Goal: Task Accomplishment & Management: Complete application form

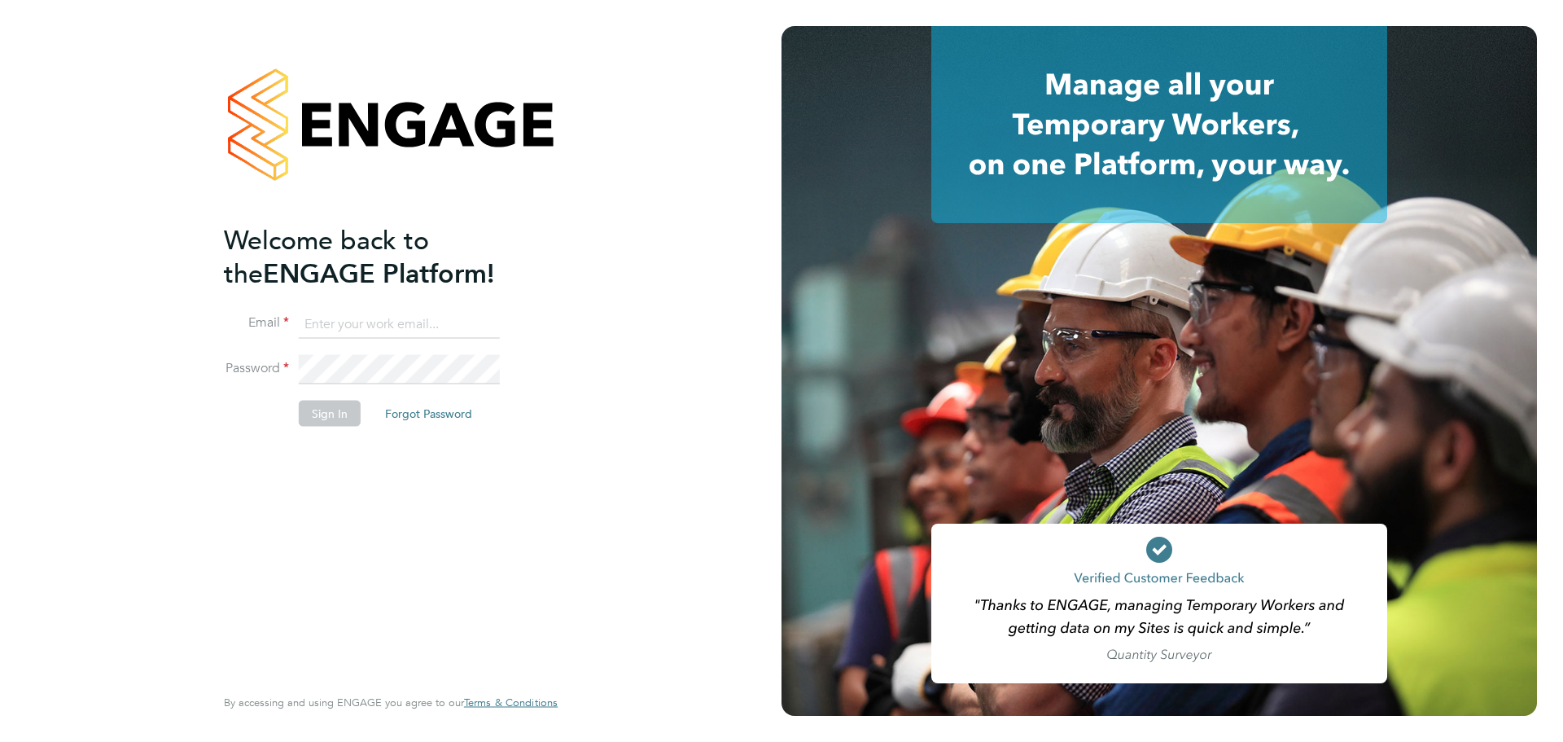
click at [362, 317] on input at bounding box center [399, 323] width 201 height 29
click at [381, 314] on input at bounding box center [399, 323] width 201 height 29
click at [380, 323] on input at bounding box center [399, 323] width 201 height 29
click at [398, 315] on input at bounding box center [399, 323] width 201 height 29
click at [366, 329] on input at bounding box center [399, 323] width 201 height 29
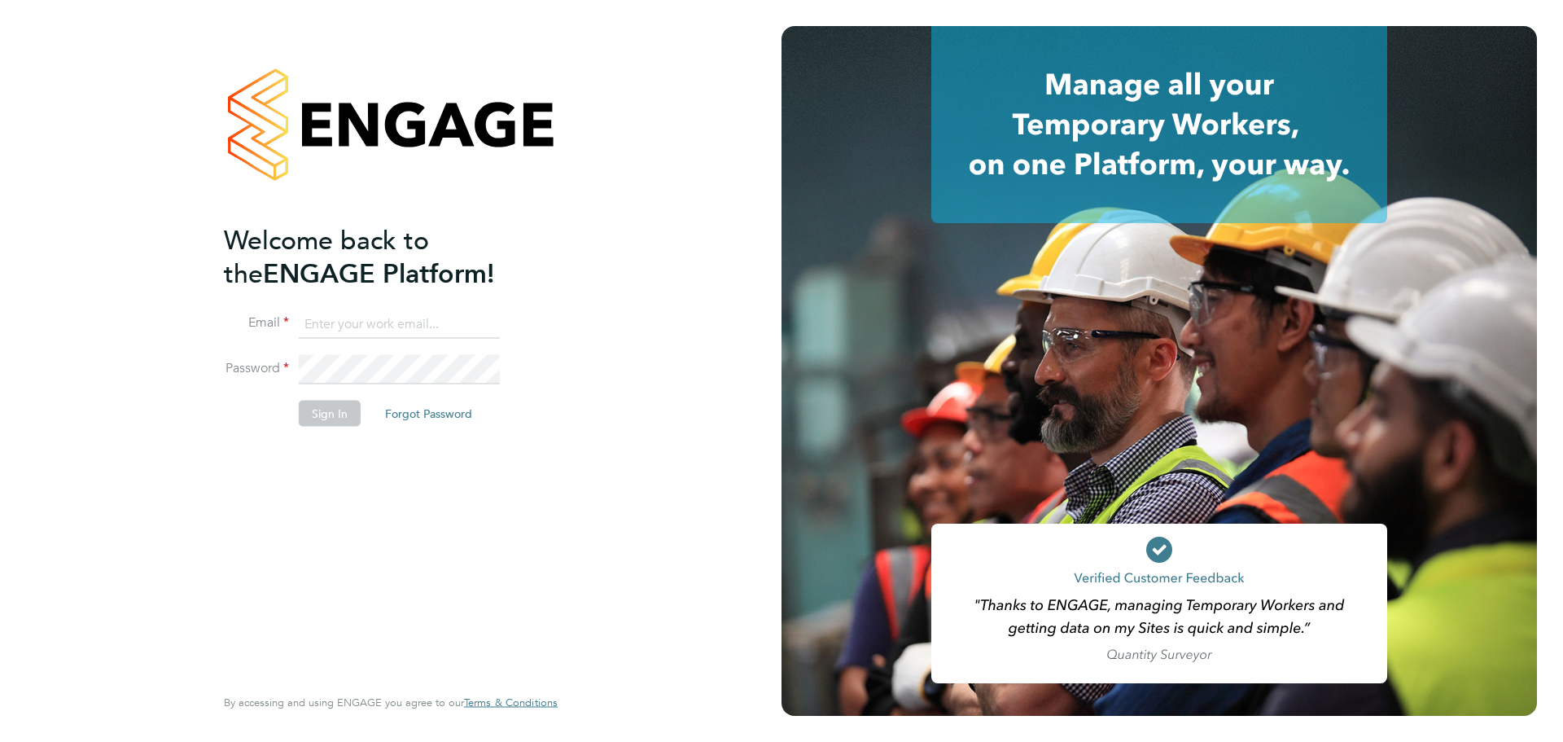
click at [345, 319] on input at bounding box center [399, 323] width 201 height 29
type input "chelsealawford@itsconstruction.co.uk"
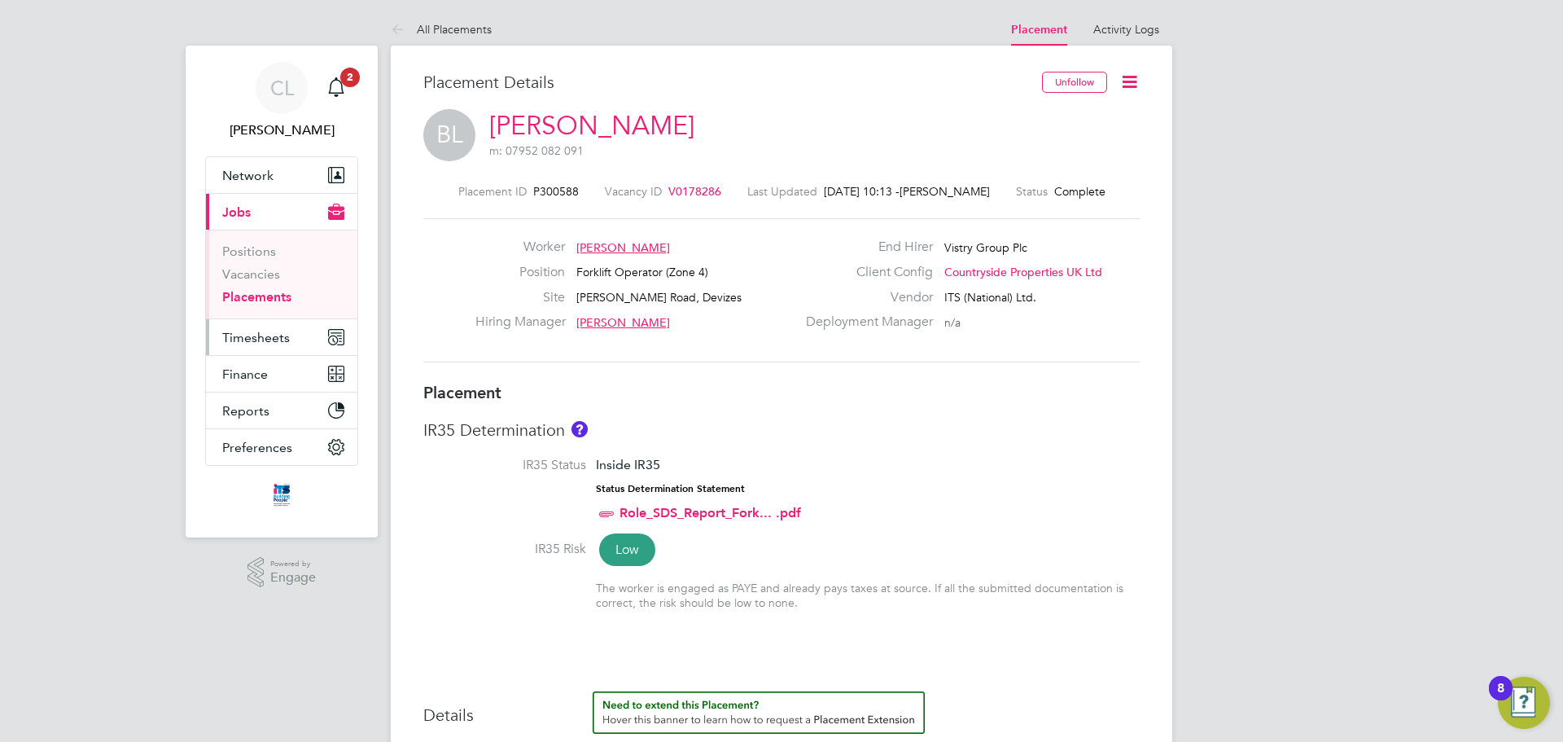
click at [256, 327] on button "Timesheets" at bounding box center [281, 337] width 151 height 36
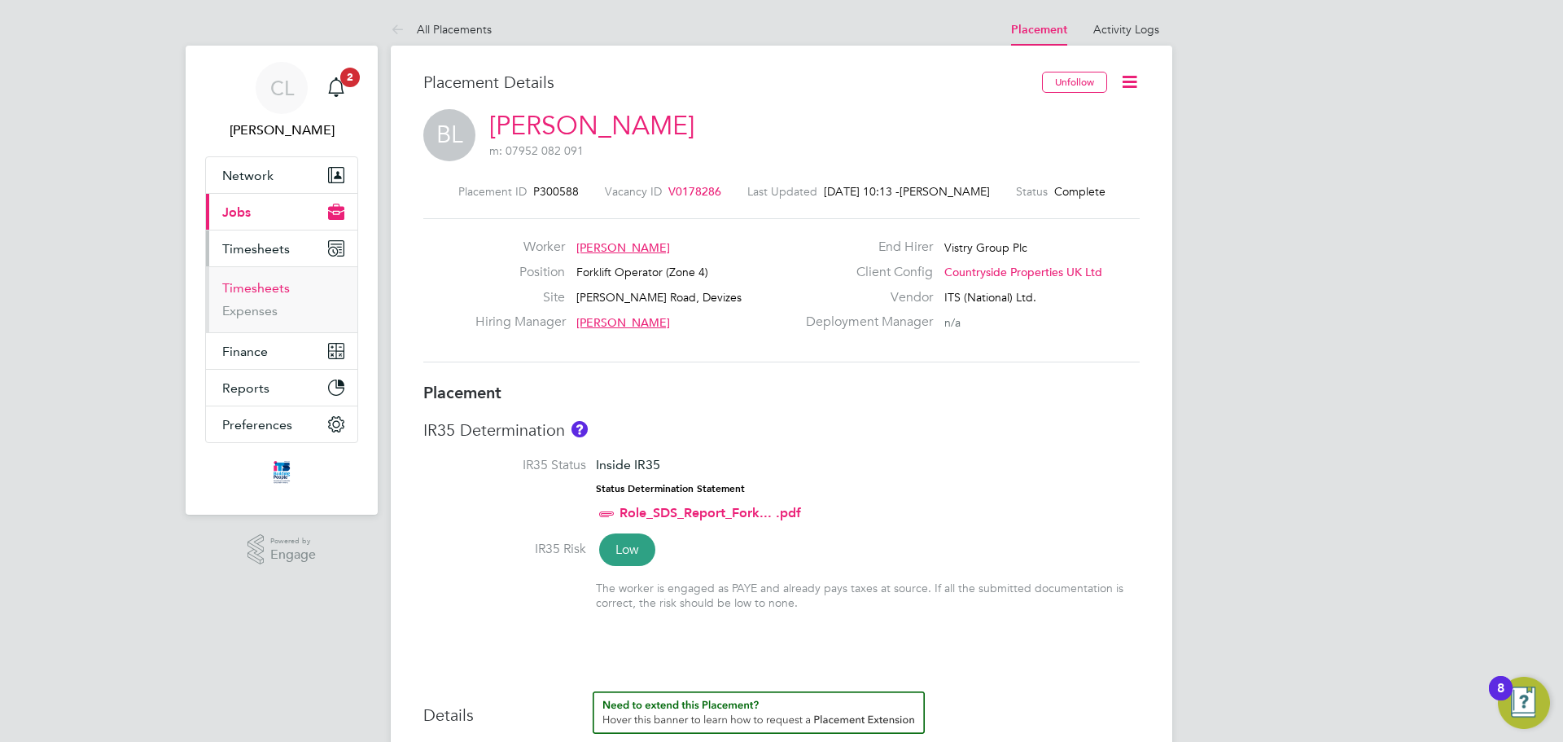
click at [263, 284] on link "Timesheets" at bounding box center [256, 287] width 68 height 15
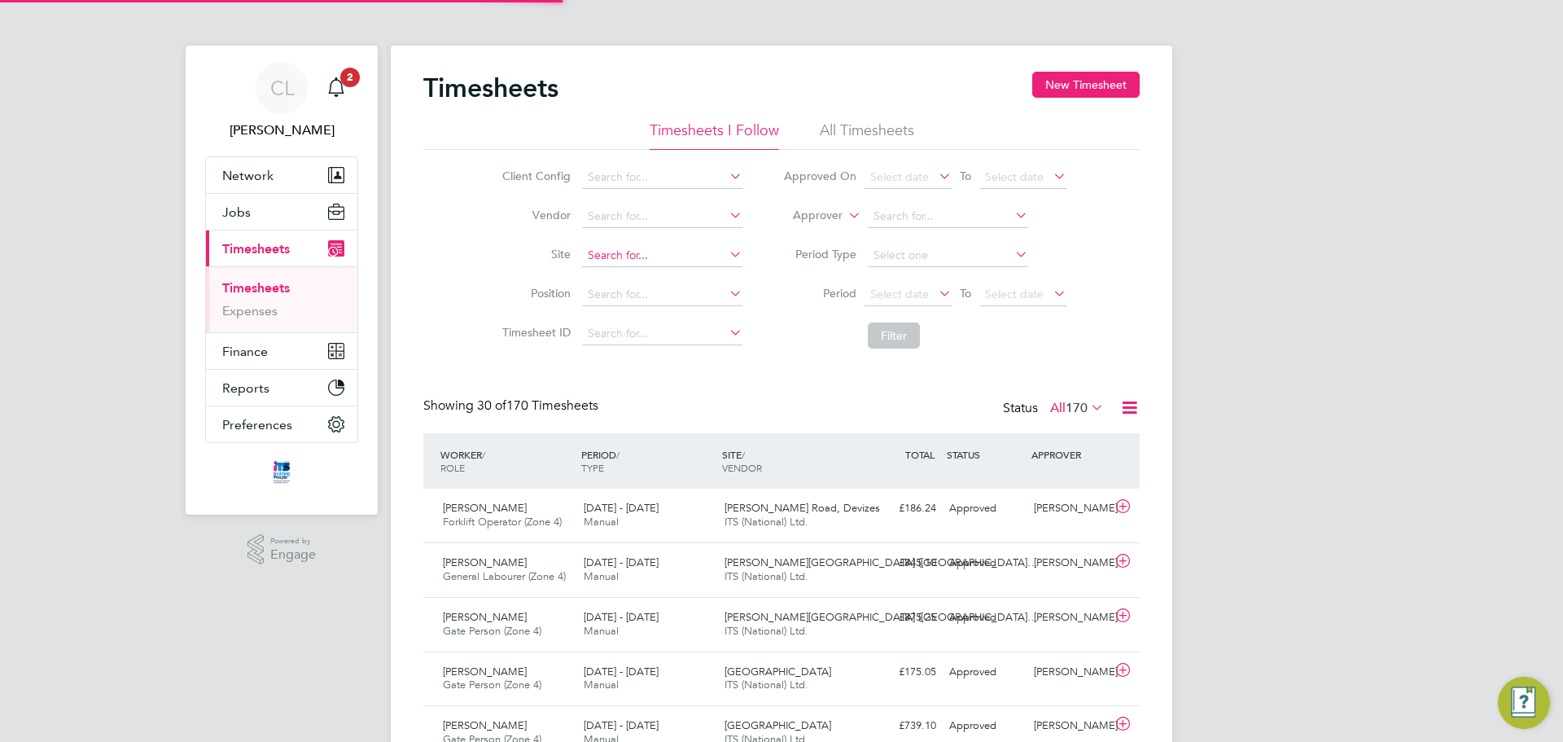
scroll to position [8, 8]
click at [1071, 92] on button "New Timesheet" at bounding box center [1085, 85] width 107 height 26
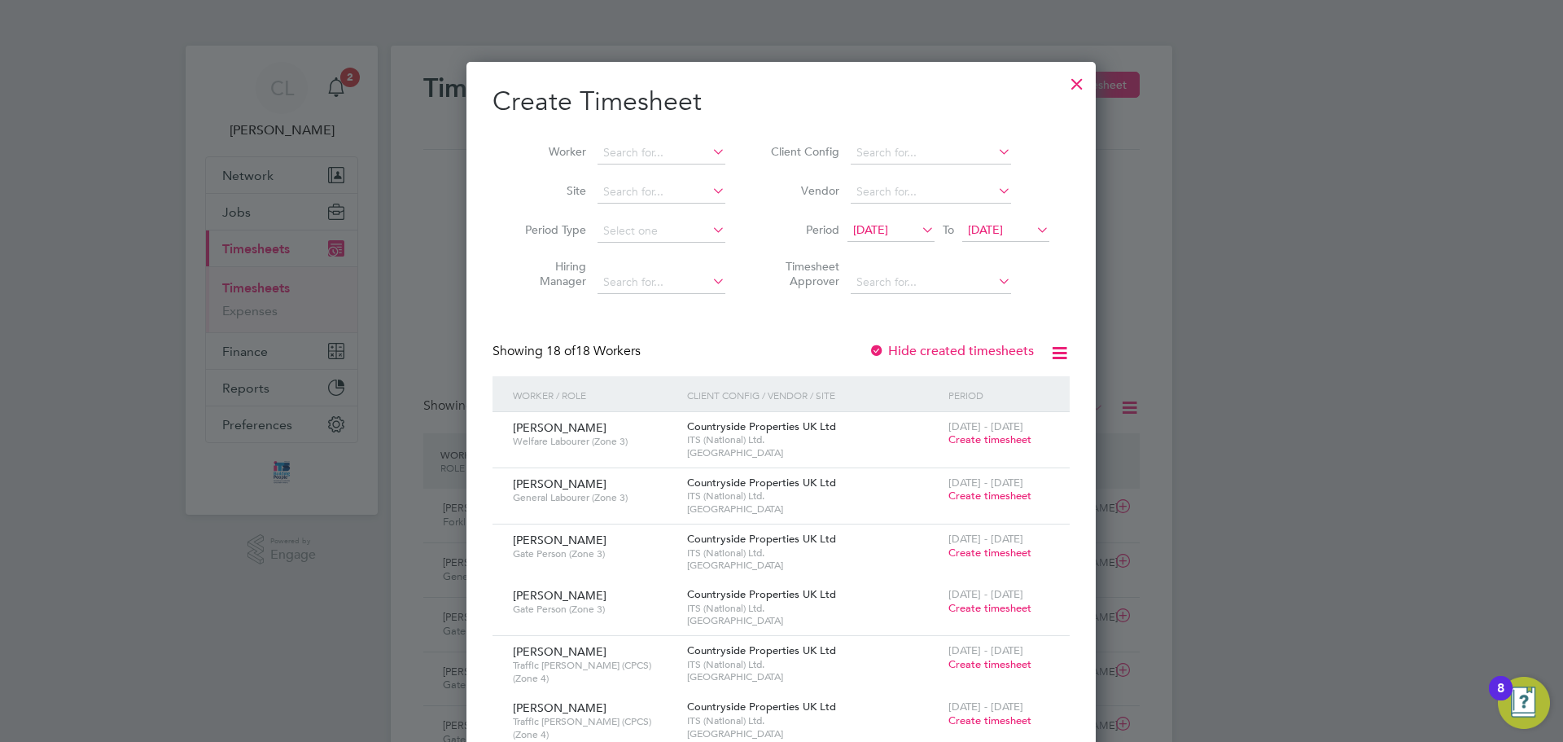
click at [709, 152] on icon at bounding box center [709, 151] width 0 height 23
click at [697, 169] on b "Eastwoo" at bounding box center [720, 175] width 46 height 14
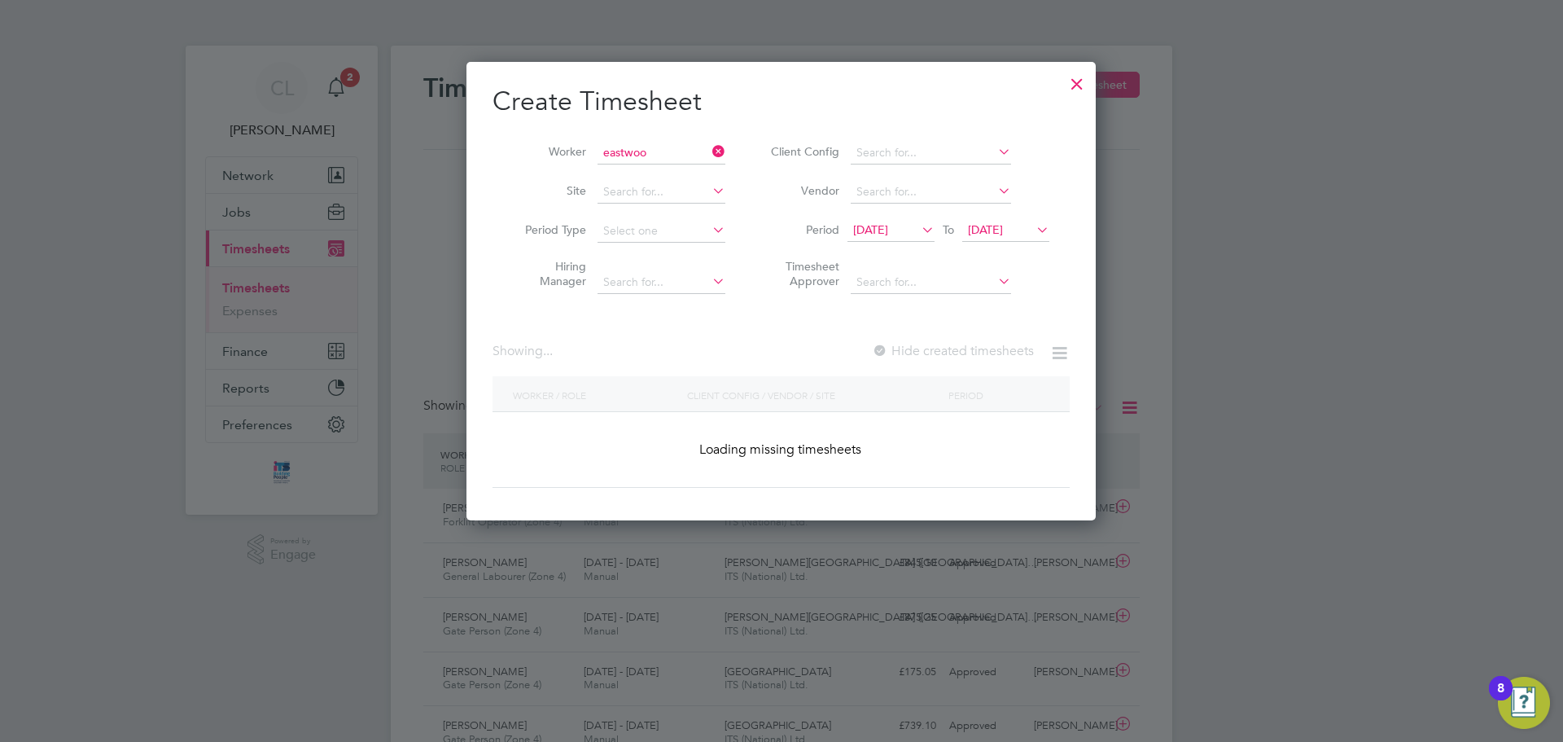
type input "Elliot Eastwood"
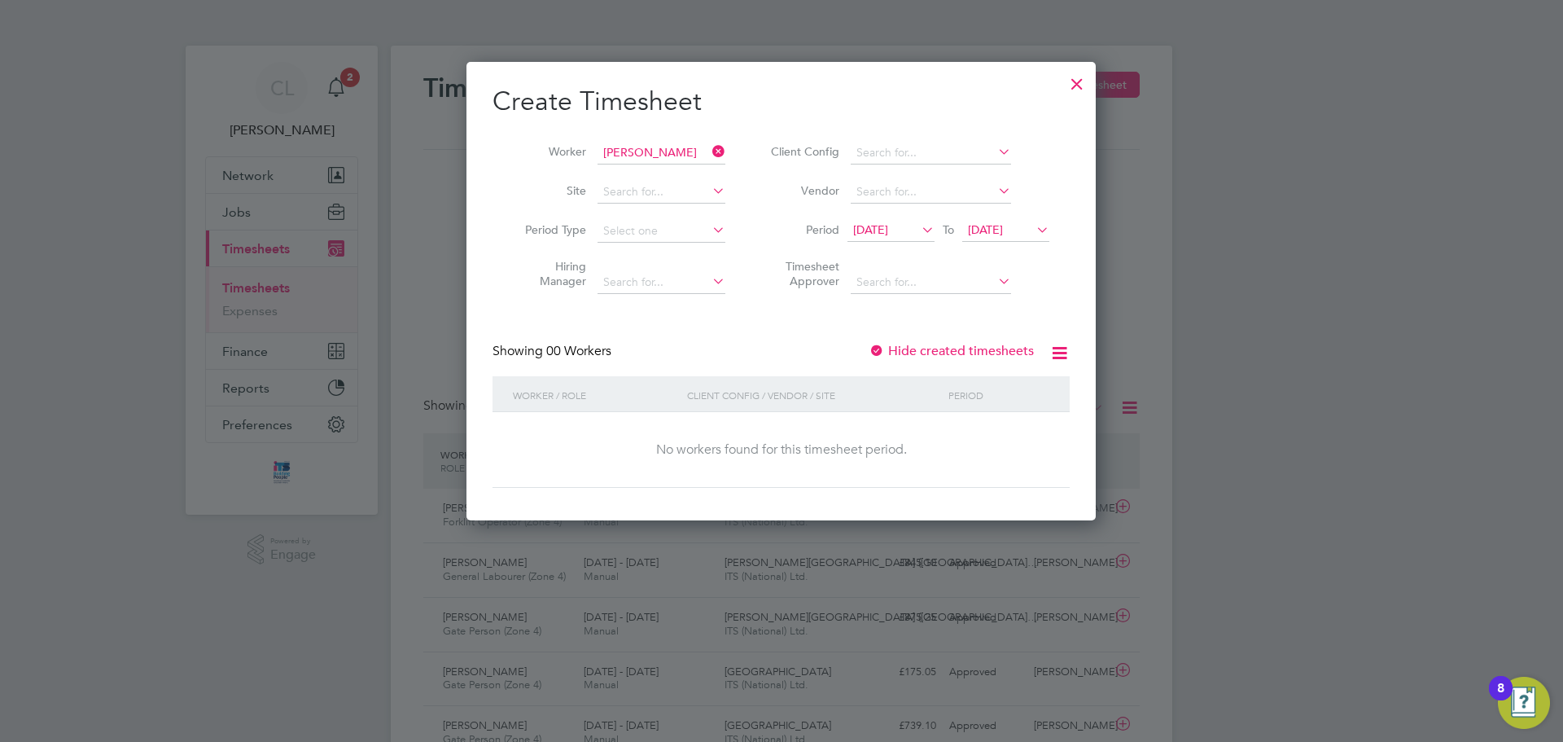
click at [1054, 244] on li "Period 12 Sep 2025 To 19 Sep 2025" at bounding box center [908, 231] width 324 height 39
click at [1033, 230] on icon at bounding box center [1033, 229] width 0 height 23
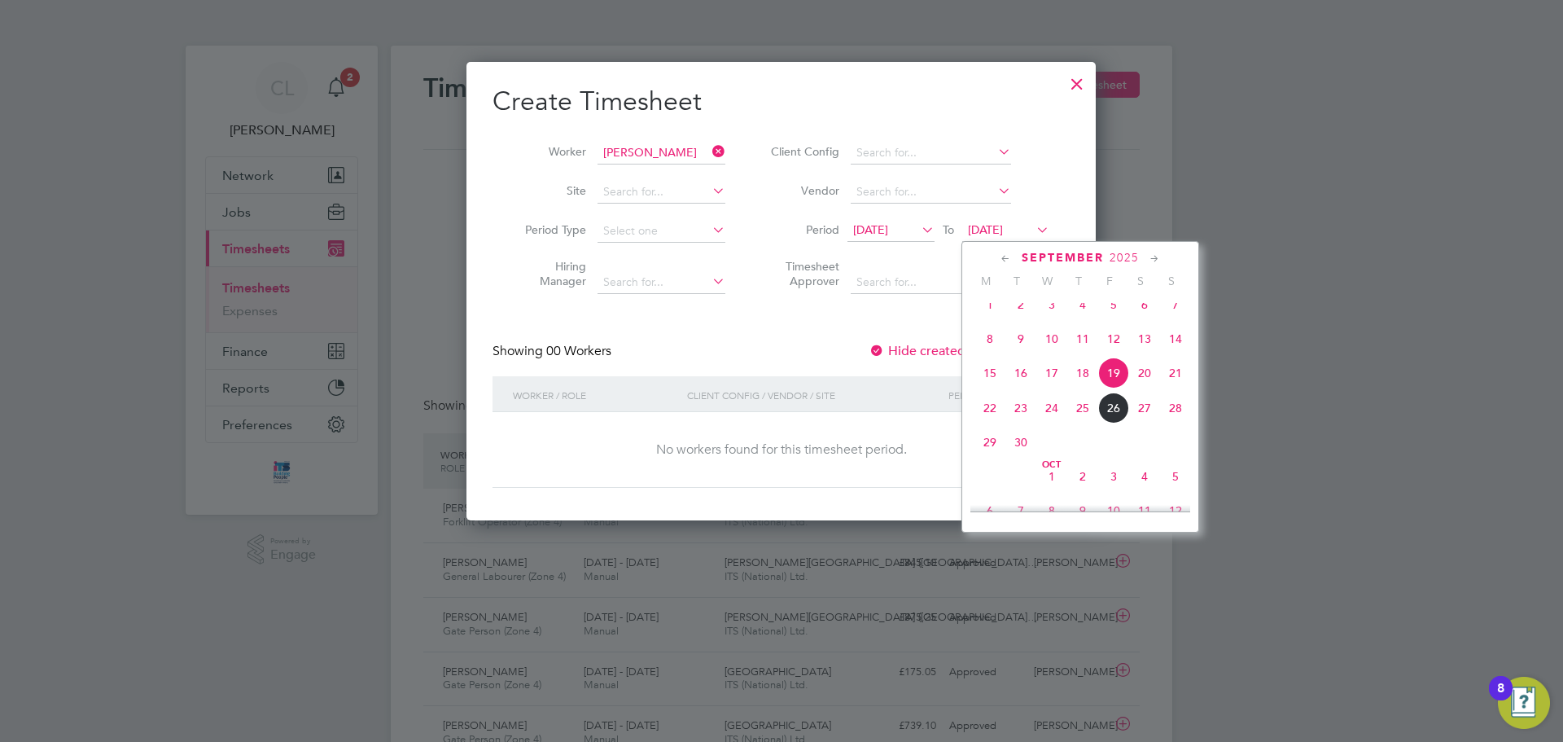
click at [1023, 455] on span "30" at bounding box center [1020, 442] width 31 height 31
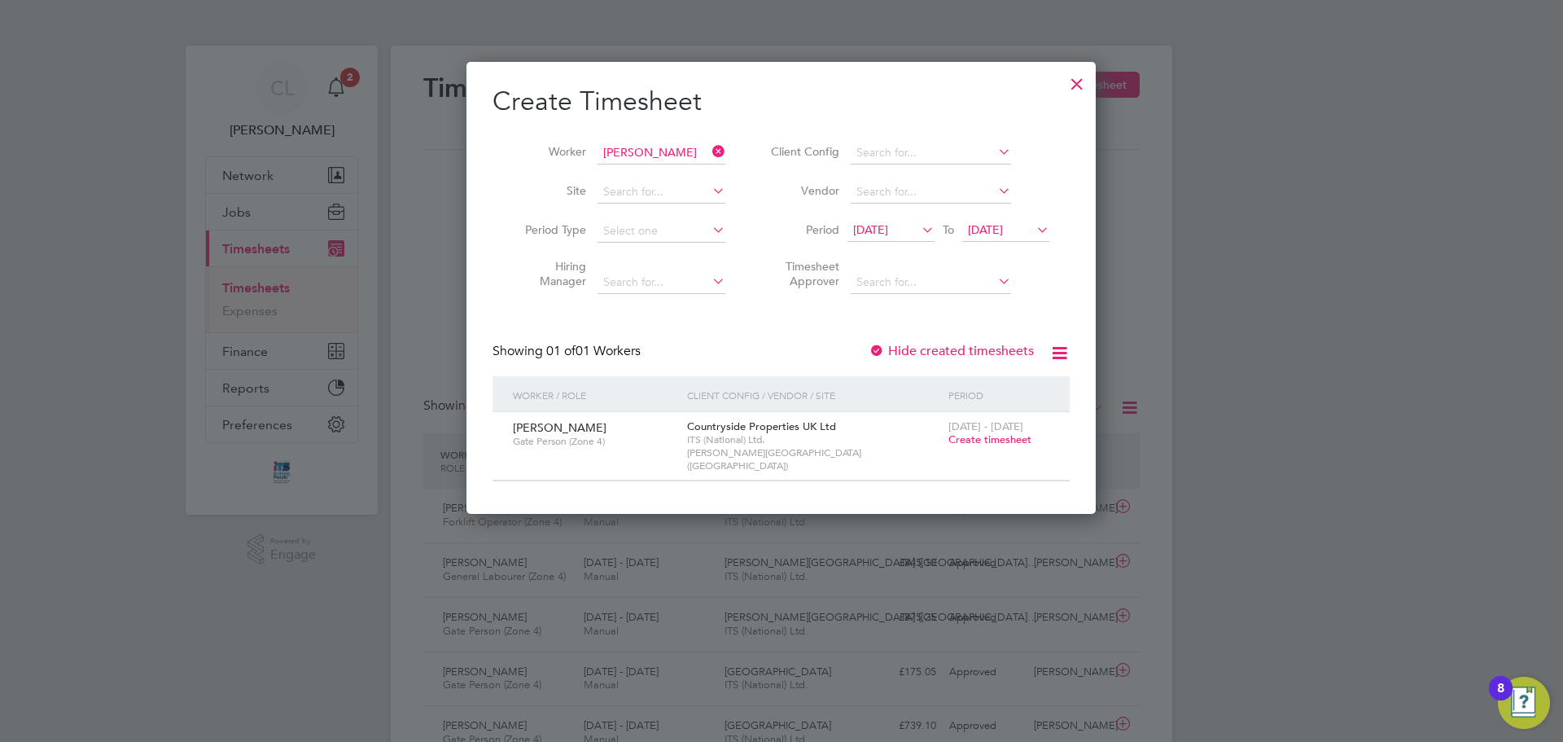
click at [999, 442] on span "Create timesheet" at bounding box center [989, 439] width 83 height 14
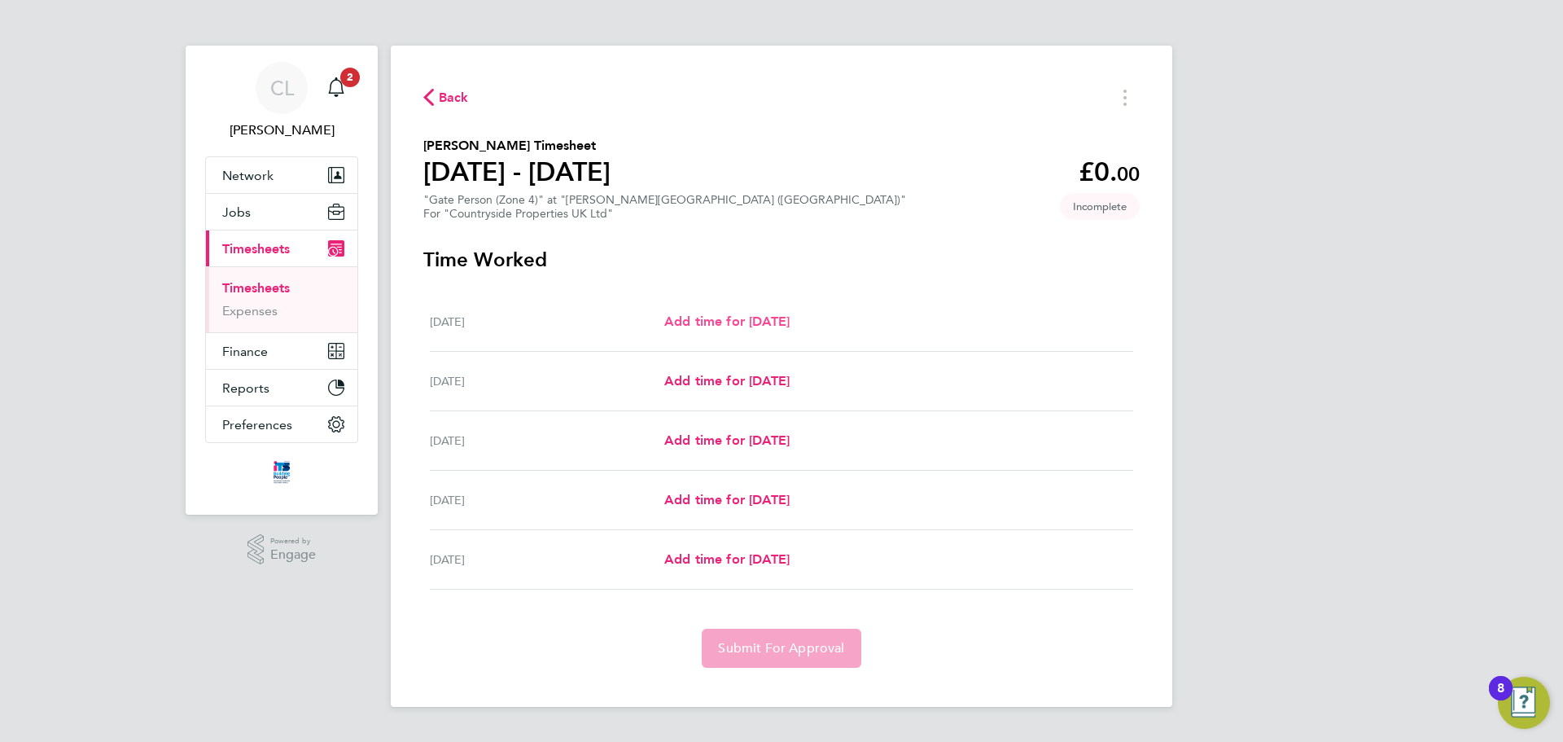
click at [789, 322] on span "Add time for Mon 22 Sep" at bounding box center [726, 320] width 125 height 15
select select "30"
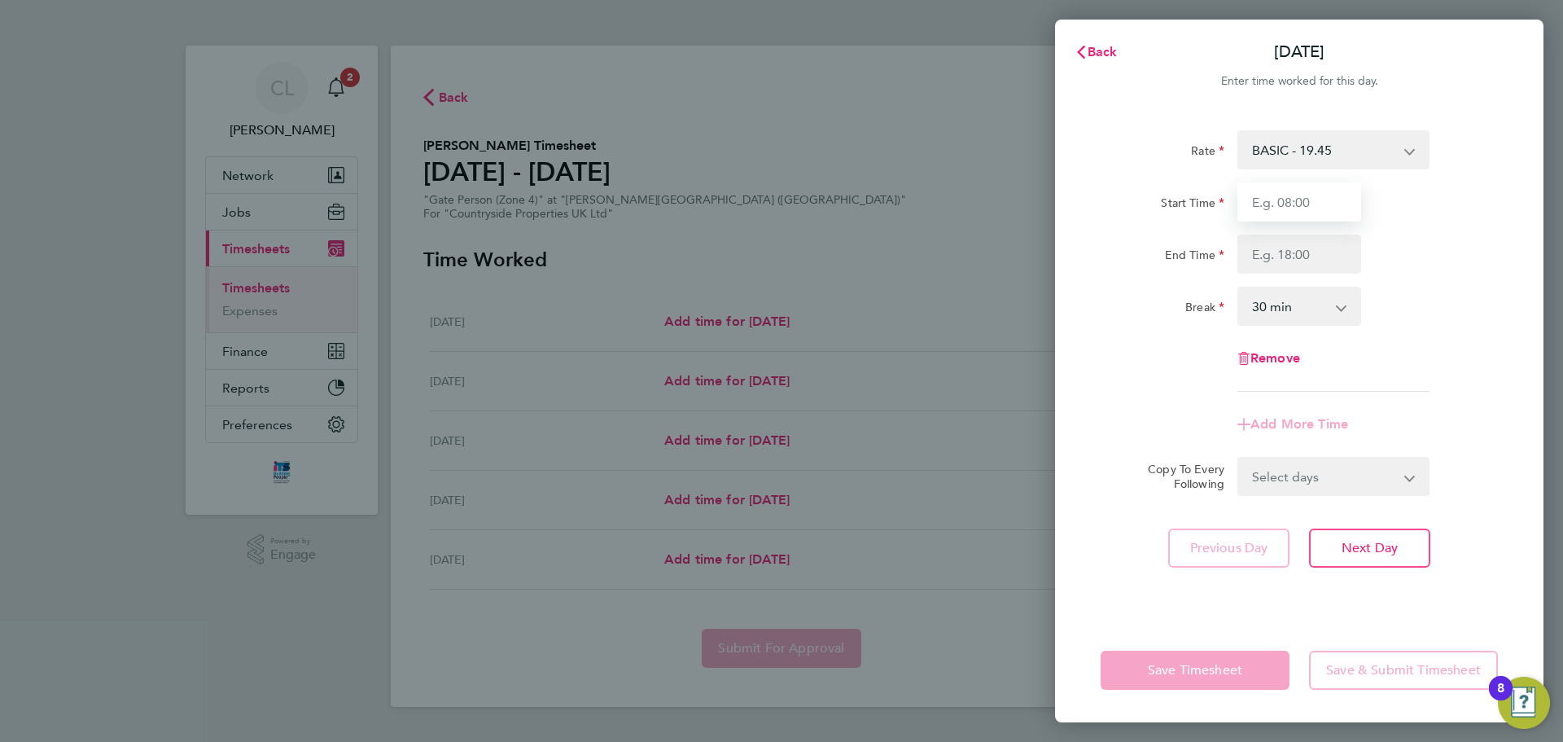
click at [1311, 210] on input "Start Time" at bounding box center [1299, 201] width 124 height 39
type input "07:30"
click at [1288, 259] on input "End Time" at bounding box center [1299, 253] width 124 height 39
type input "17:00"
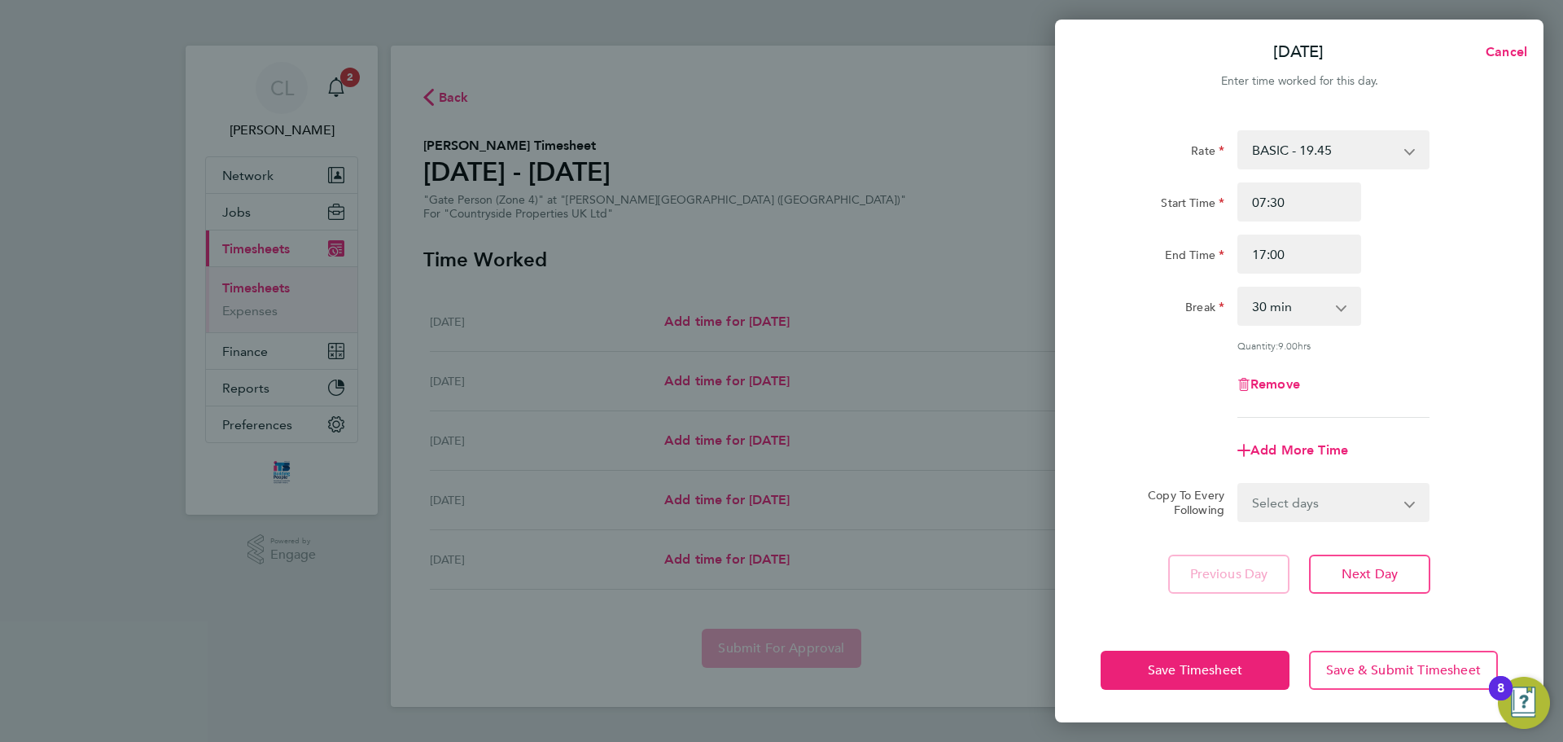
click at [1386, 510] on select "Select days Day Tuesday Wednesday Thursday Friday" at bounding box center [1324, 502] width 171 height 36
click at [1471, 396] on div "Remove" at bounding box center [1299, 384] width 410 height 39
click at [1334, 504] on select "Select days Day Tuesday Wednesday Thursday Friday" at bounding box center [1324, 502] width 171 height 36
select select "DAY"
click at [1239, 484] on select "Select days Day Tuesday Wednesday Thursday Friday" at bounding box center [1324, 502] width 171 height 36
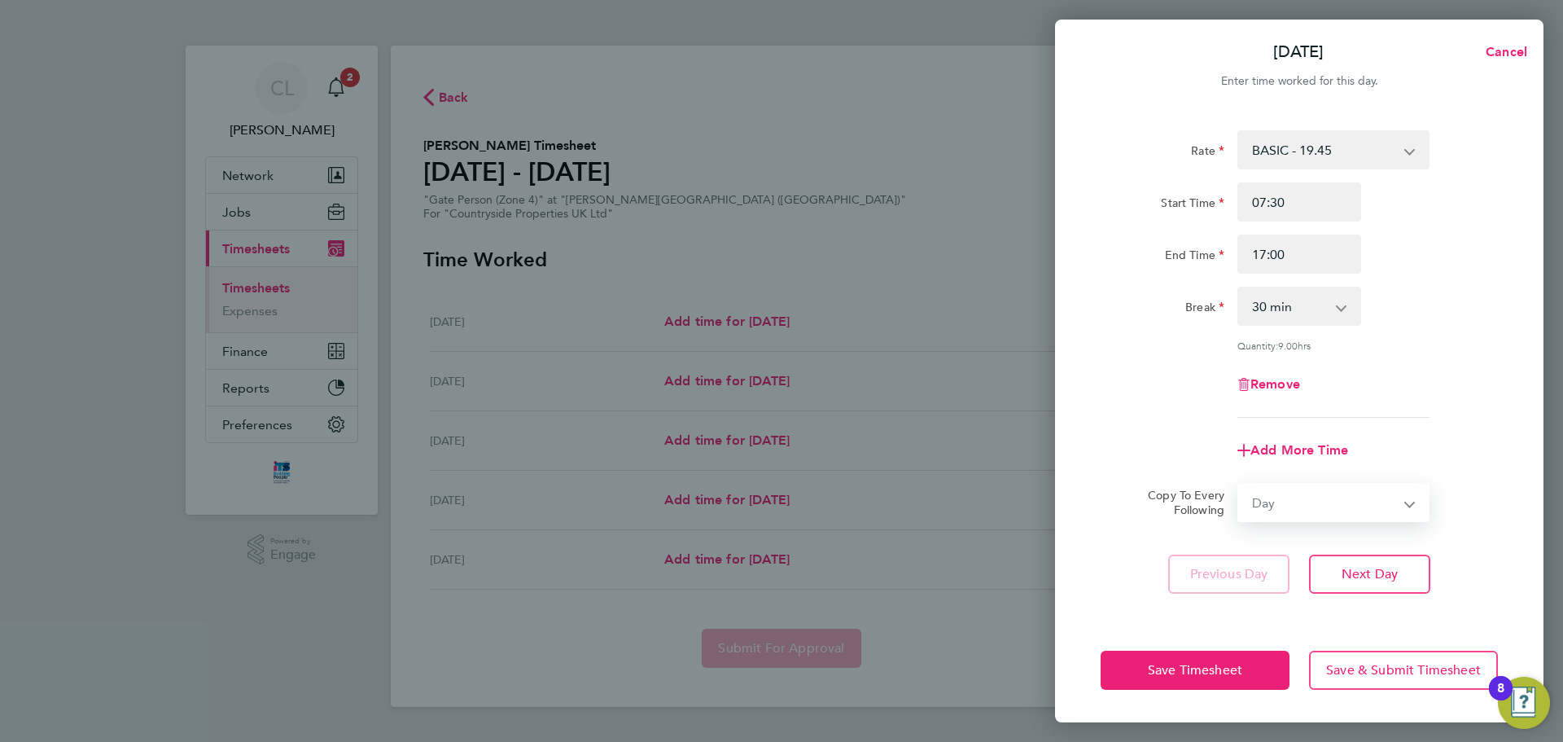
select select "2025-09-26"
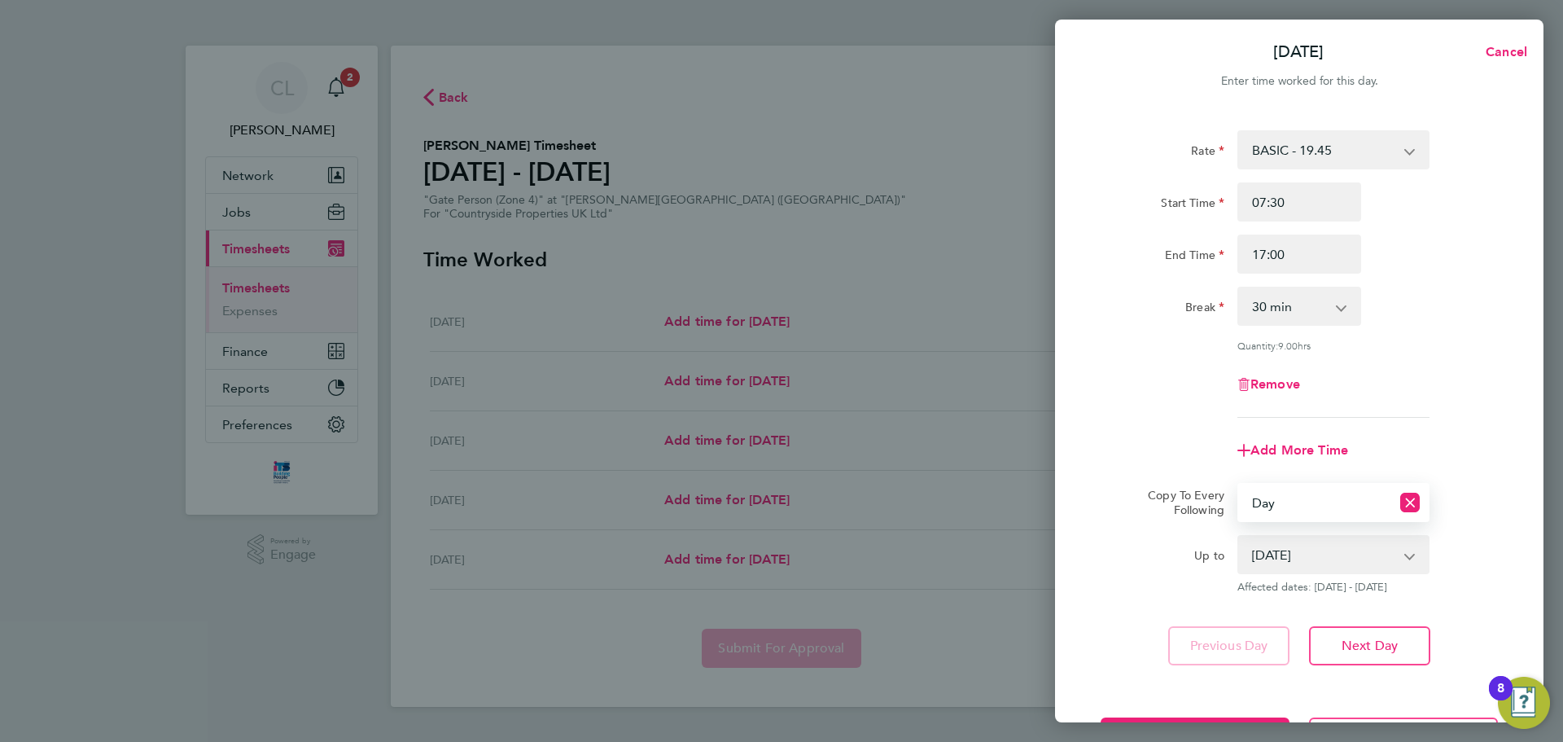
click at [1398, 552] on select "23 Sep 2025 24 Sep 2025 25 Sep 2025 26 Sep 2025" at bounding box center [1323, 554] width 169 height 36
click at [1239, 536] on select "23 Sep 2025 24 Sep 2025 25 Sep 2025 26 Sep 2025" at bounding box center [1323, 554] width 169 height 36
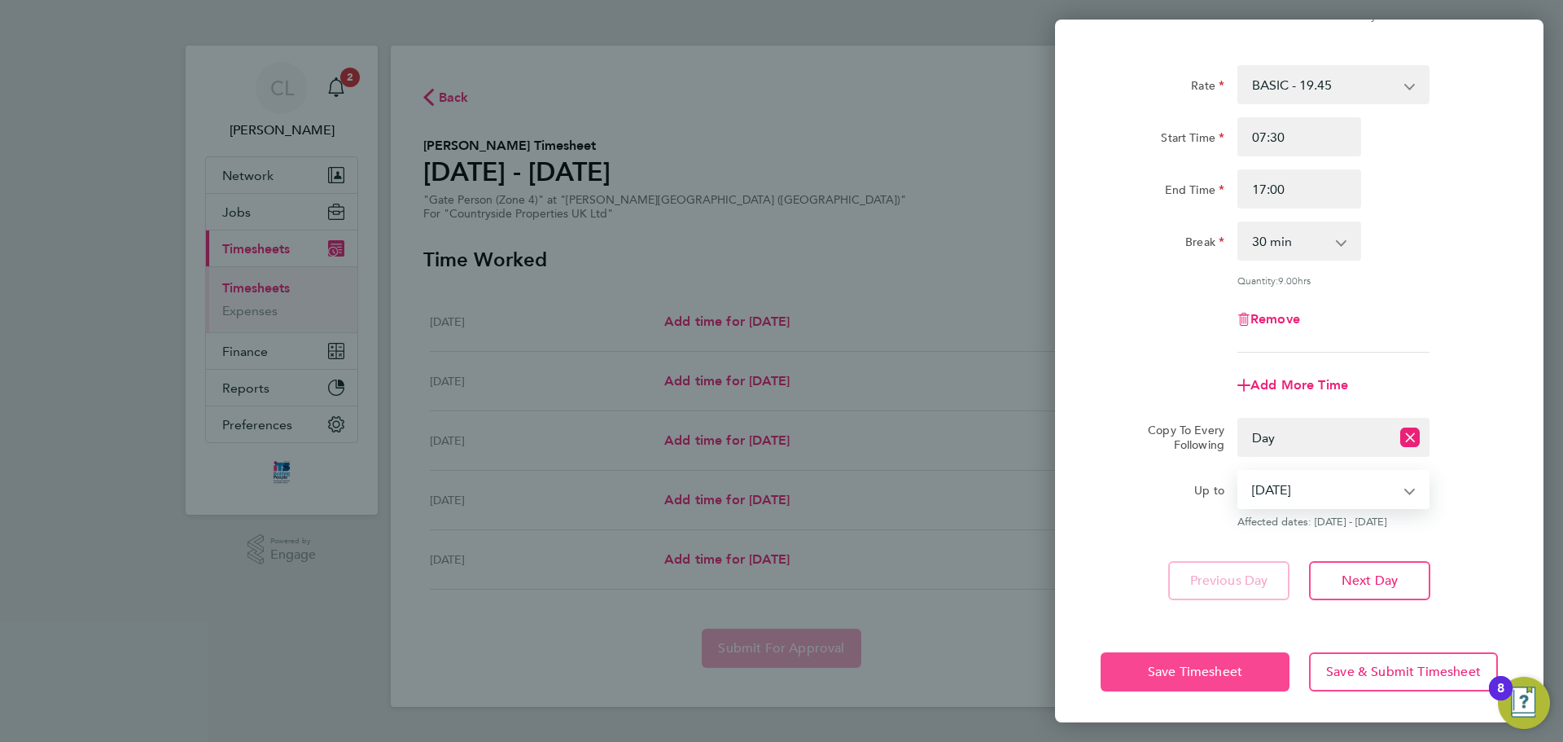
click at [1206, 676] on span "Save Timesheet" at bounding box center [1195, 671] width 94 height 16
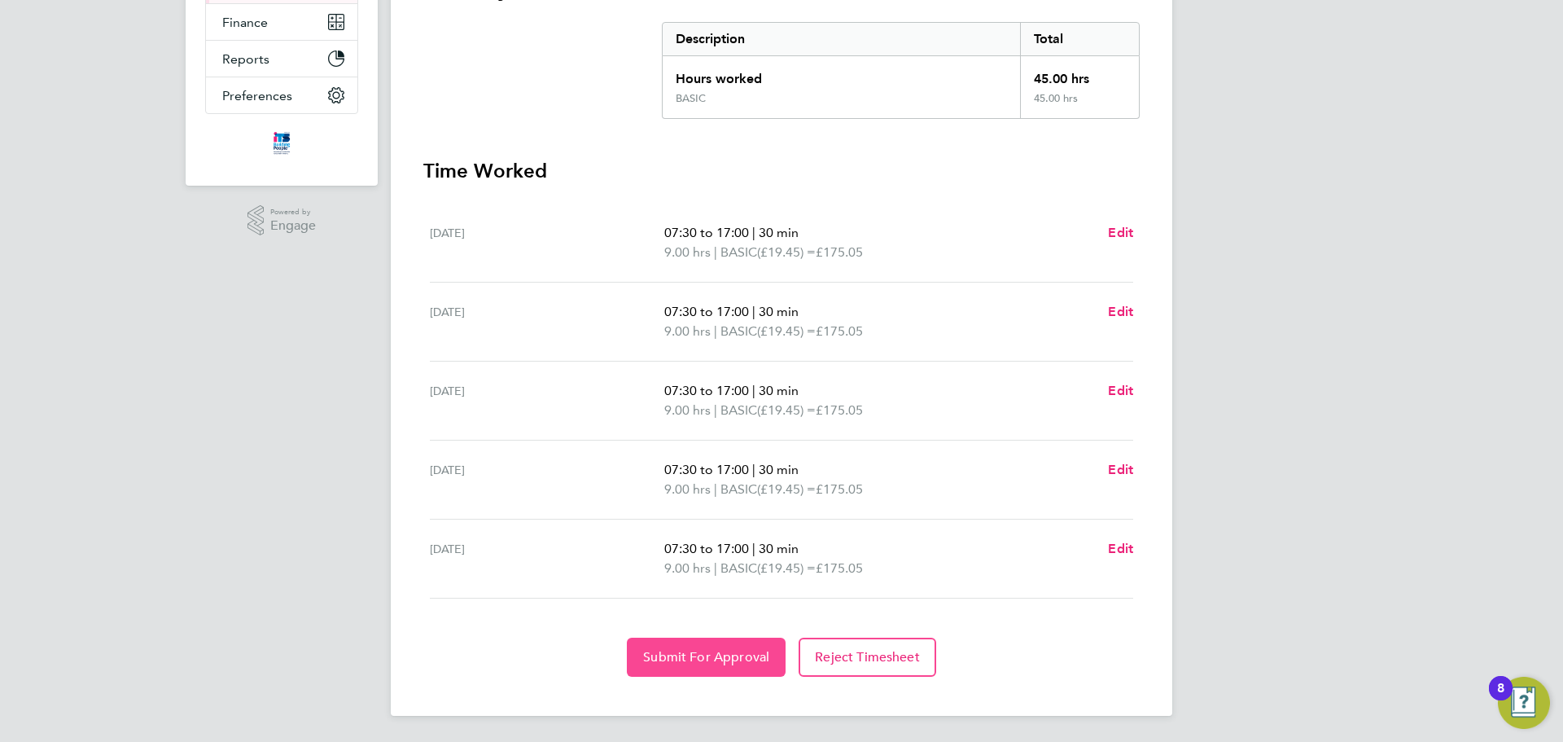
click at [700, 651] on span "Submit For Approval" at bounding box center [706, 657] width 126 height 16
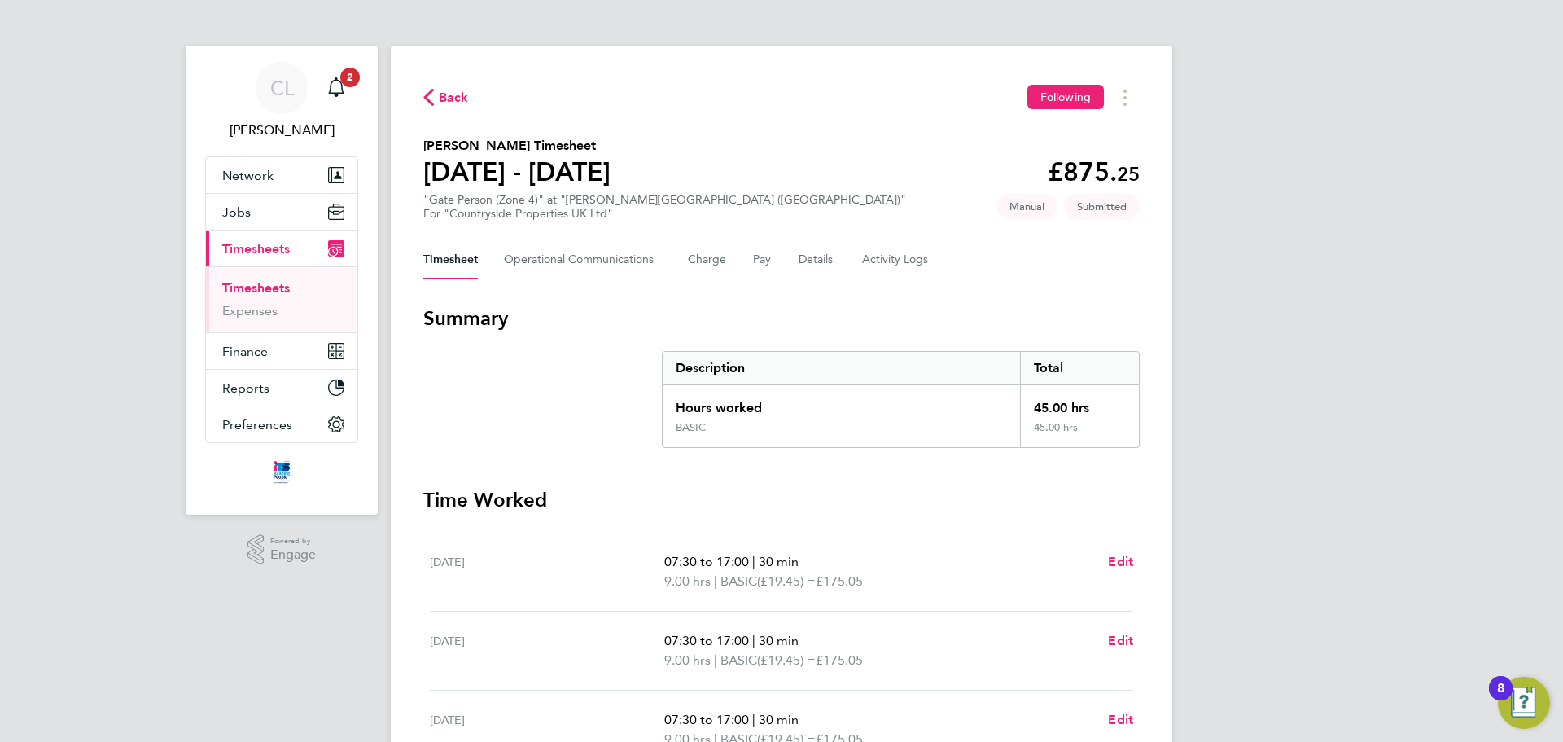
click at [251, 289] on link "Timesheets" at bounding box center [256, 287] width 68 height 15
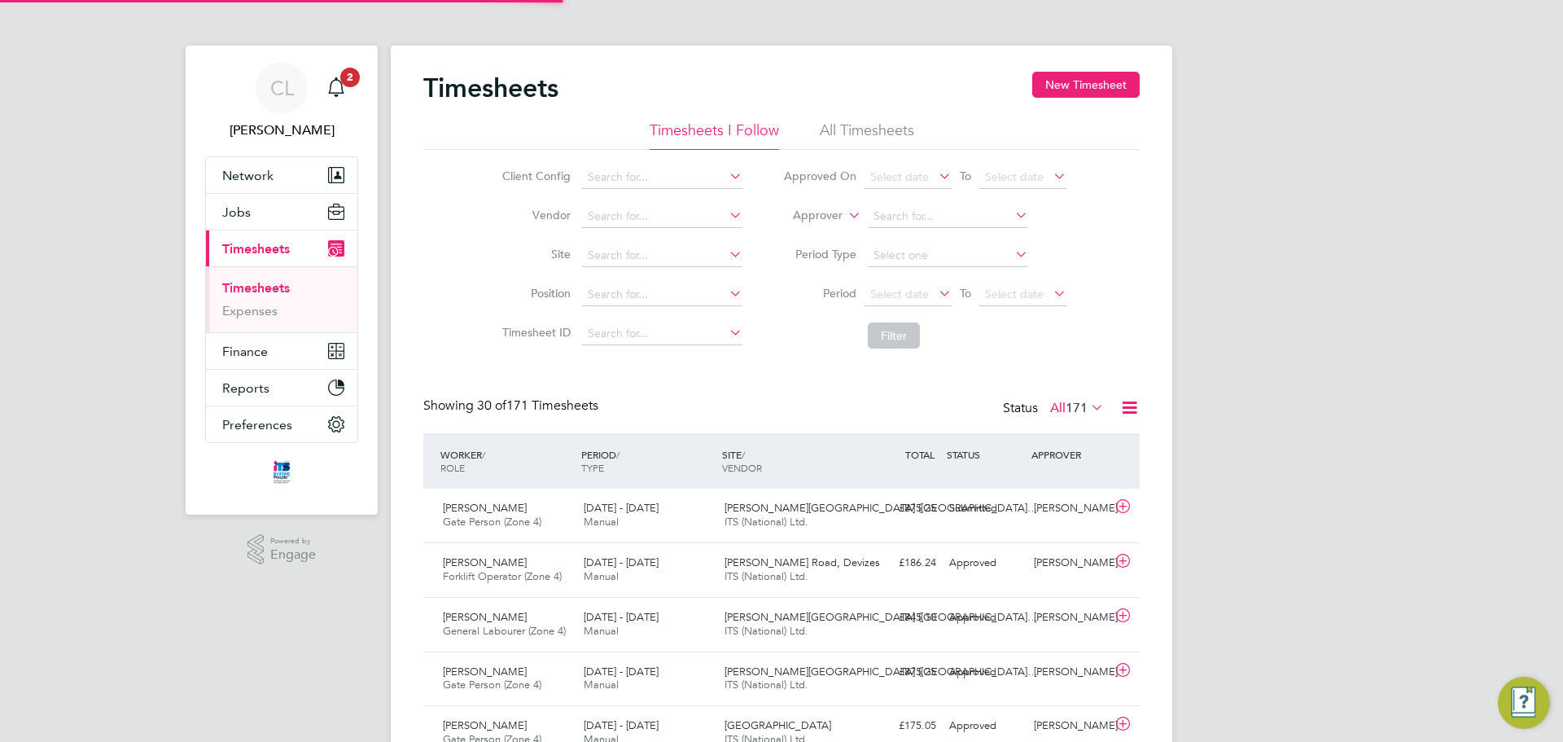
scroll to position [42, 142]
click at [750, 620] on span "[PERSON_NAME][GEOGRAPHIC_DATA] ([GEOGRAPHIC_DATA]…" at bounding box center [881, 617] width 313 height 14
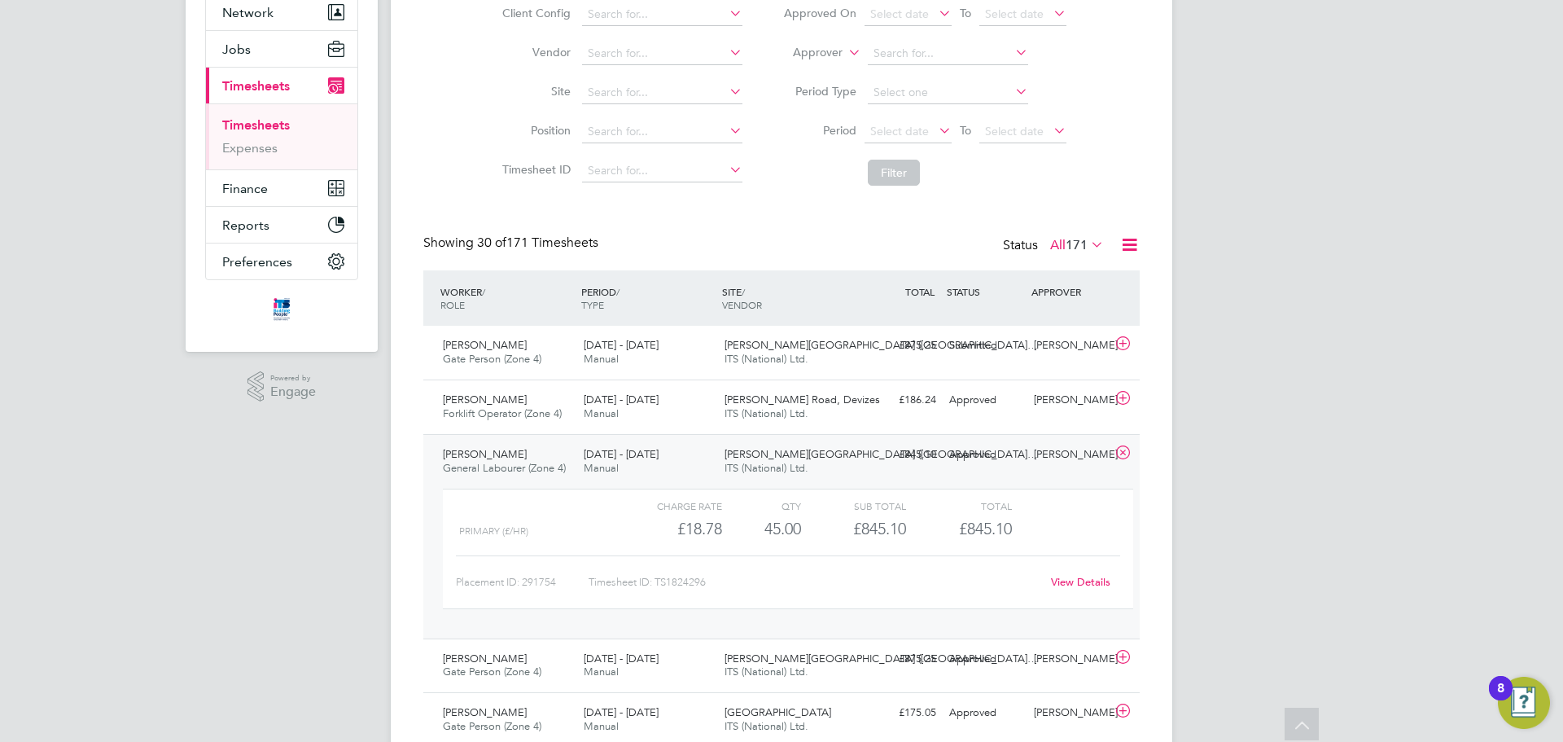
click at [1083, 578] on link "View Details" at bounding box center [1080, 582] width 59 height 14
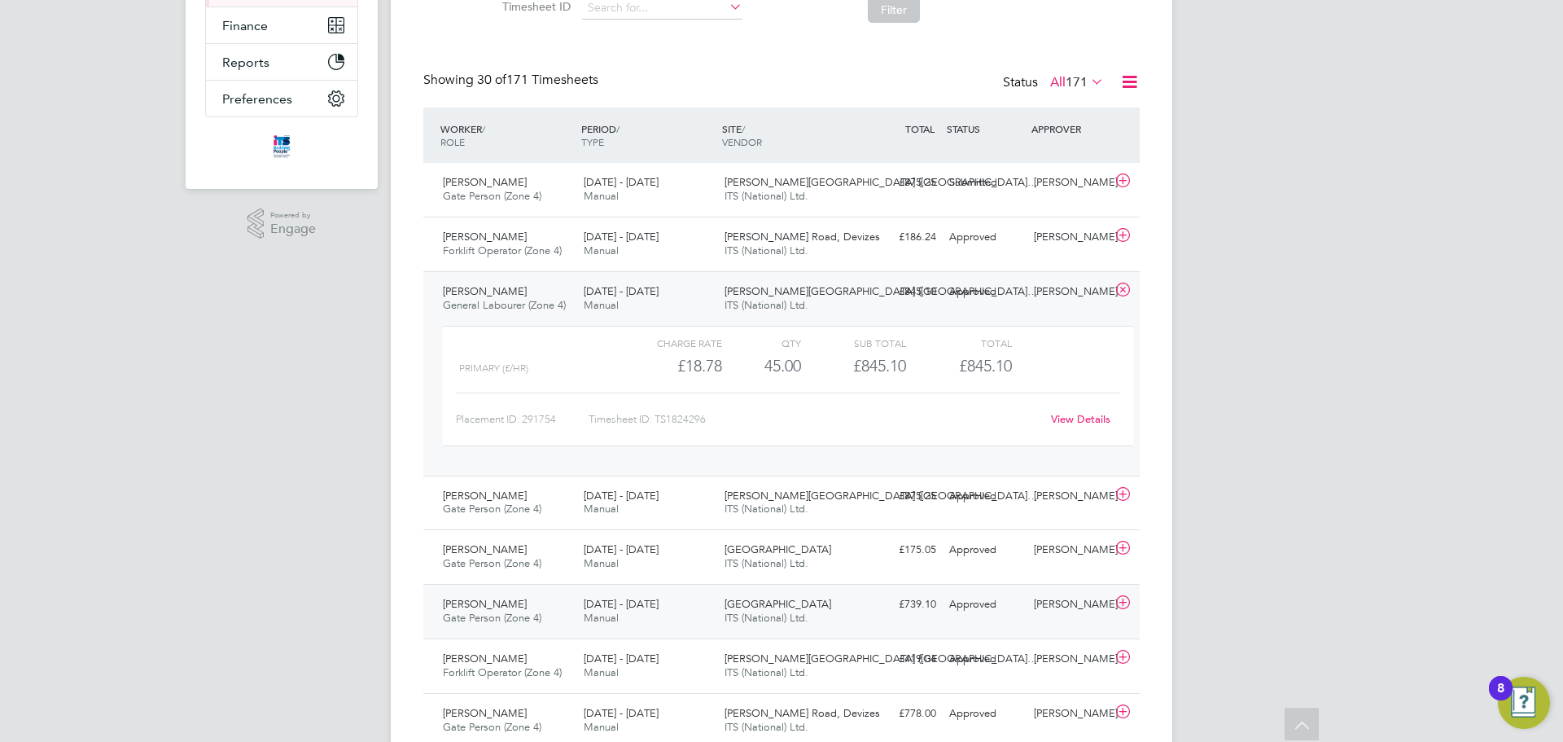
click at [786, 611] on span "ITS (National) Ltd." at bounding box center [767, 618] width 84 height 14
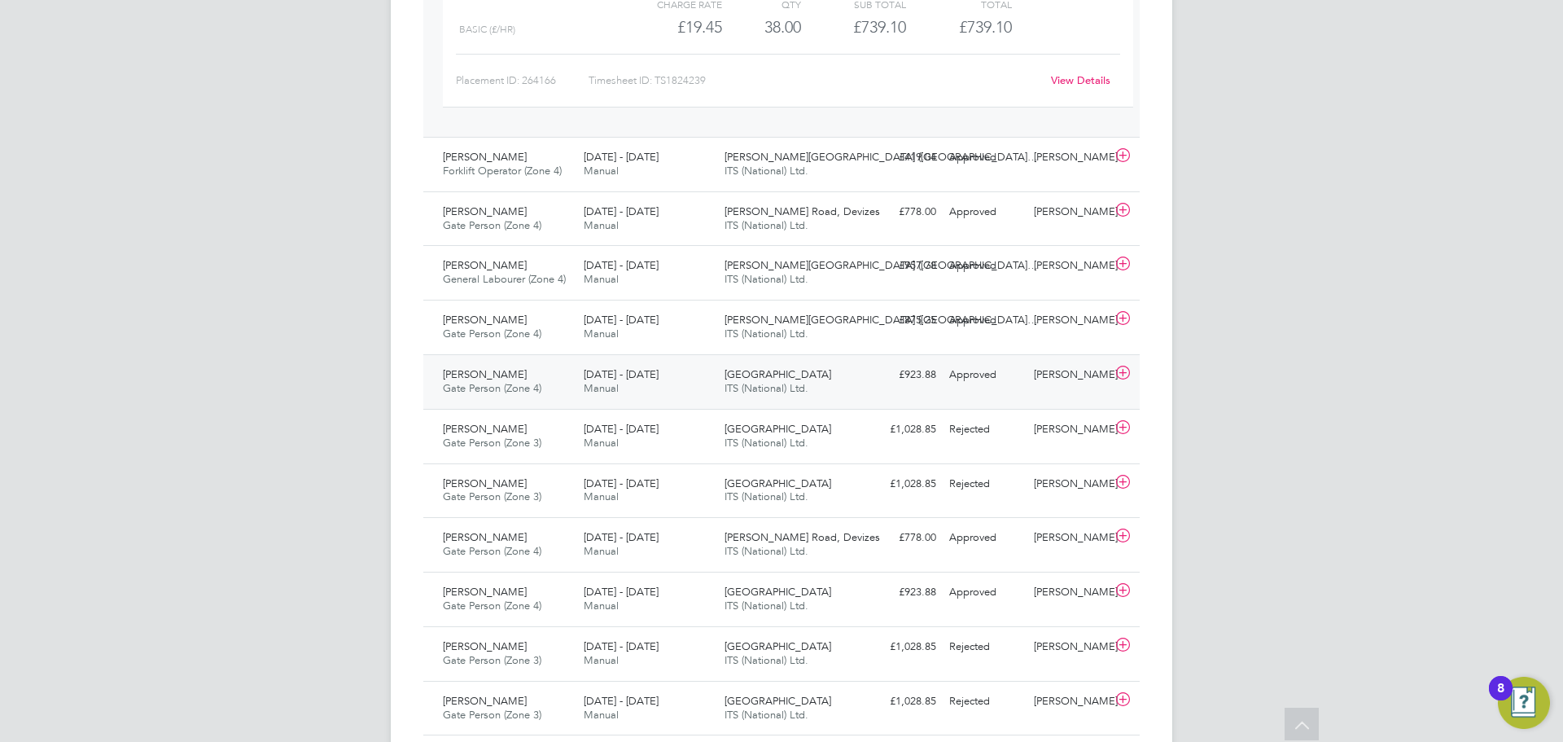
click at [511, 388] on span "Gate Person (Zone 4)" at bounding box center [492, 388] width 99 height 14
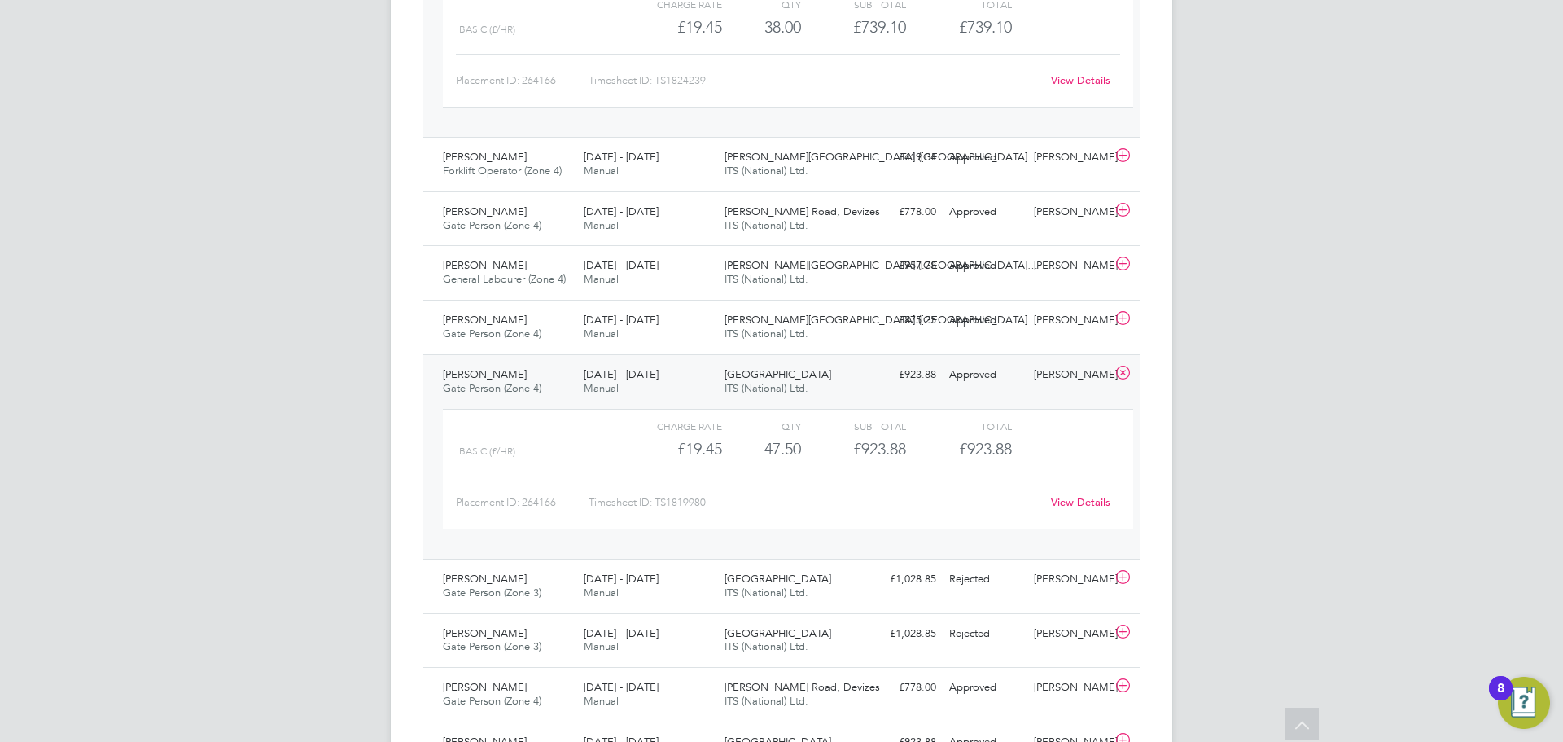
click at [1076, 497] on link "View Details" at bounding box center [1080, 502] width 59 height 14
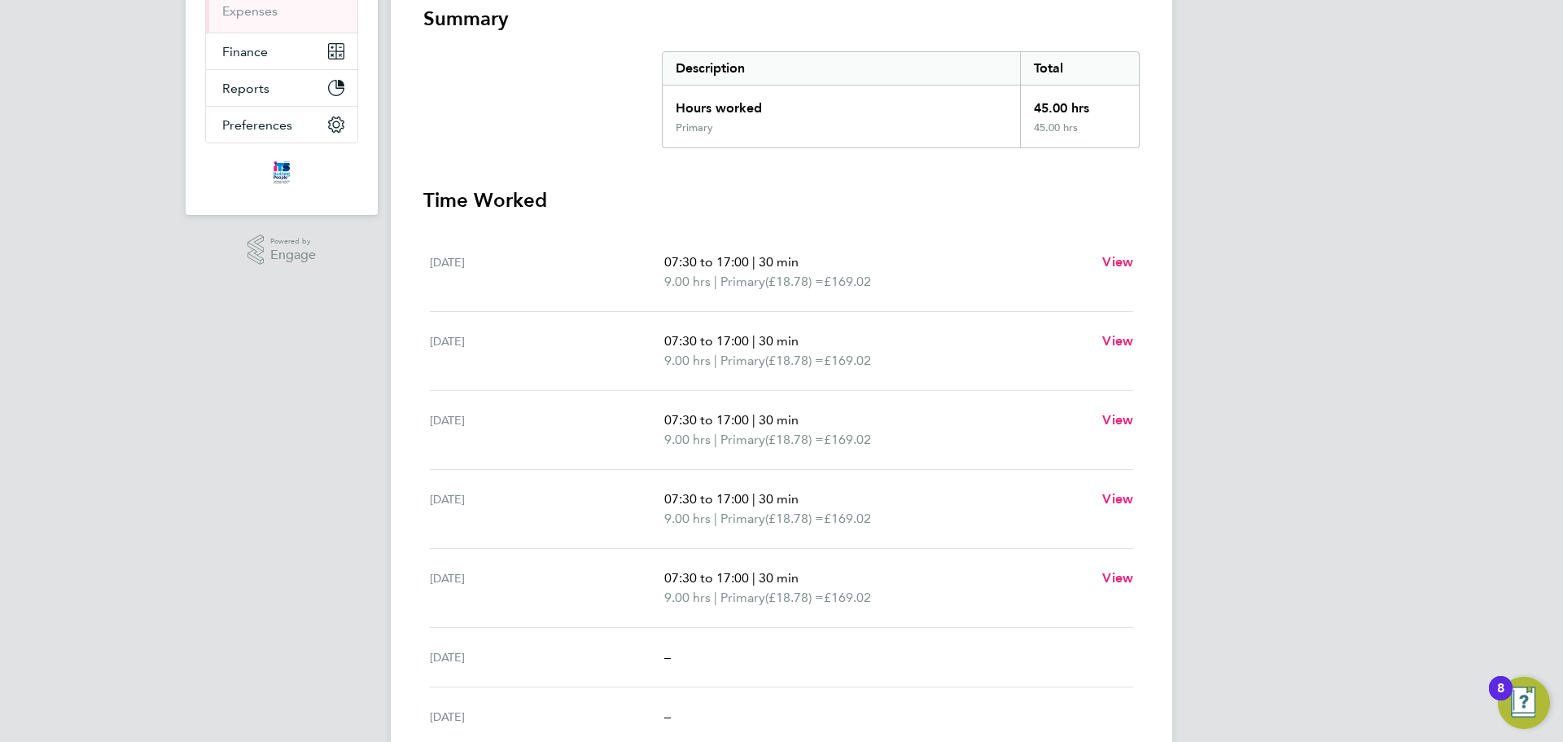
scroll to position [122, 0]
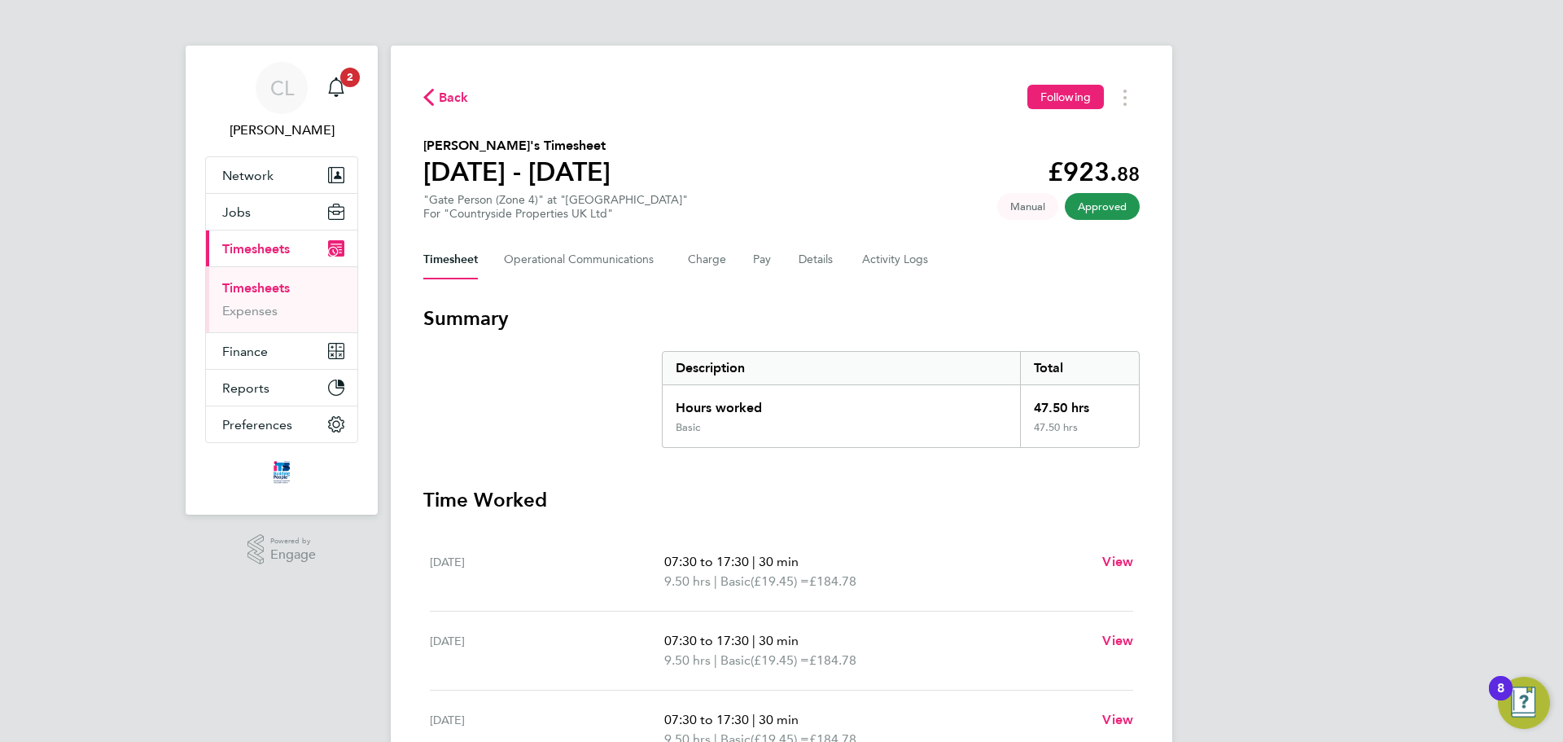
click at [440, 105] on span "Back" at bounding box center [454, 98] width 30 height 20
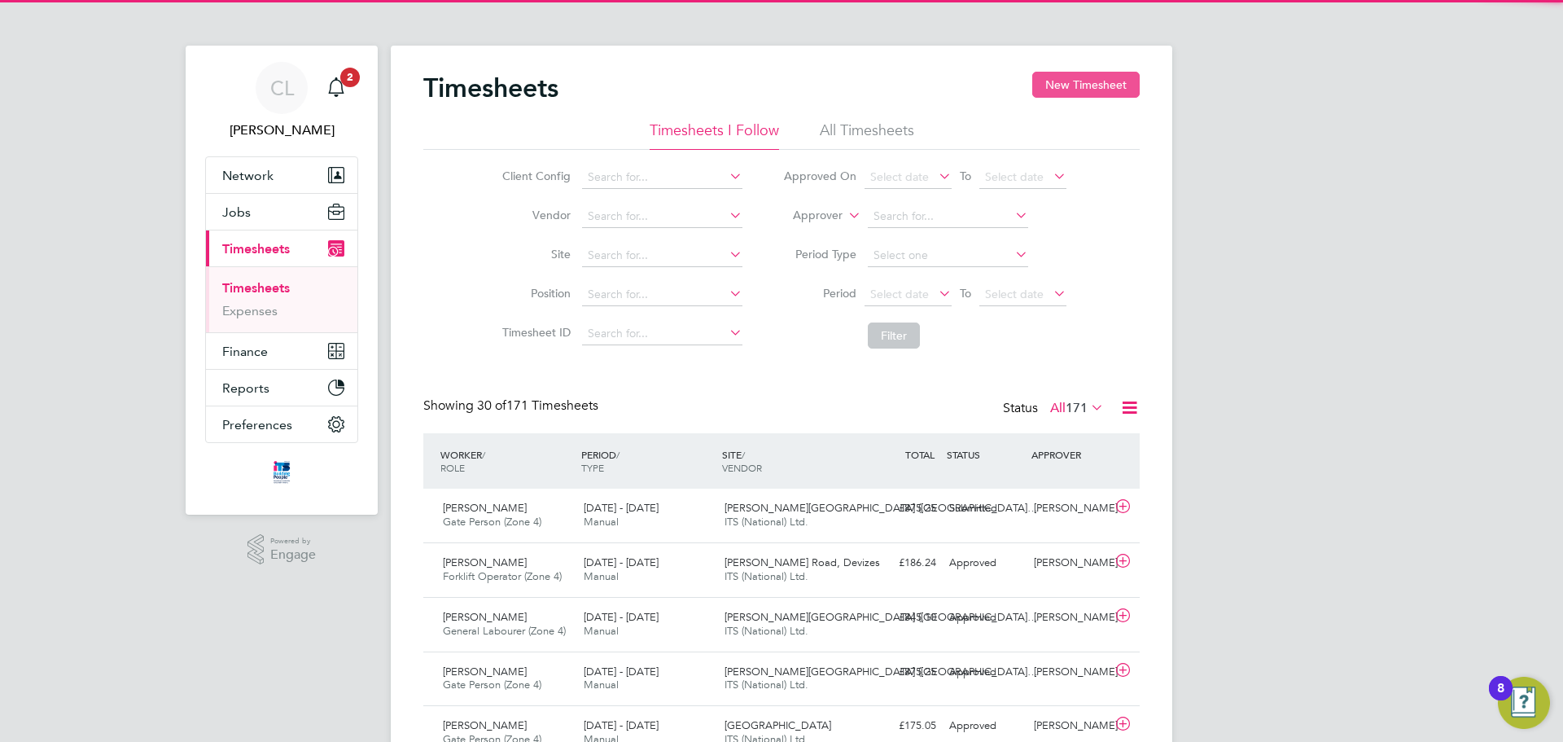
click at [1099, 83] on button "New Timesheet" at bounding box center [1085, 85] width 107 height 26
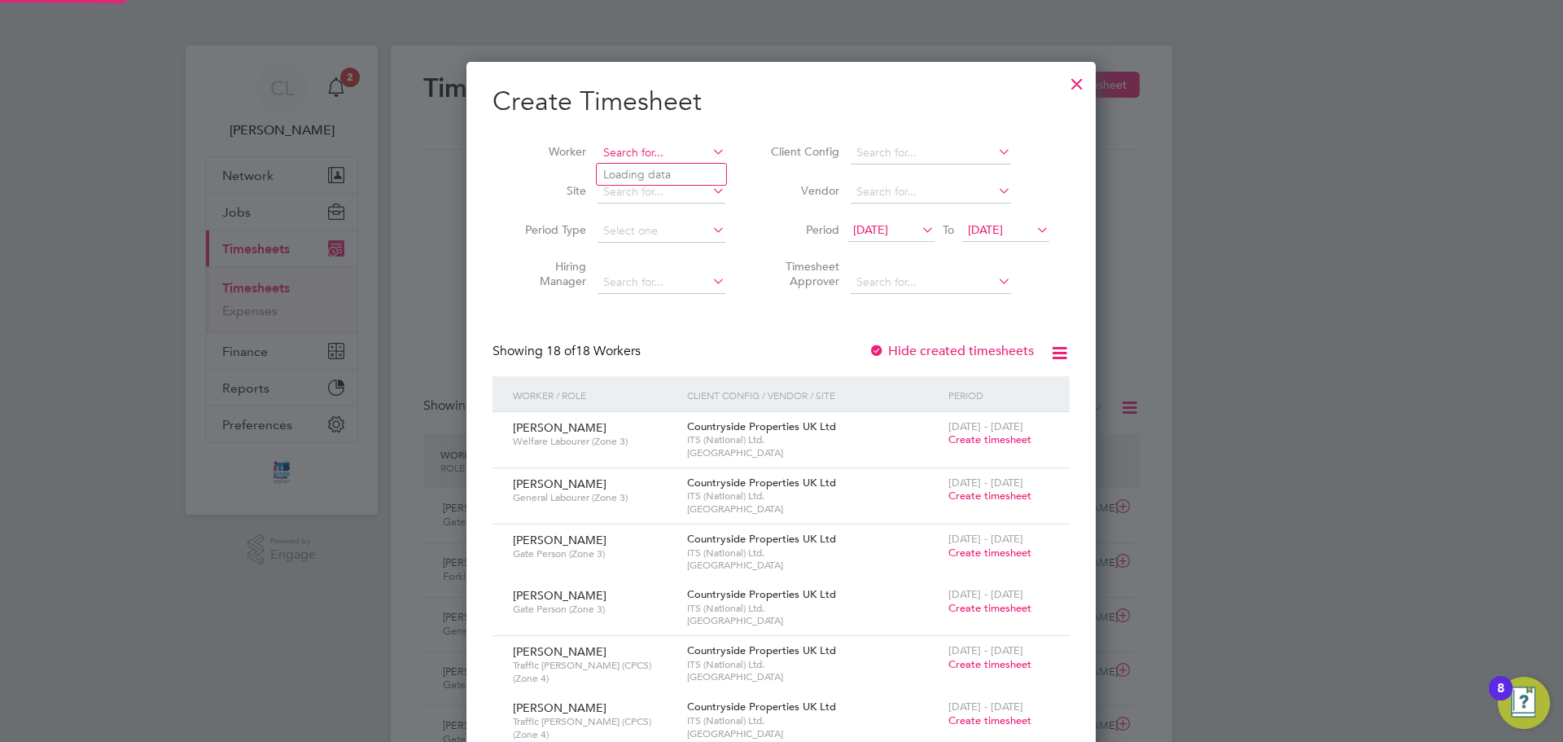
click at [623, 148] on input at bounding box center [662, 153] width 128 height 23
type input "ali"
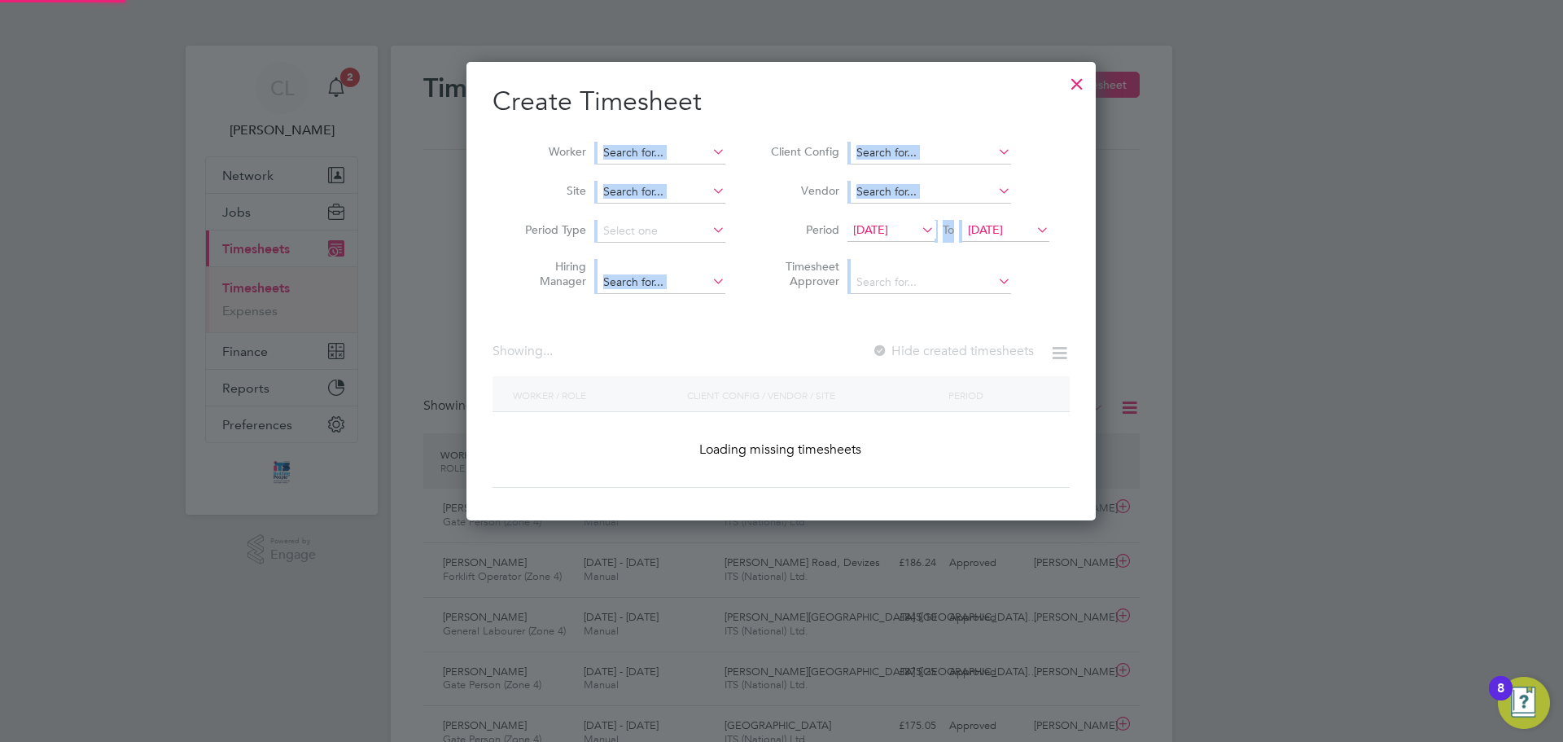
drag, startPoint x: 820, startPoint y: 82, endPoint x: 1092, endPoint y: 156, distance: 282.6
click at [1093, 160] on div "Create Timesheet Worker Site Period Type Hiring Manager Client Config Vendor Pe…" at bounding box center [780, 291] width 629 height 458
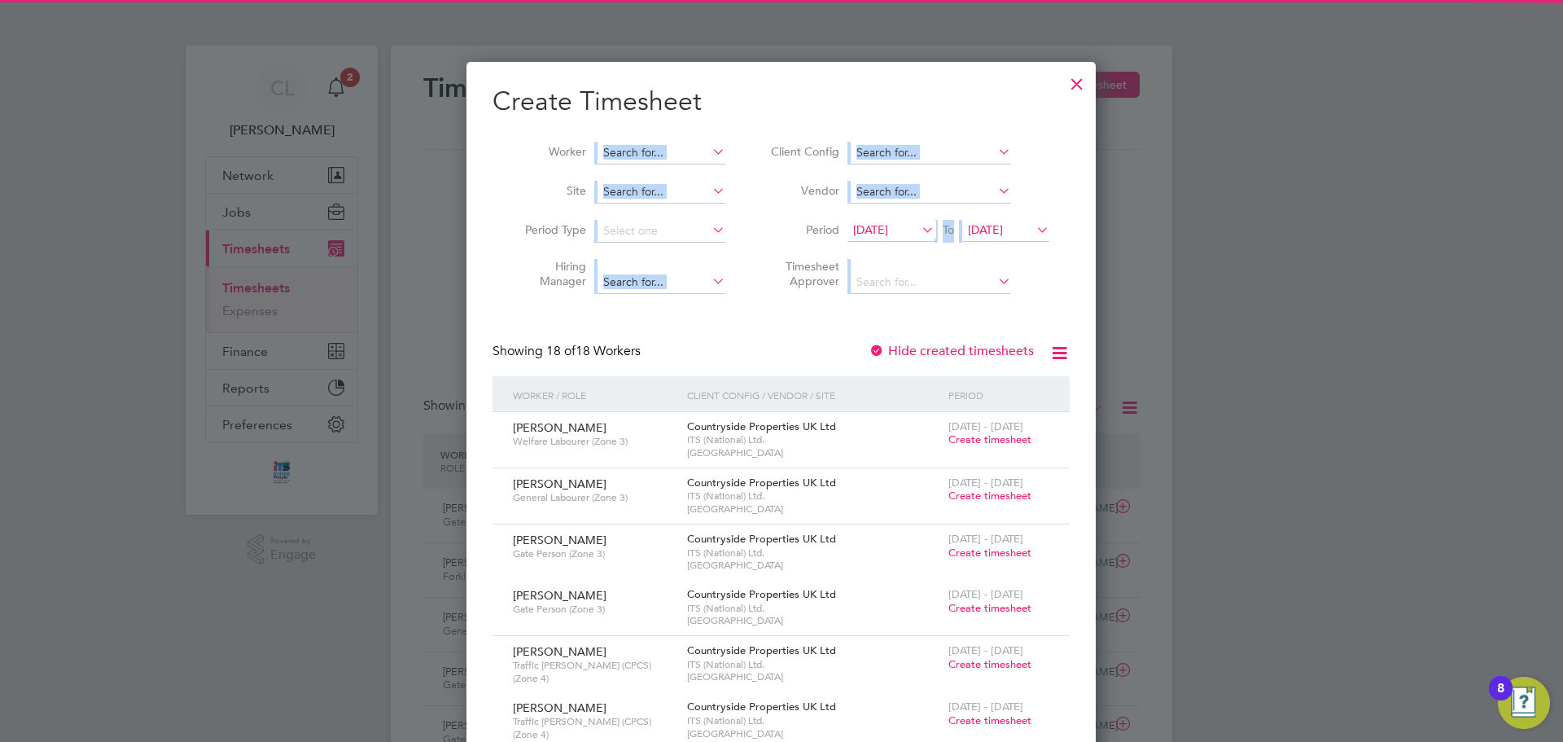
click at [1074, 86] on div at bounding box center [1076, 79] width 29 height 29
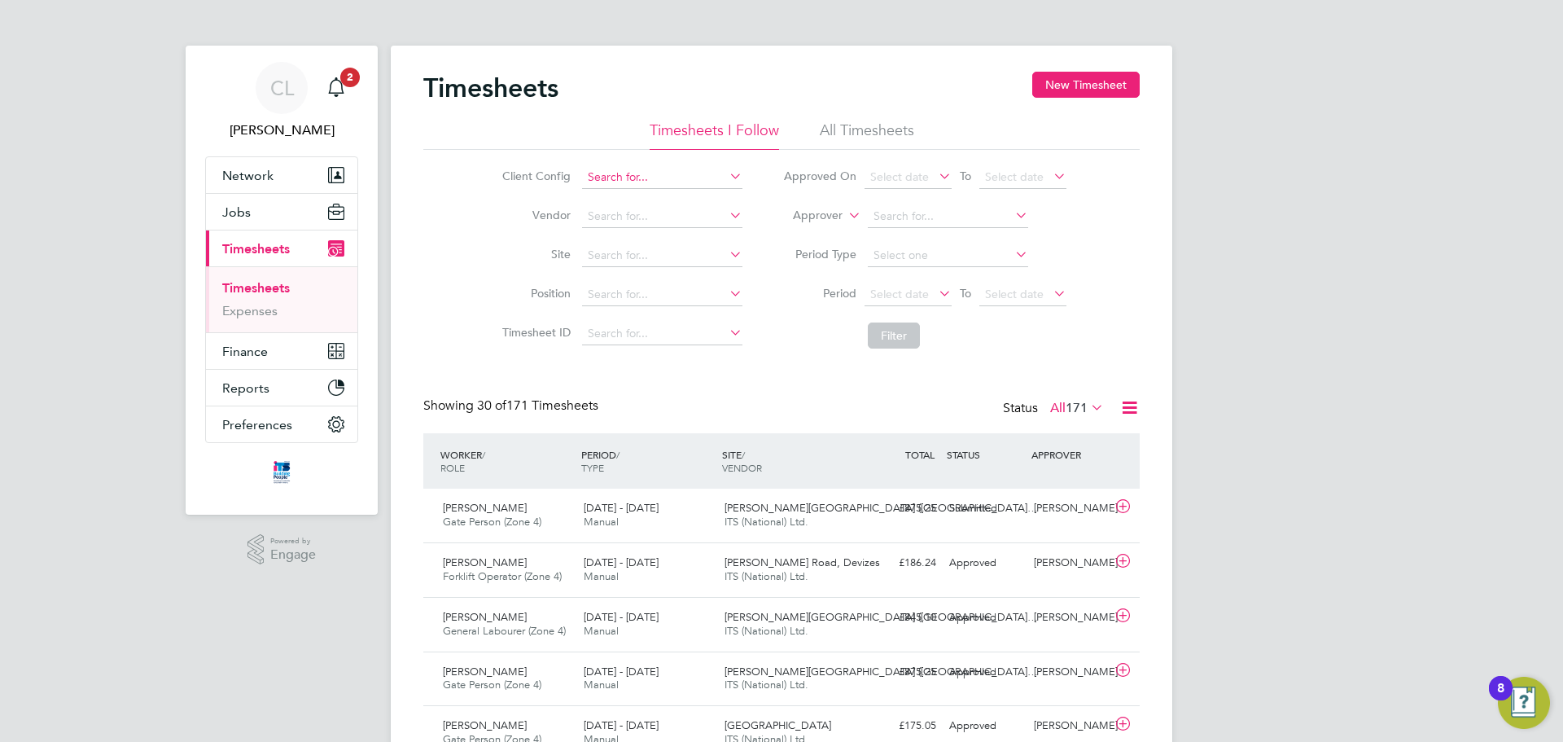
click at [656, 175] on input at bounding box center [662, 177] width 160 height 23
type input "alq"
click at [1062, 85] on button "New Timesheet" at bounding box center [1085, 85] width 107 height 26
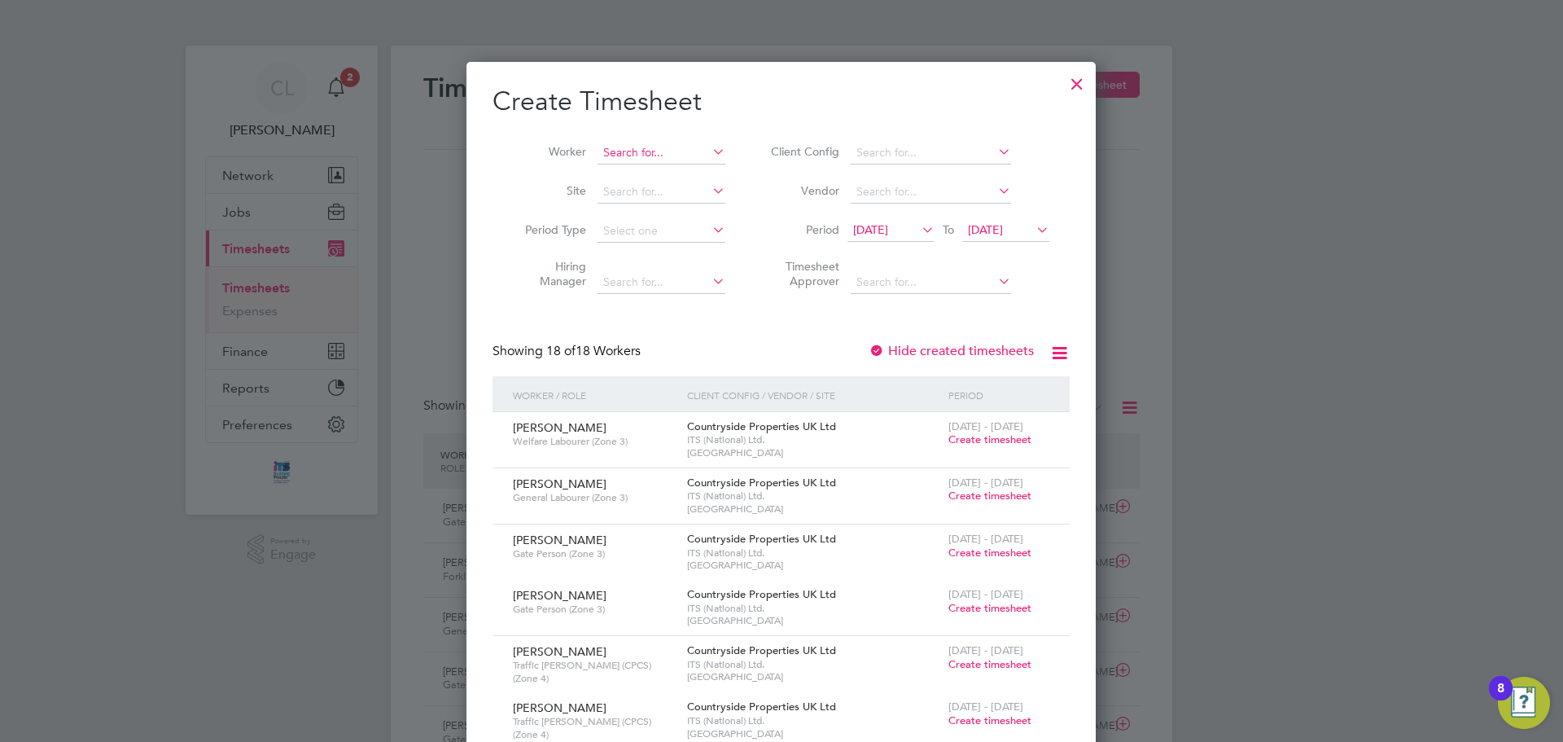
click at [637, 155] on input at bounding box center [662, 153] width 128 height 23
type input "alq"
click at [1003, 230] on span "19 Sep 2025" at bounding box center [985, 229] width 35 height 15
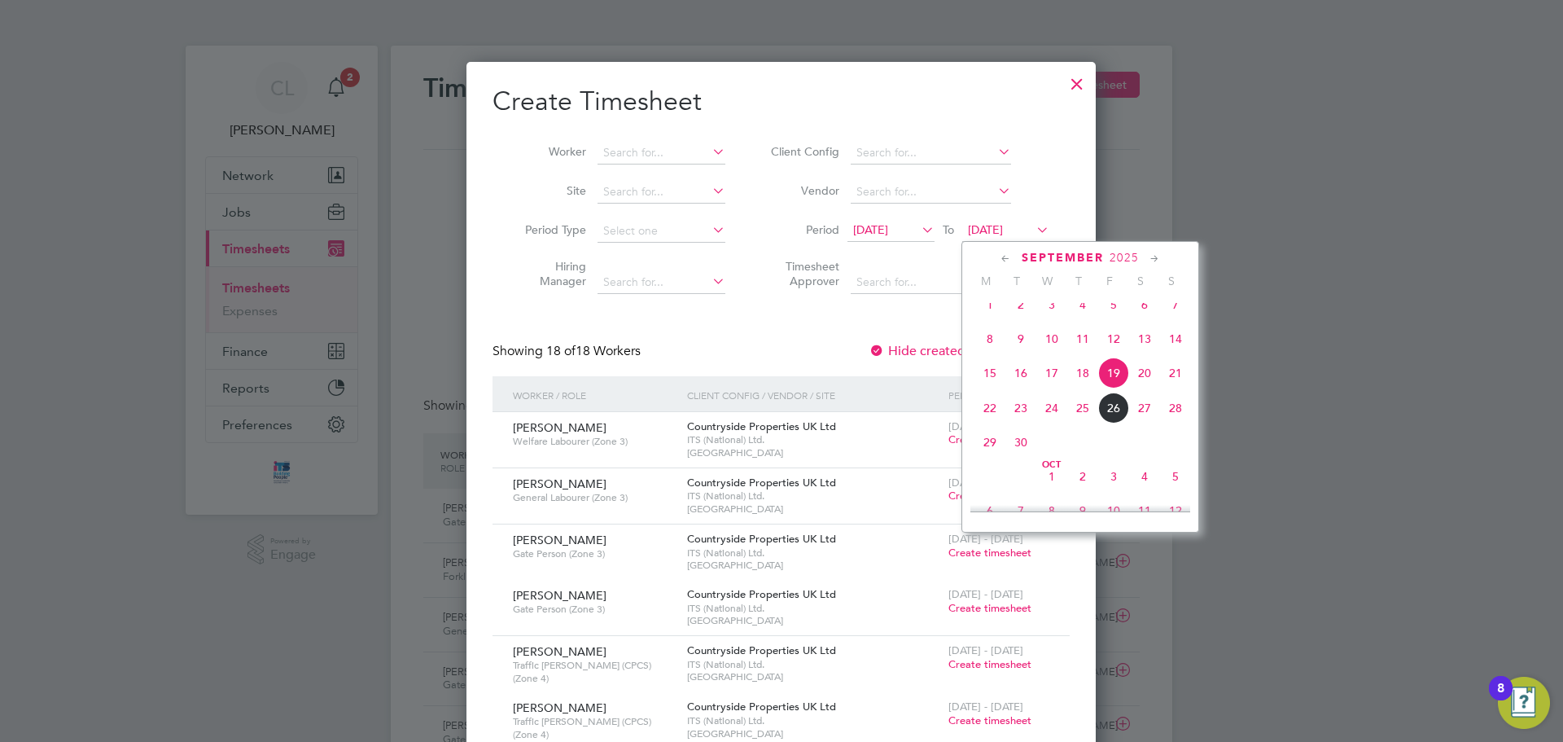
drag, startPoint x: 1022, startPoint y: 457, endPoint x: 1007, endPoint y: 444, distance: 19.7
click at [1022, 454] on span "30" at bounding box center [1020, 442] width 31 height 31
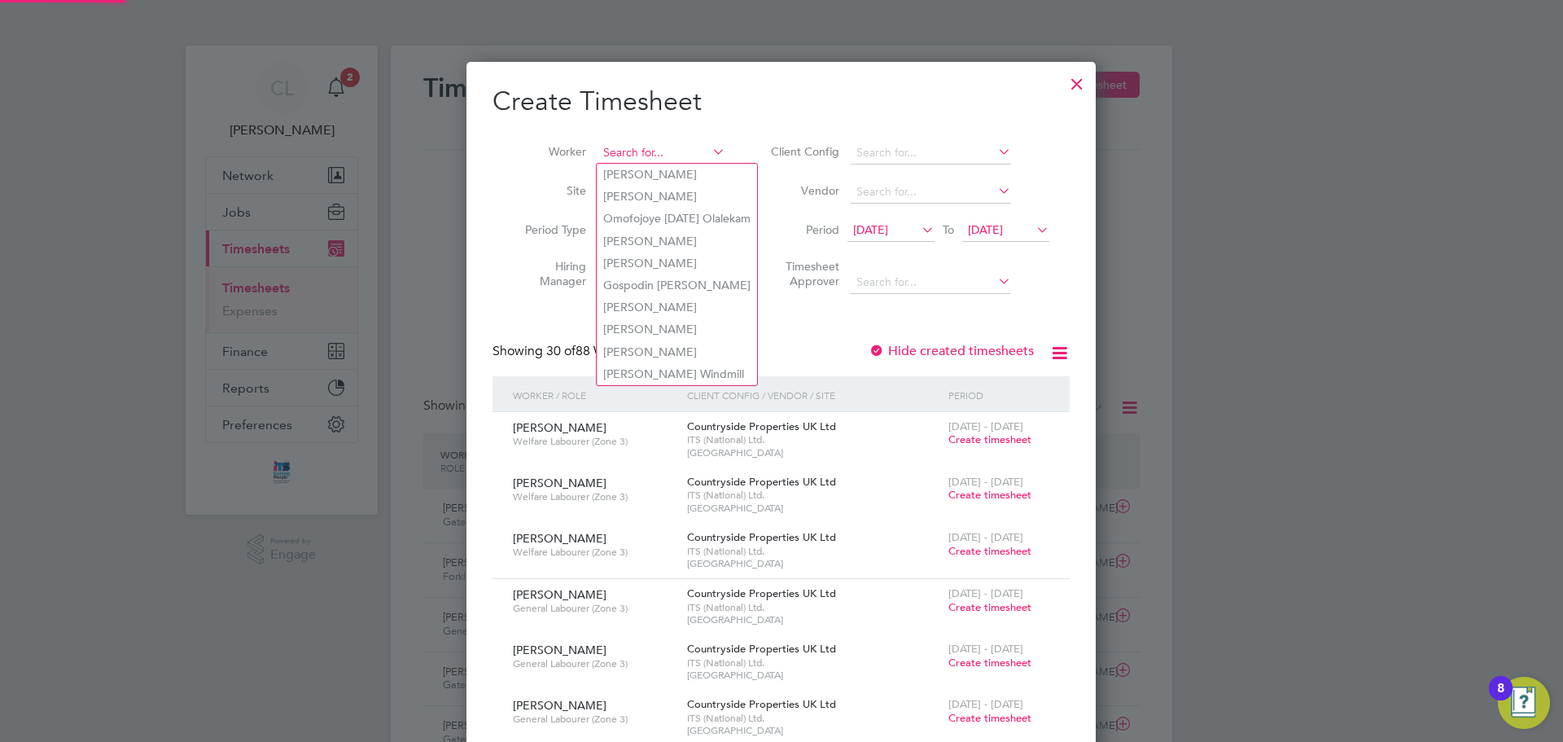
click at [663, 153] on input at bounding box center [662, 153] width 128 height 23
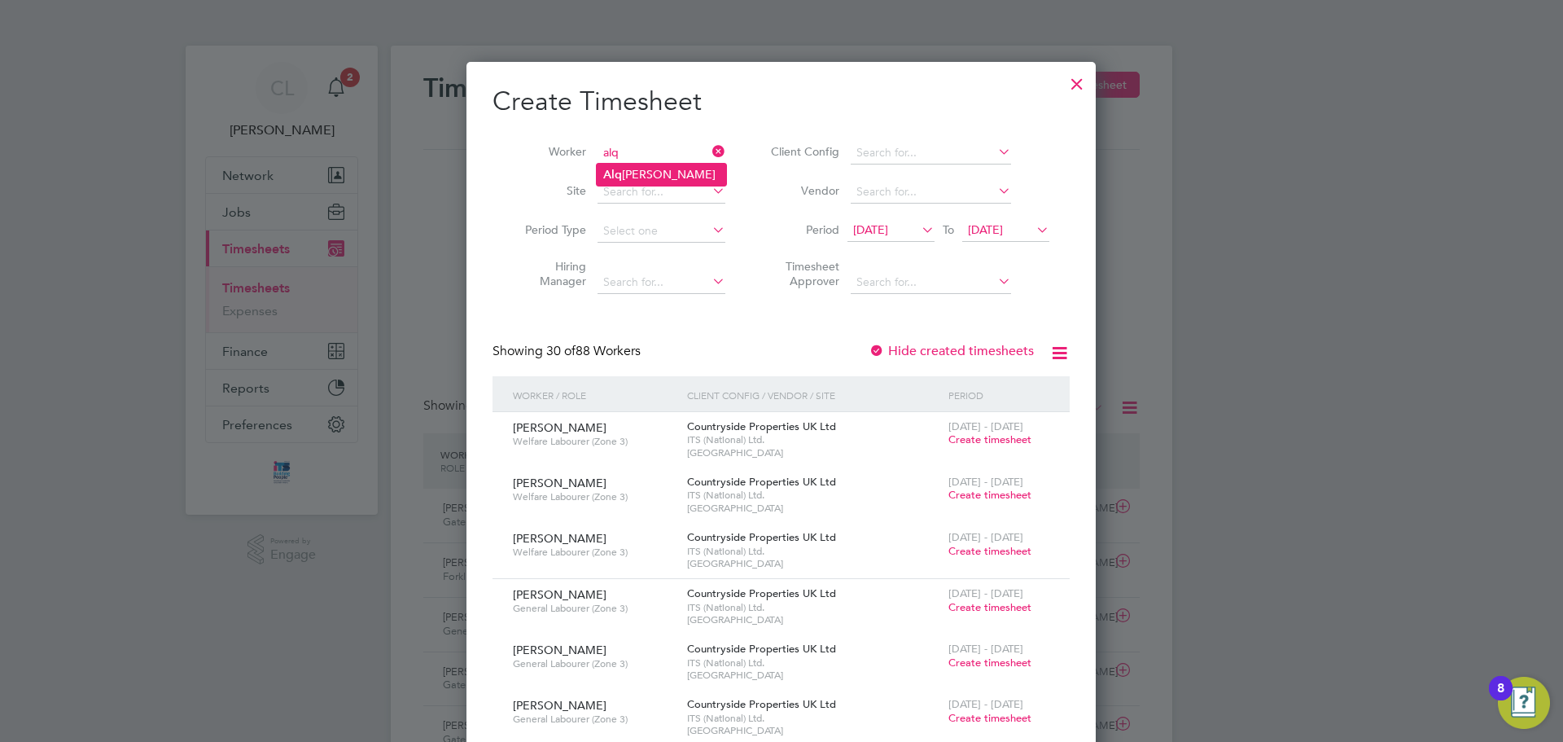
click at [632, 175] on li "Alq asim Hassan" at bounding box center [661, 175] width 129 height 22
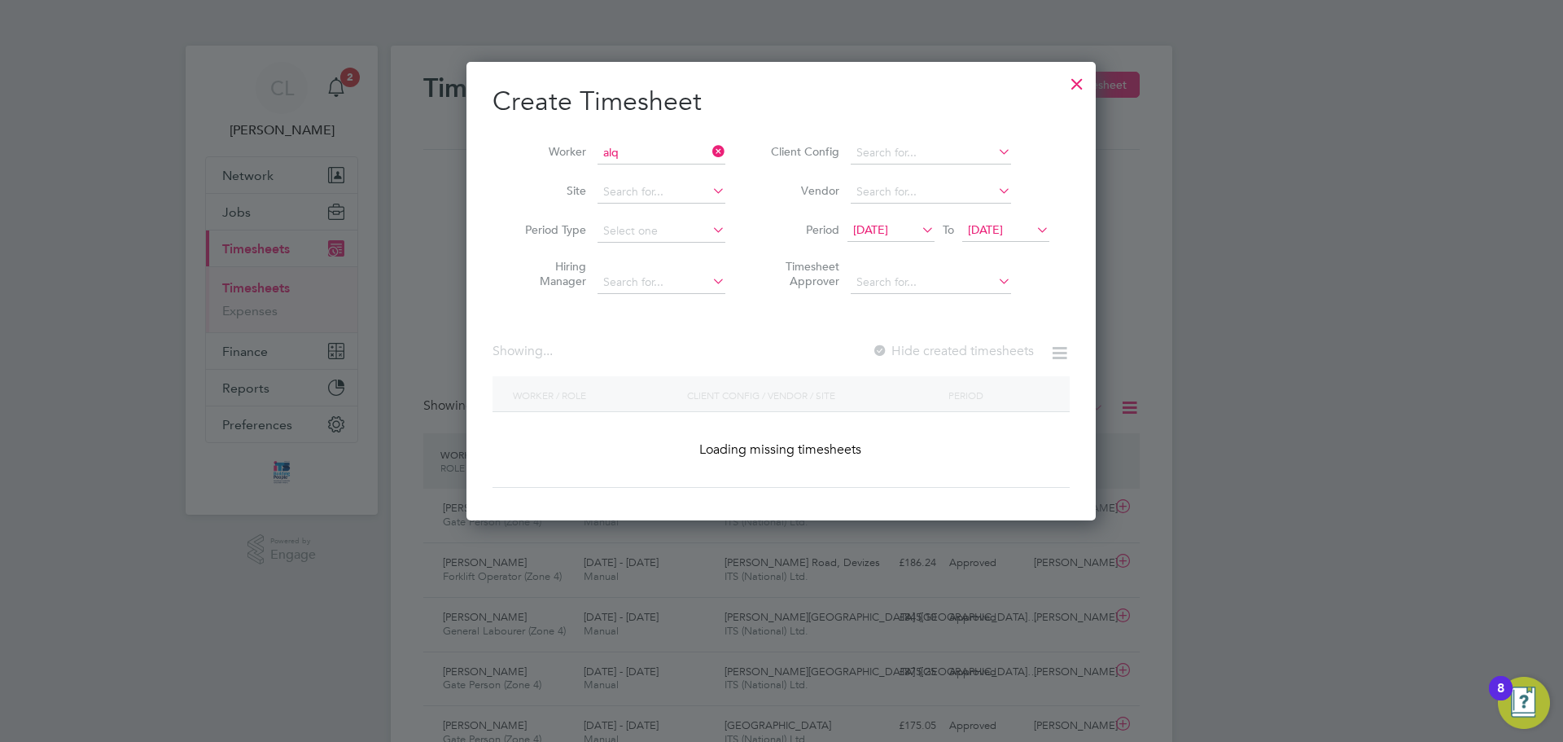
type input "Alqasim Hassan"
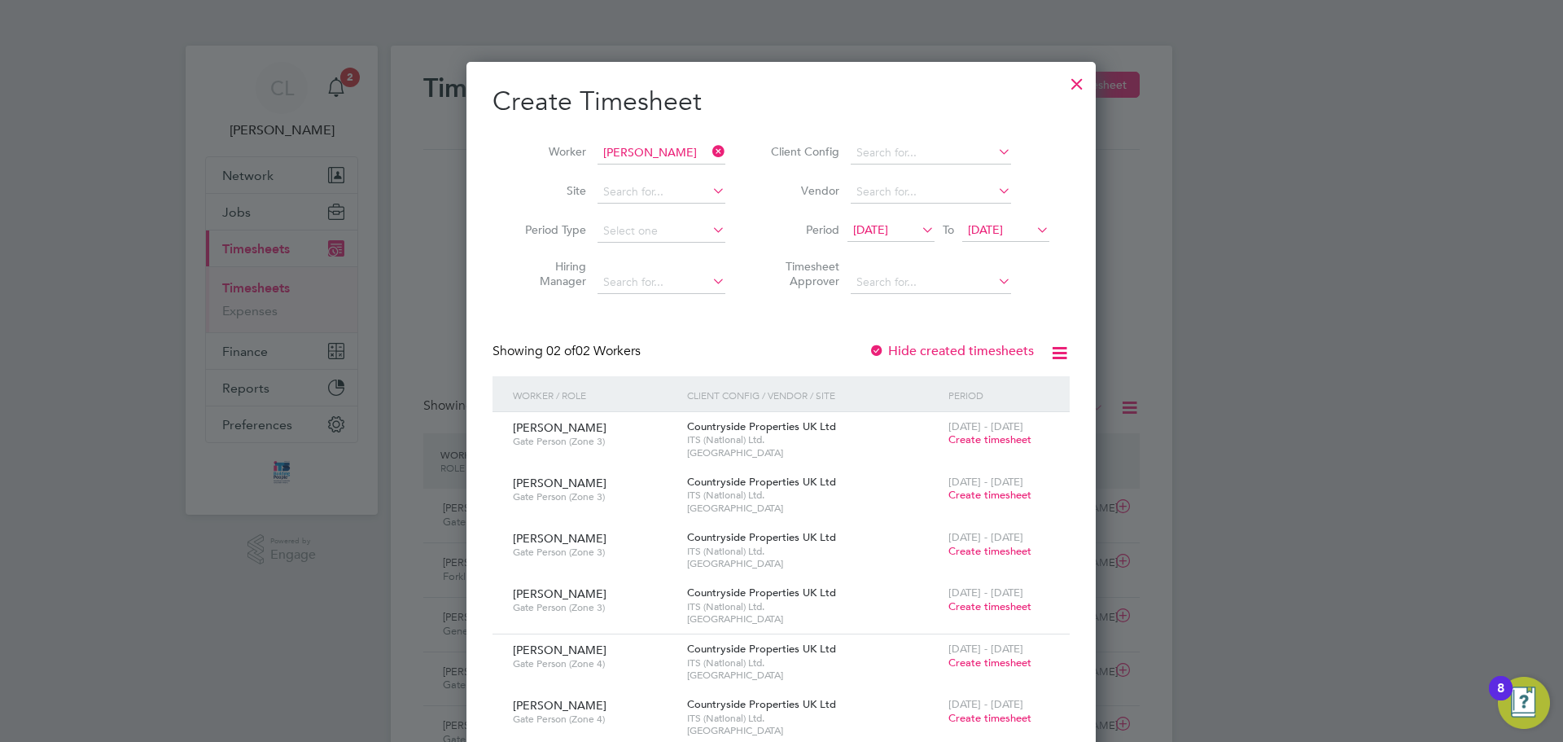
click at [995, 550] on span "Create timesheet" at bounding box center [989, 551] width 83 height 14
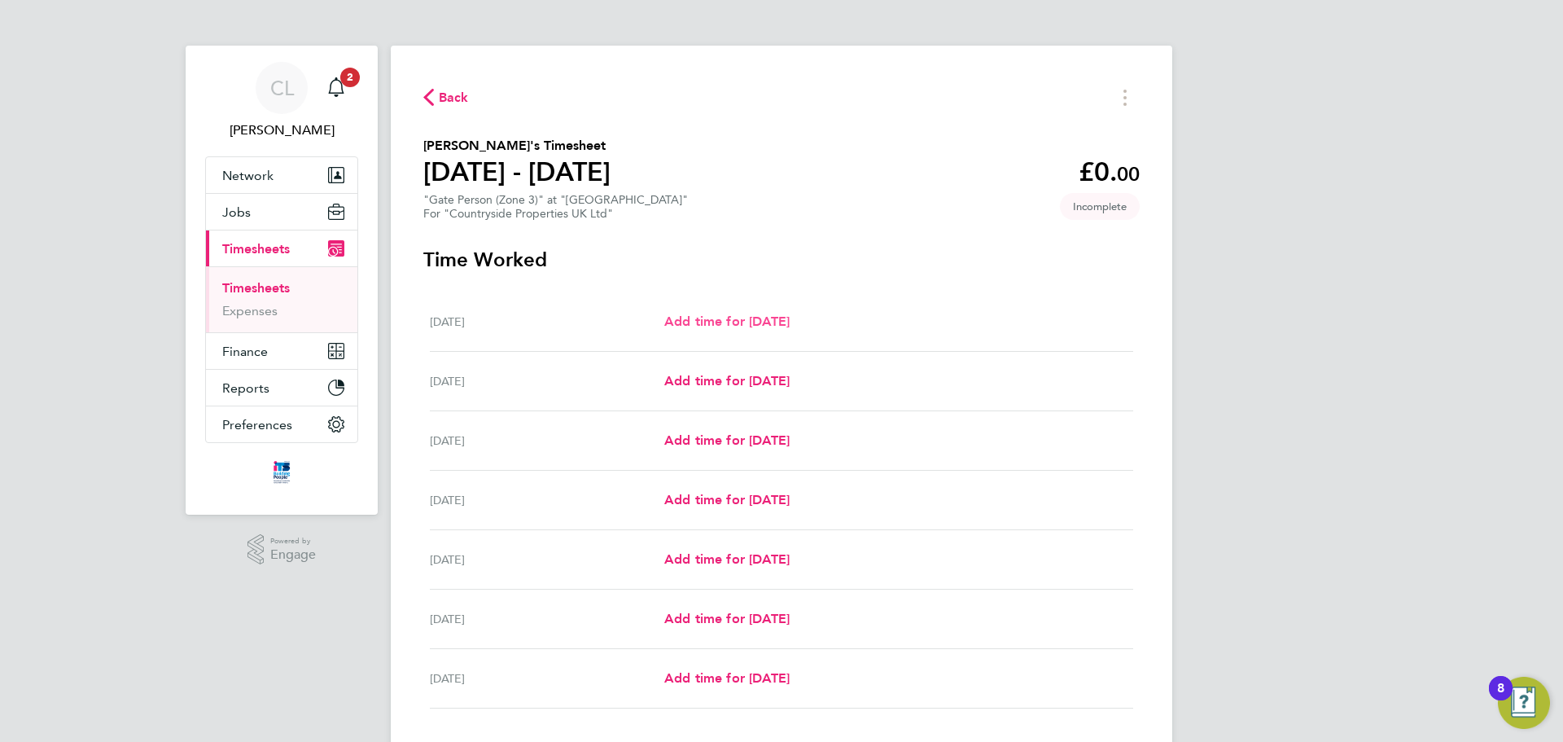
click at [738, 316] on span "Add time for Mon 22 Sep" at bounding box center [726, 320] width 125 height 15
select select "30"
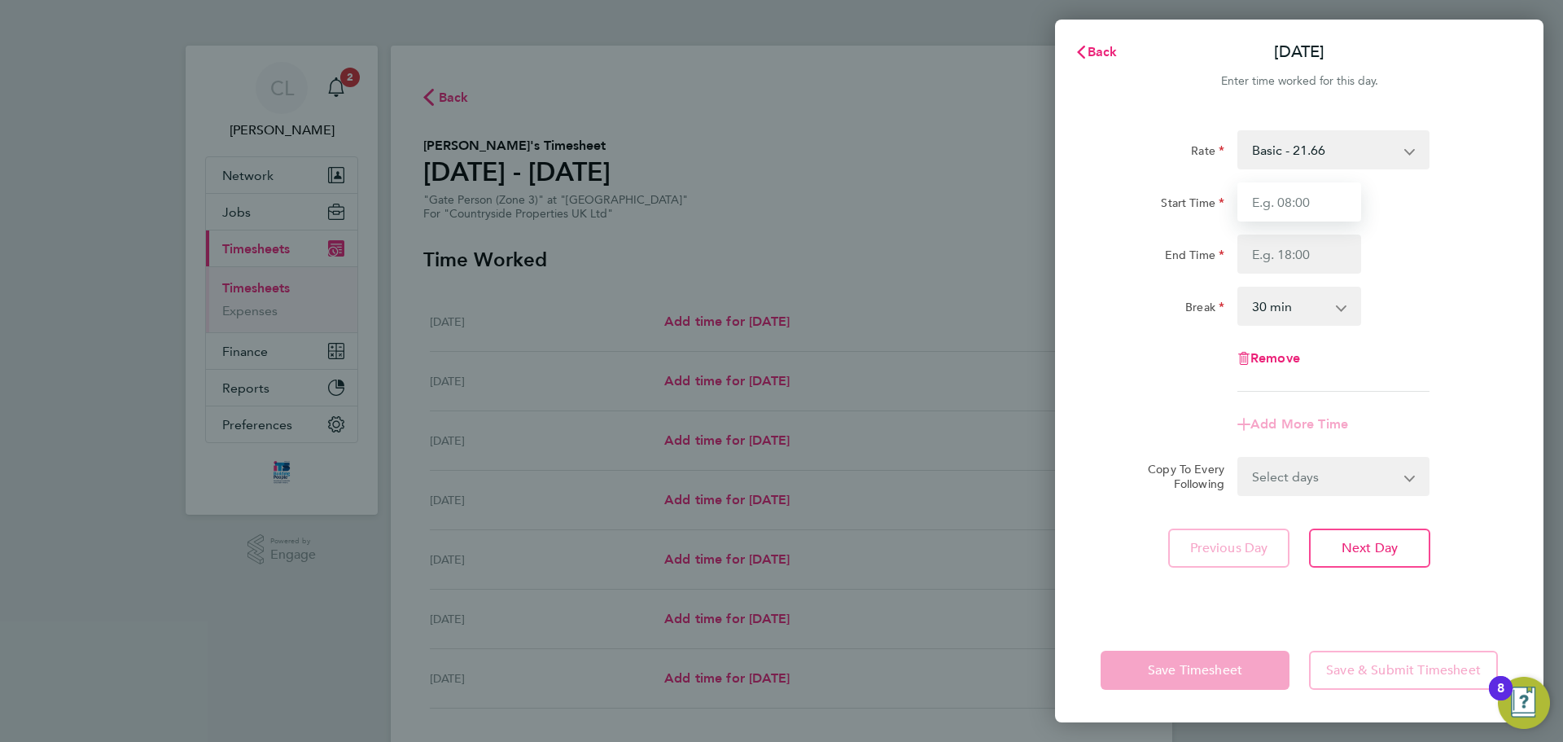
click at [1281, 204] on input "Start Time" at bounding box center [1299, 201] width 124 height 39
type input "07:30"
click at [1295, 255] on input "End Time" at bounding box center [1299, 253] width 124 height 39
type input "17:30"
click at [1330, 466] on form "Rate Basic - 21.66 Start Time 07:30 End Time 17:30 Break 0 min 15 min 30 min 45…" at bounding box center [1299, 313] width 397 height 366
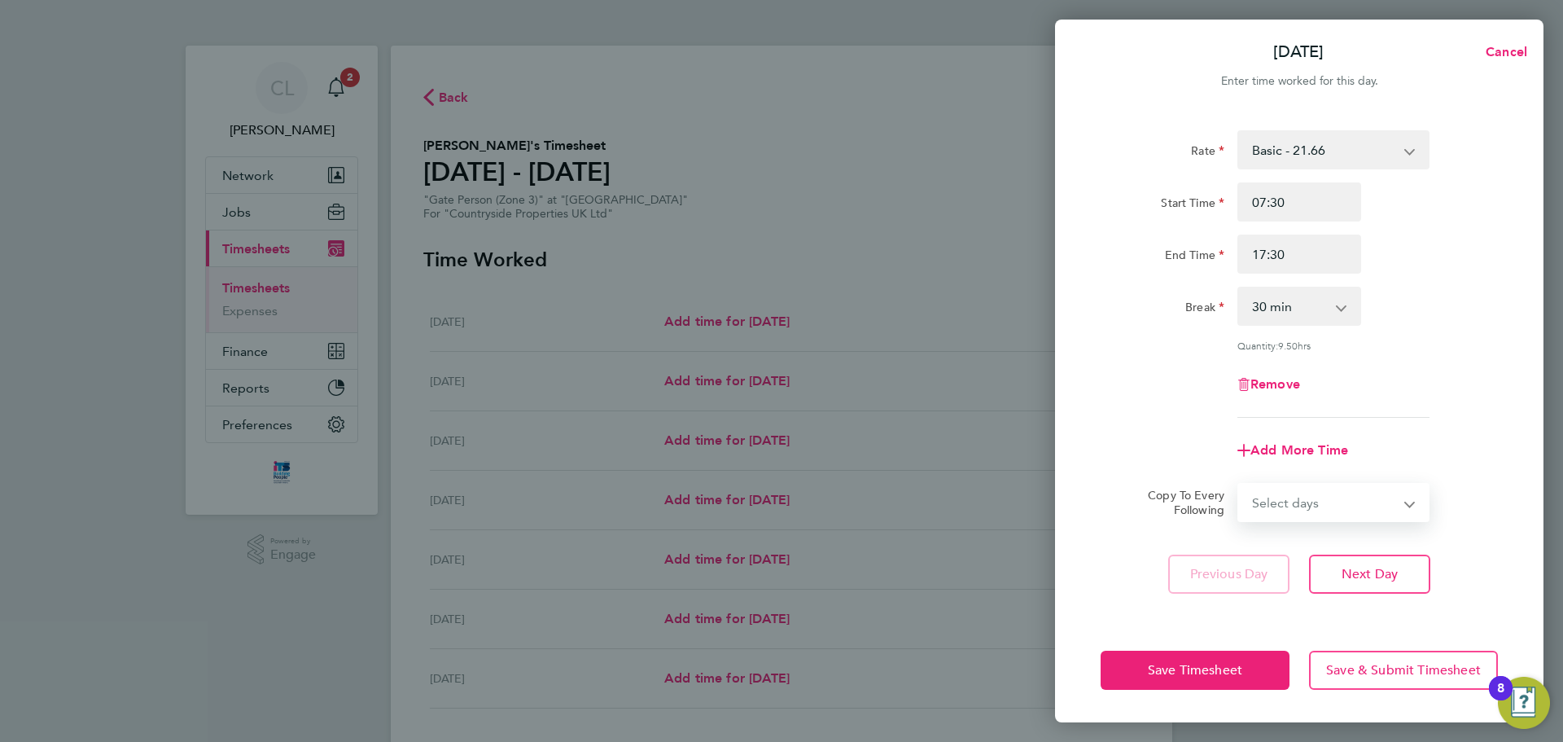
select select "WEEKDAY"
click at [1239, 484] on select "Select days Day Weekday (Mon-Fri) Weekend (Sat-Sun) [DATE] [DATE] [DATE] [DATE]…" at bounding box center [1324, 502] width 171 height 36
select select "[DATE]"
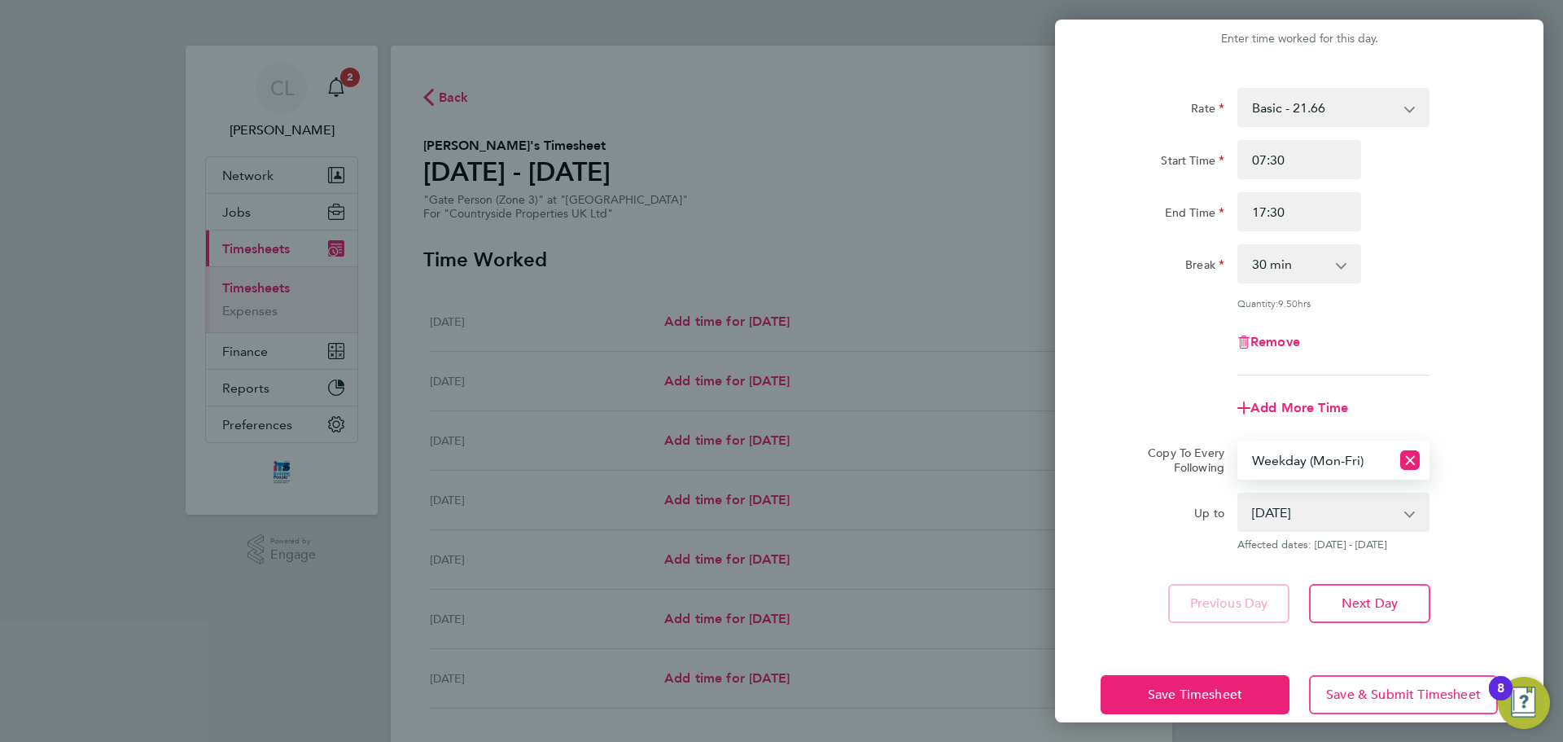
scroll to position [65, 0]
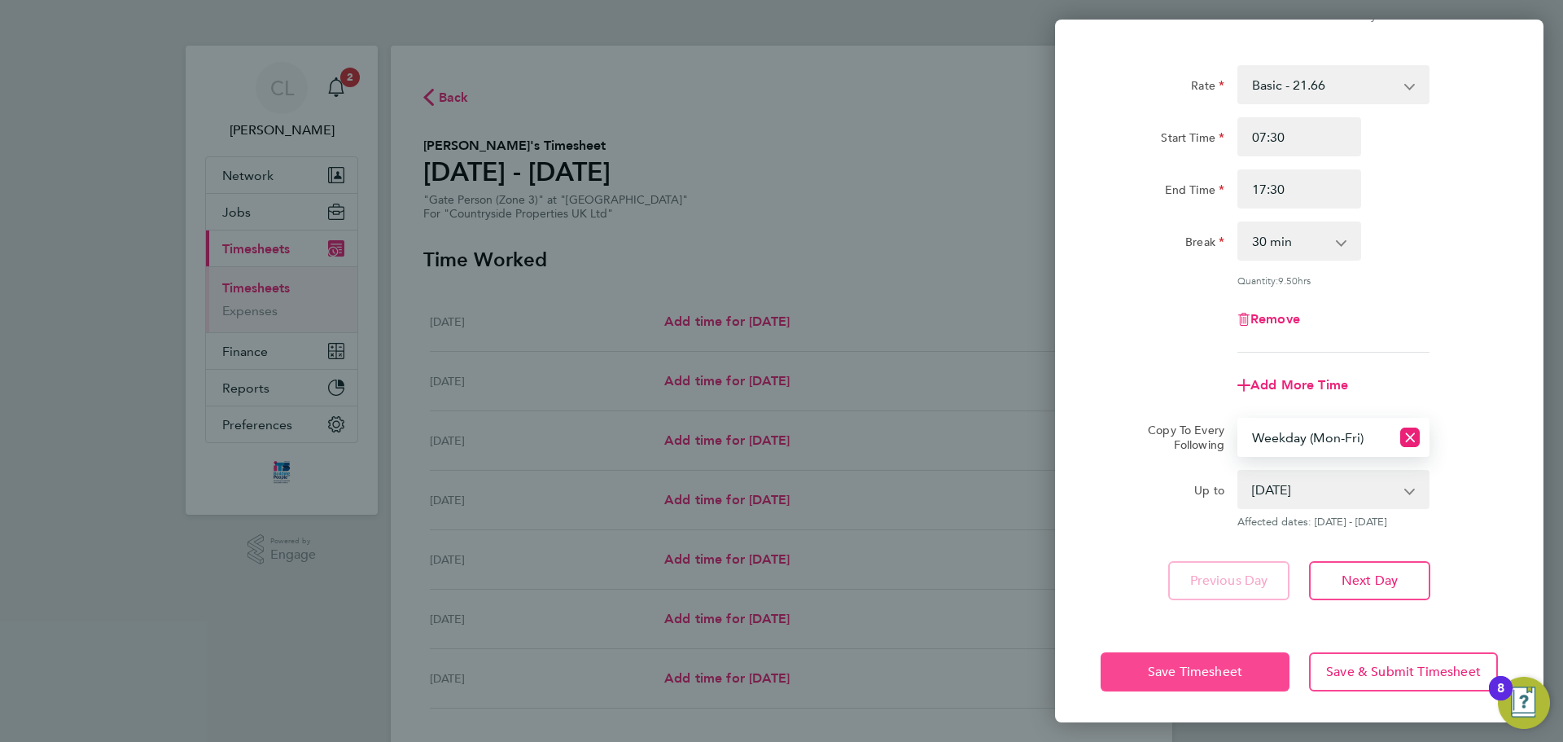
click at [1175, 676] on span "Save Timesheet" at bounding box center [1195, 671] width 94 height 16
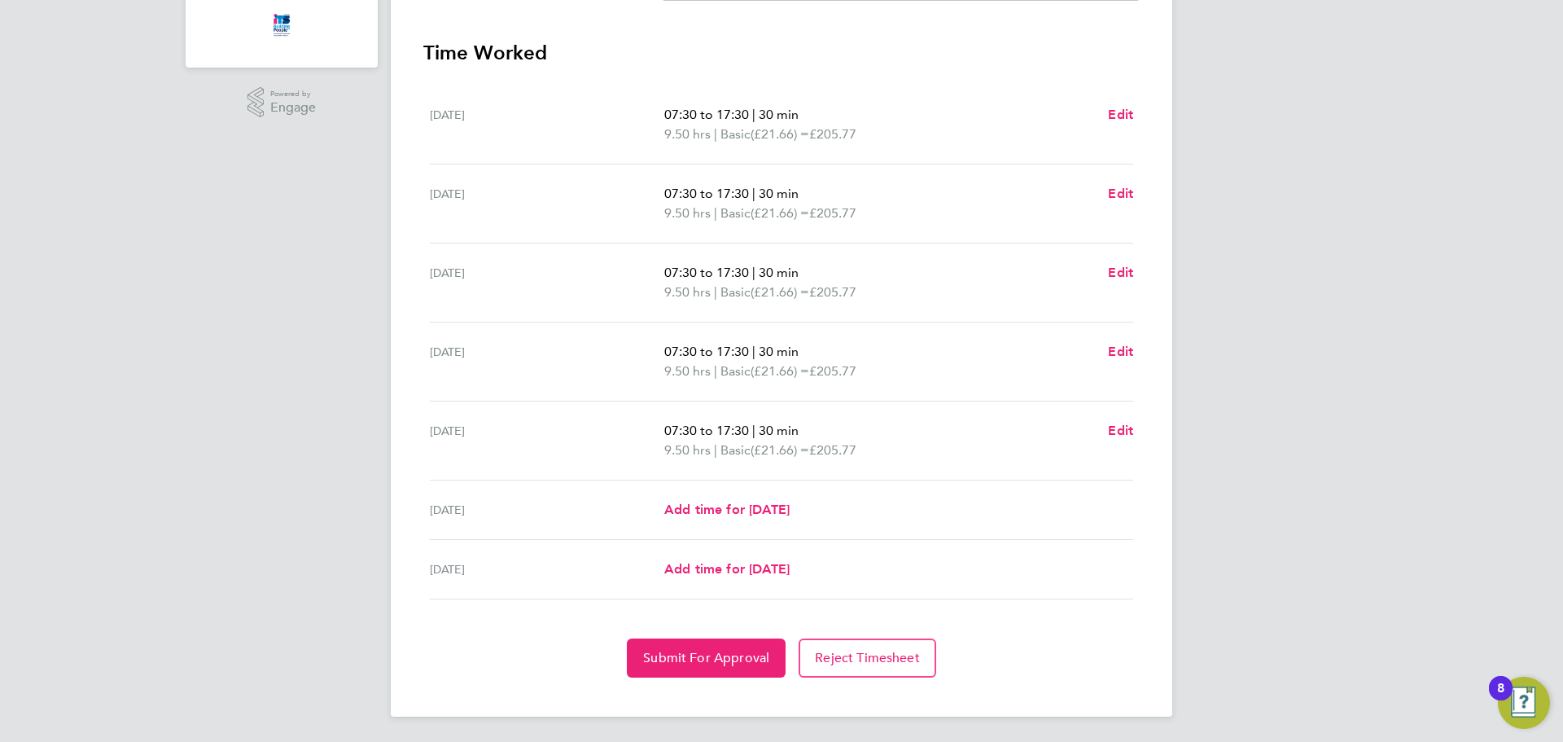
scroll to position [448, 0]
click at [730, 654] on span "Submit For Approval" at bounding box center [706, 657] width 126 height 16
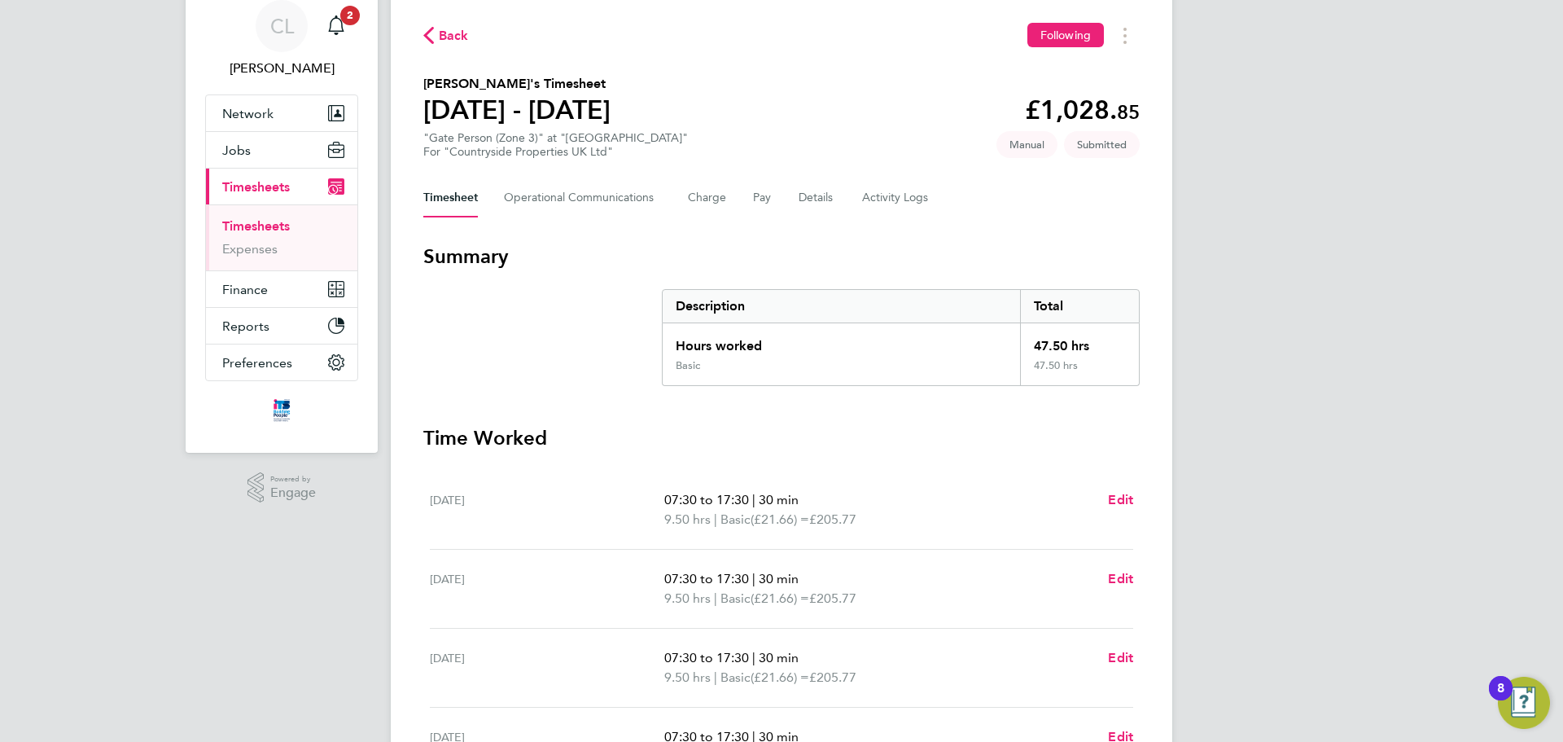
scroll to position [0, 0]
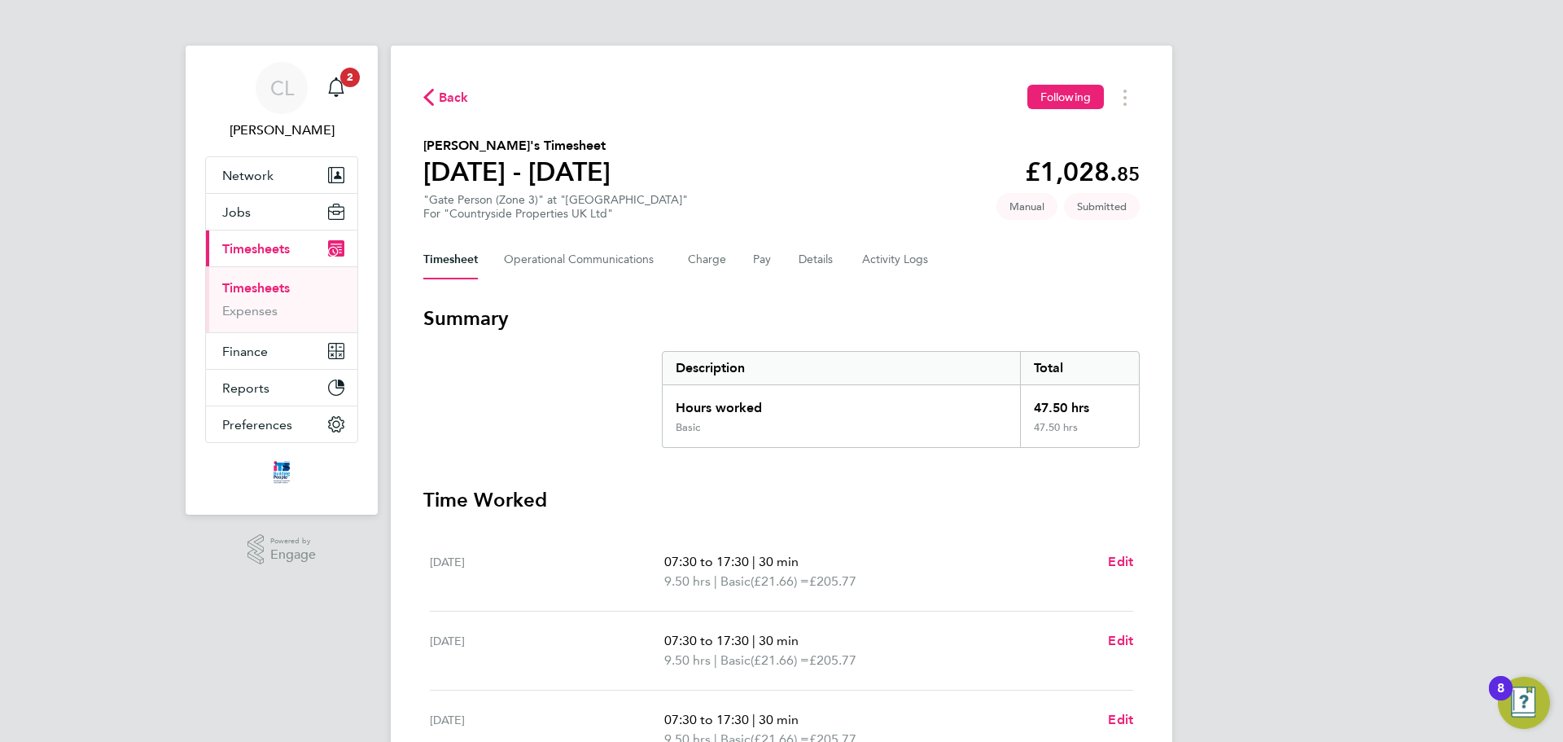
click at [446, 97] on span "Back" at bounding box center [454, 98] width 30 height 20
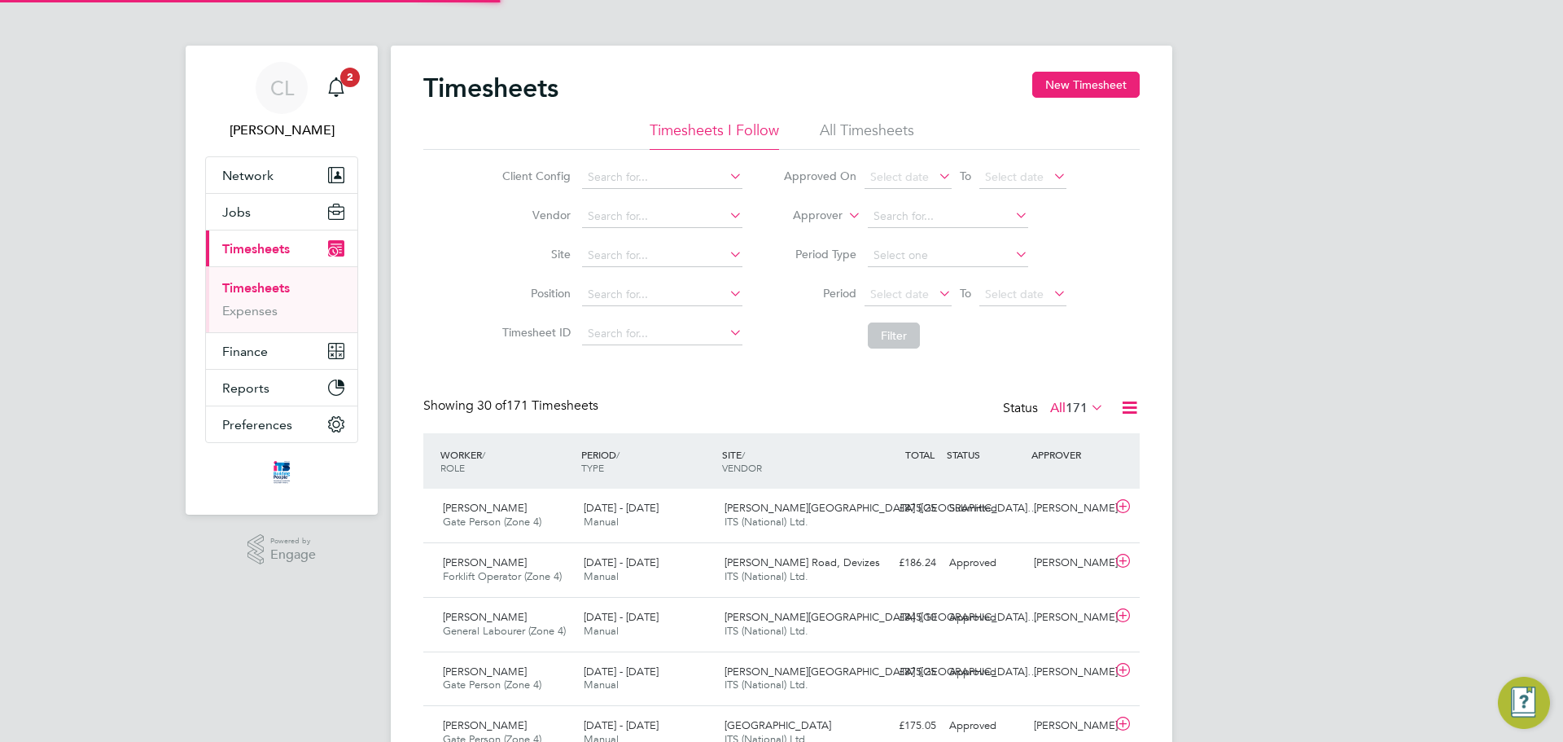
scroll to position [42, 142]
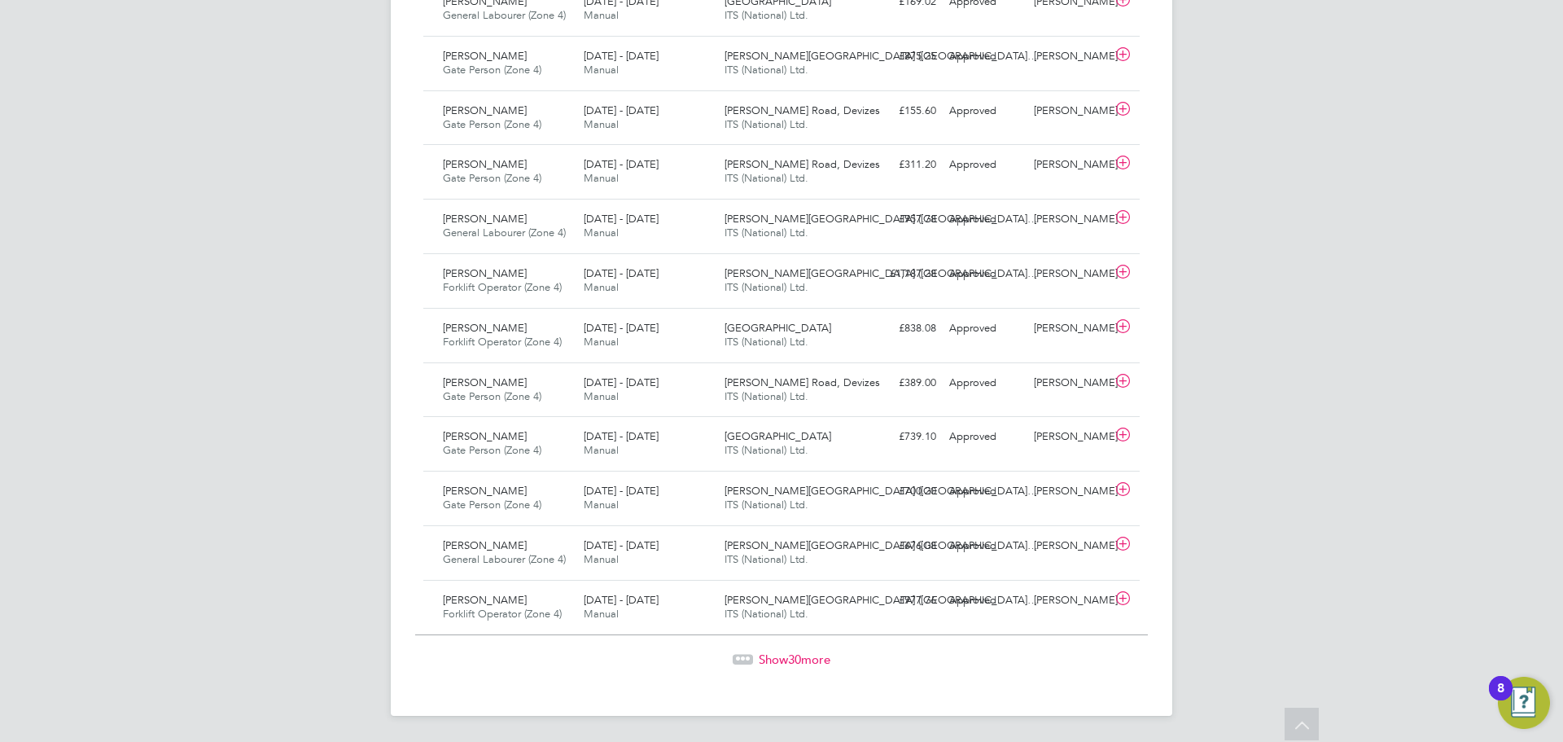
click at [747, 663] on div at bounding box center [743, 659] width 20 height 10
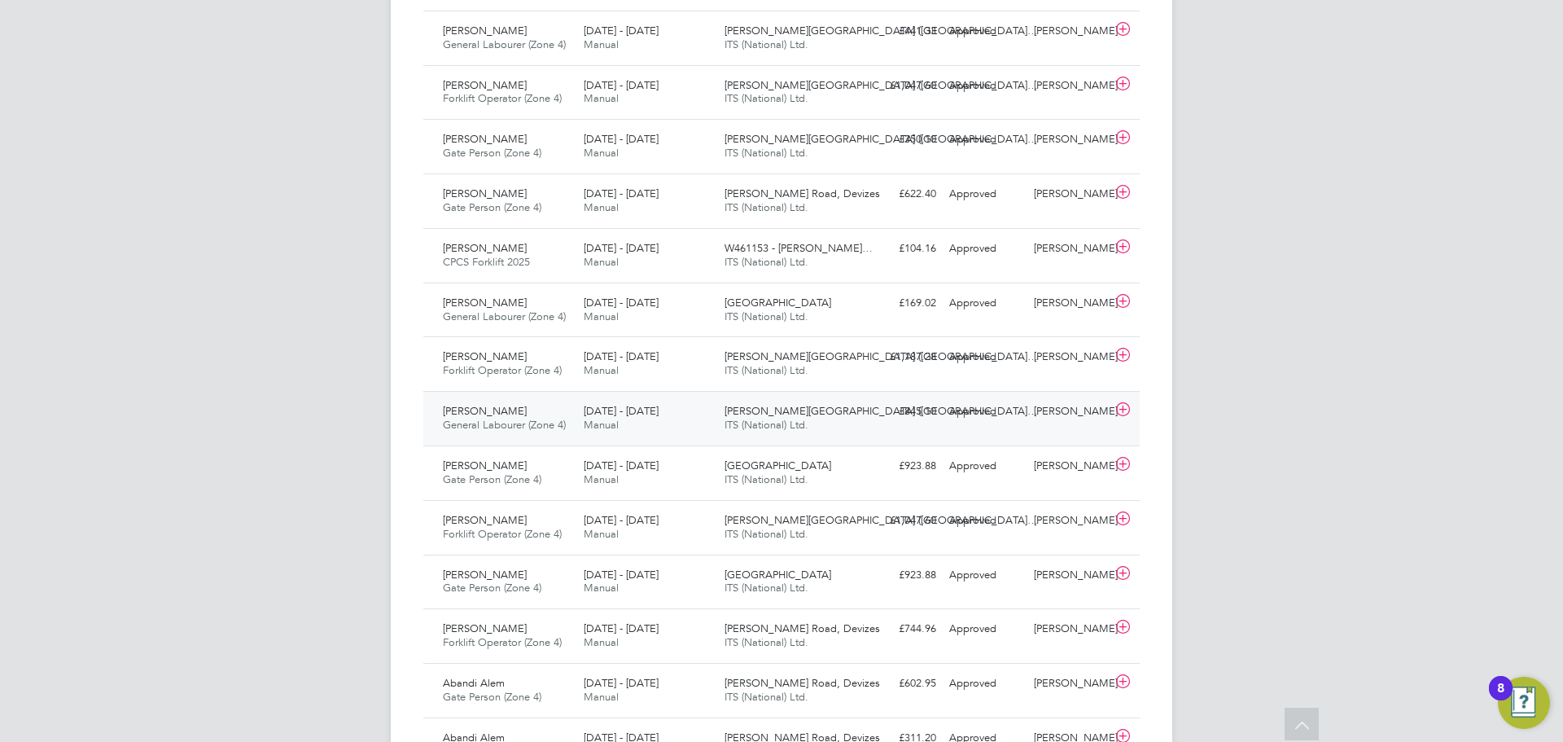
click at [626, 420] on div "11 - 17 Aug 2025 Manual" at bounding box center [647, 418] width 141 height 41
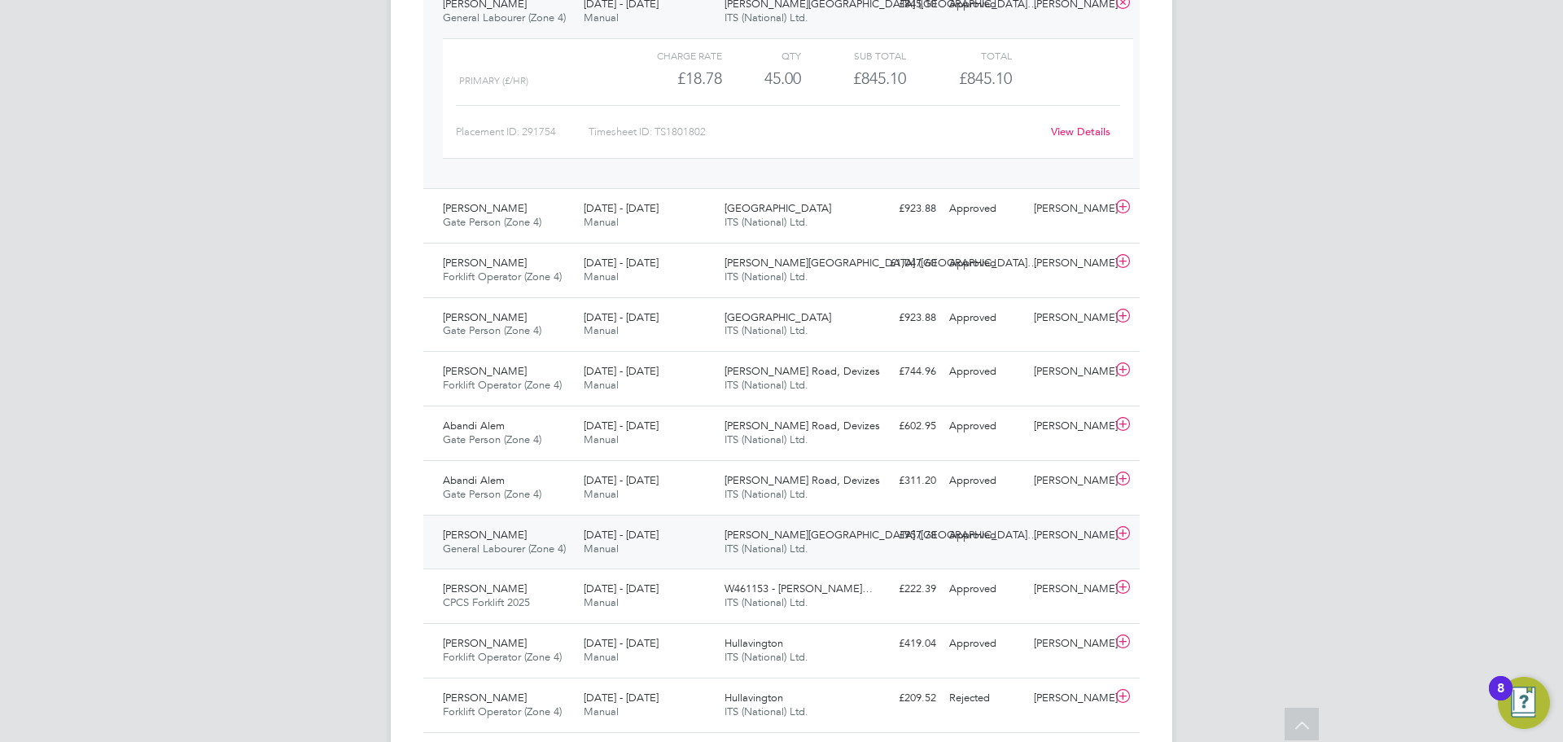
click at [627, 548] on div "4 - 10 Aug 2025 Manual" at bounding box center [647, 542] width 141 height 41
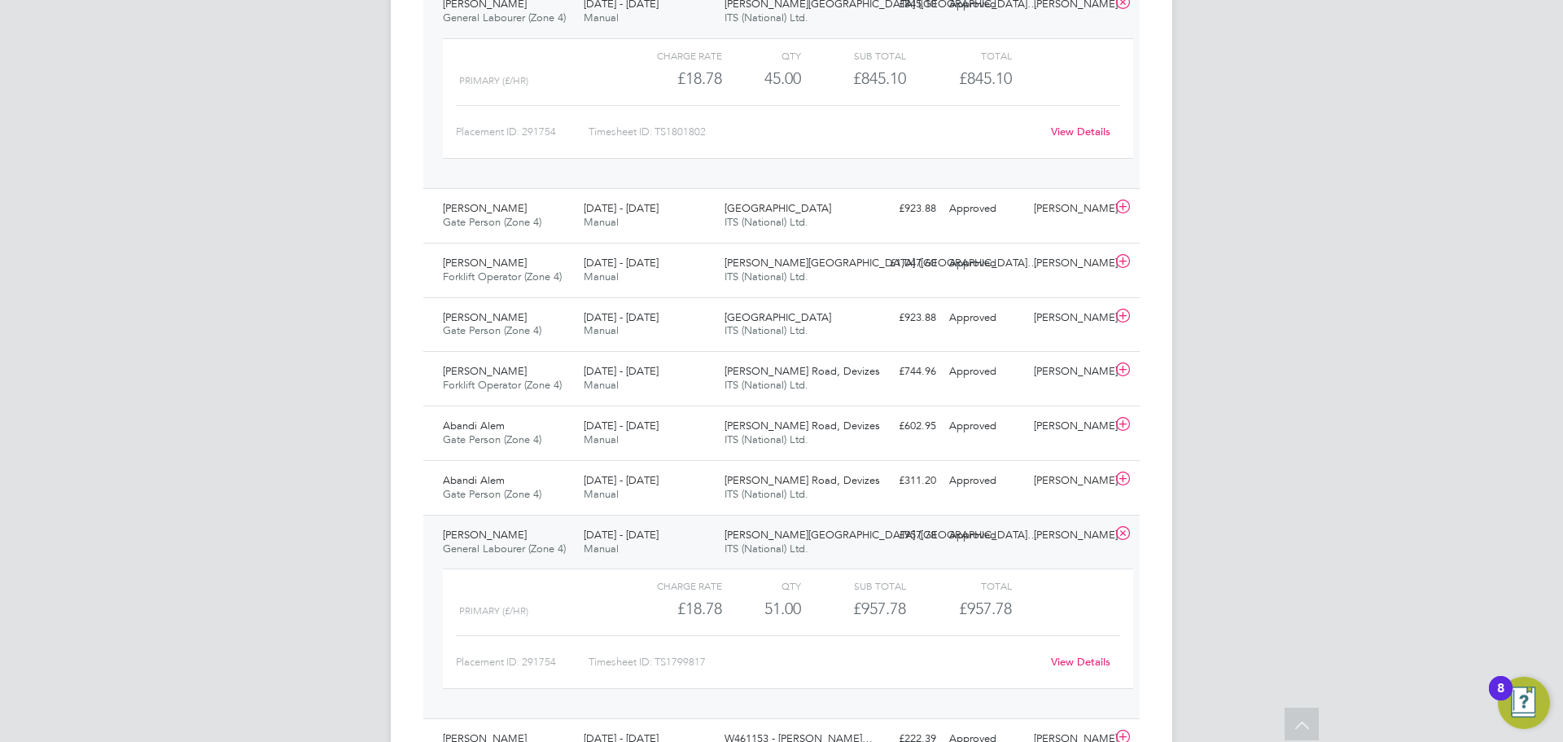
click at [1098, 660] on link "View Details" at bounding box center [1080, 662] width 59 height 14
click at [1084, 663] on link "View Details" at bounding box center [1080, 662] width 59 height 14
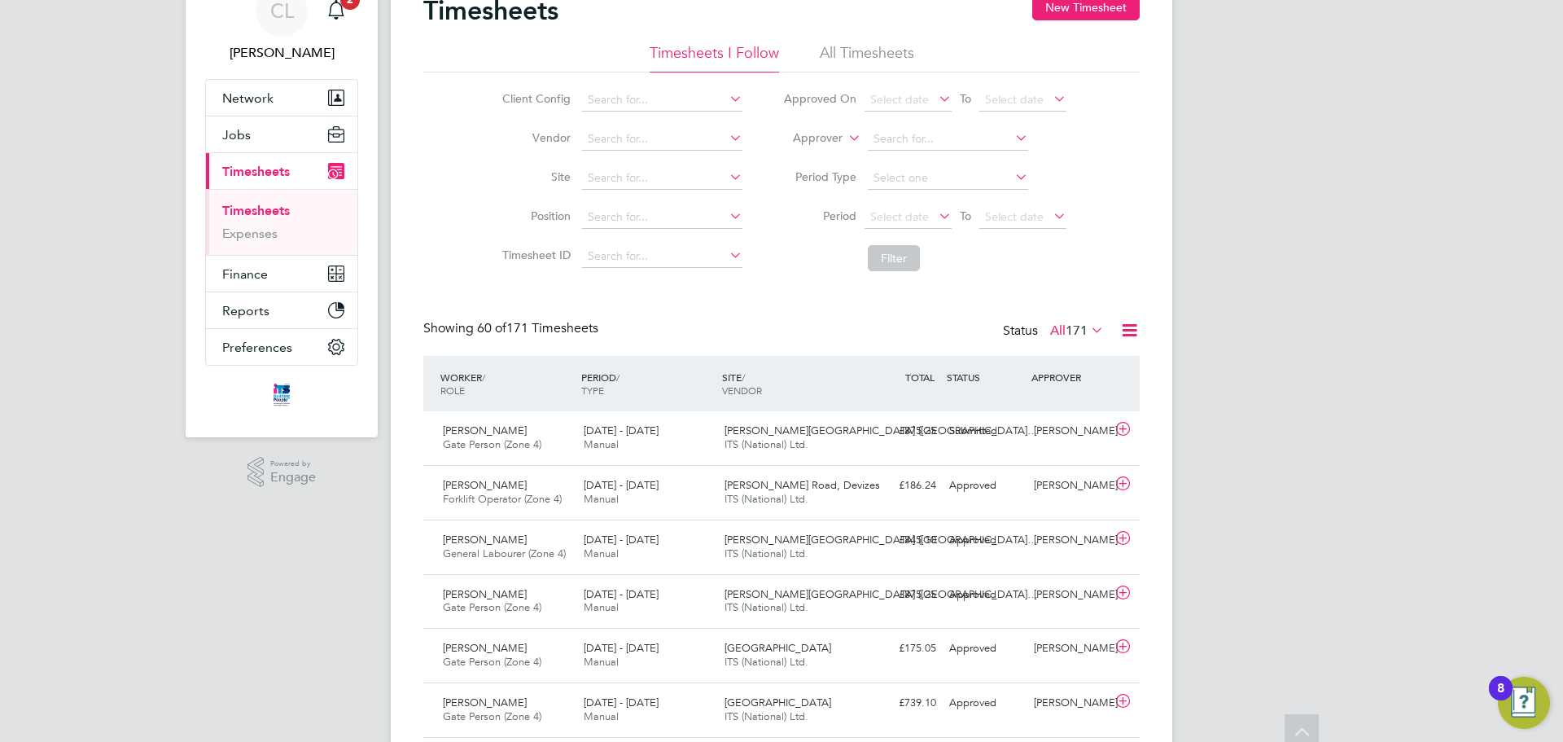
scroll to position [0, 0]
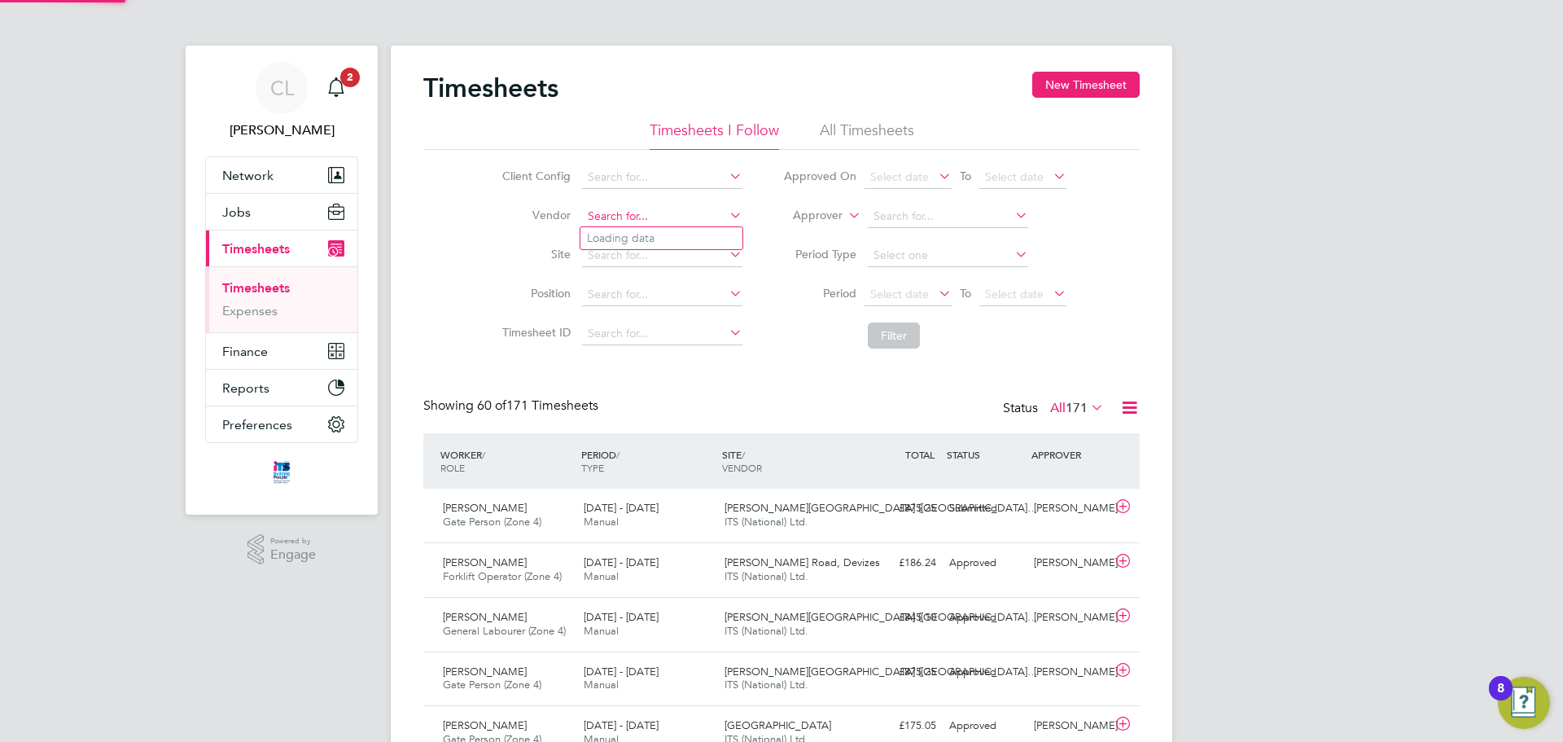
click at [676, 208] on input at bounding box center [662, 216] width 160 height 23
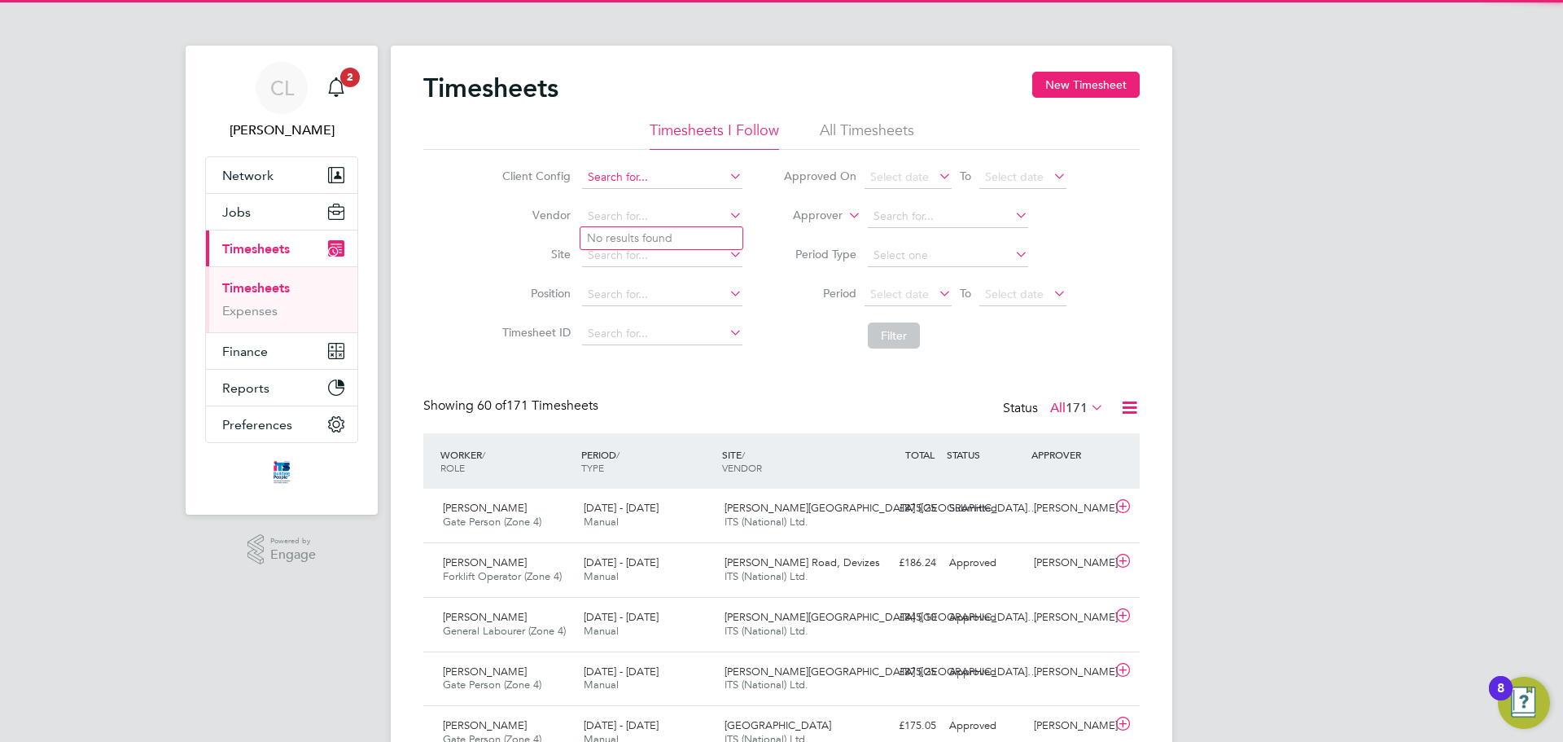
click at [632, 170] on input at bounding box center [662, 177] width 160 height 23
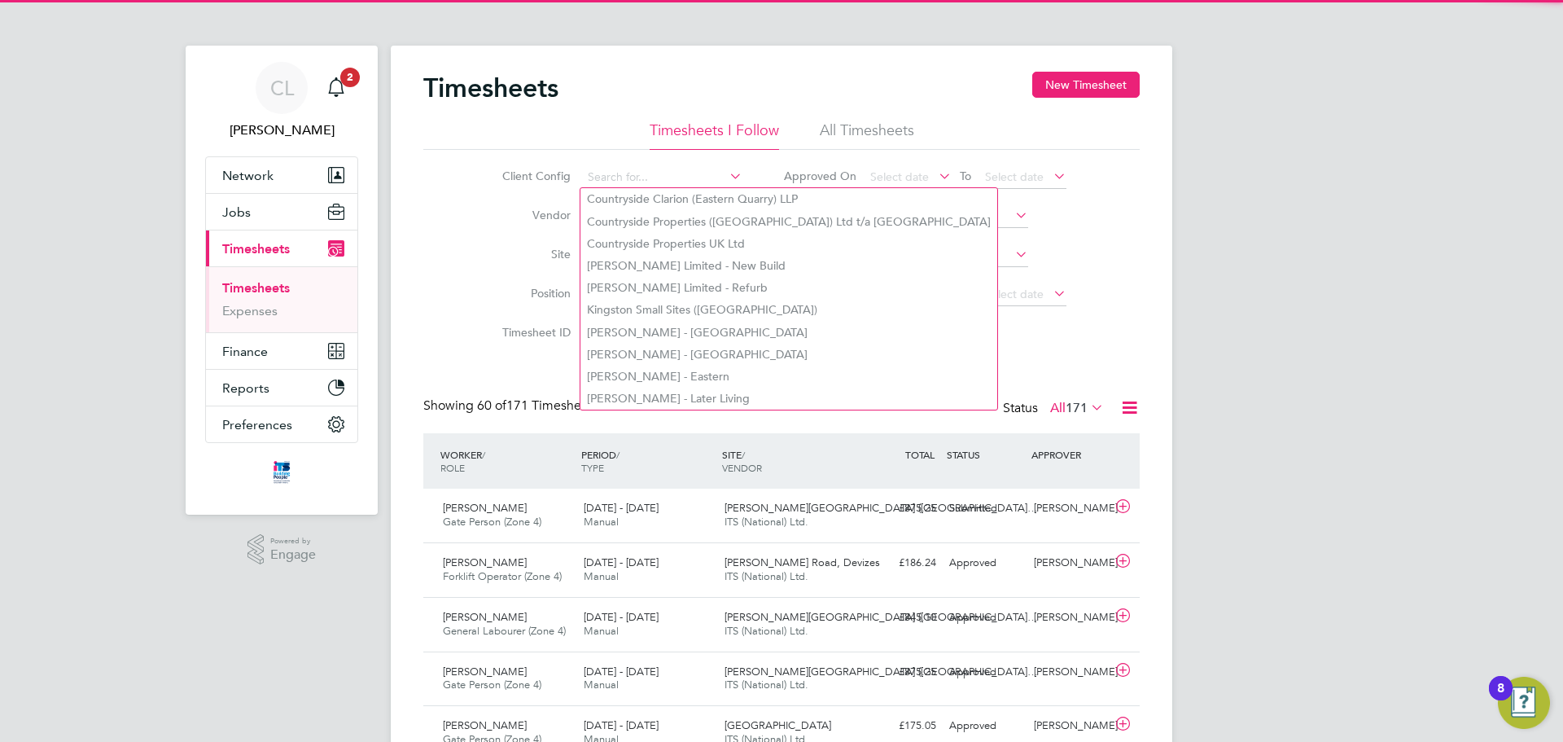
click at [503, 248] on label "Site" at bounding box center [533, 254] width 73 height 15
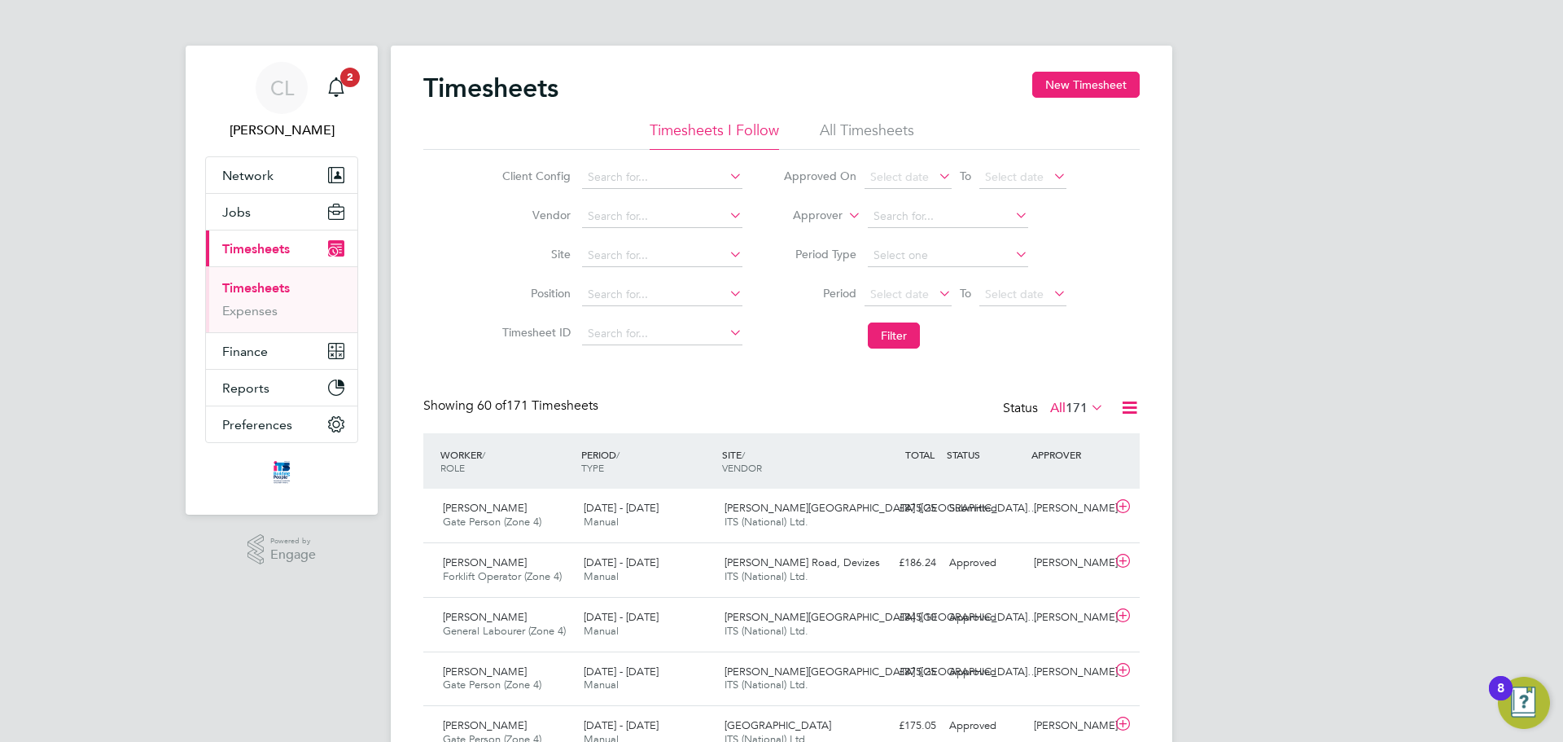
click at [874, 133] on li "All Timesheets" at bounding box center [867, 134] width 94 height 29
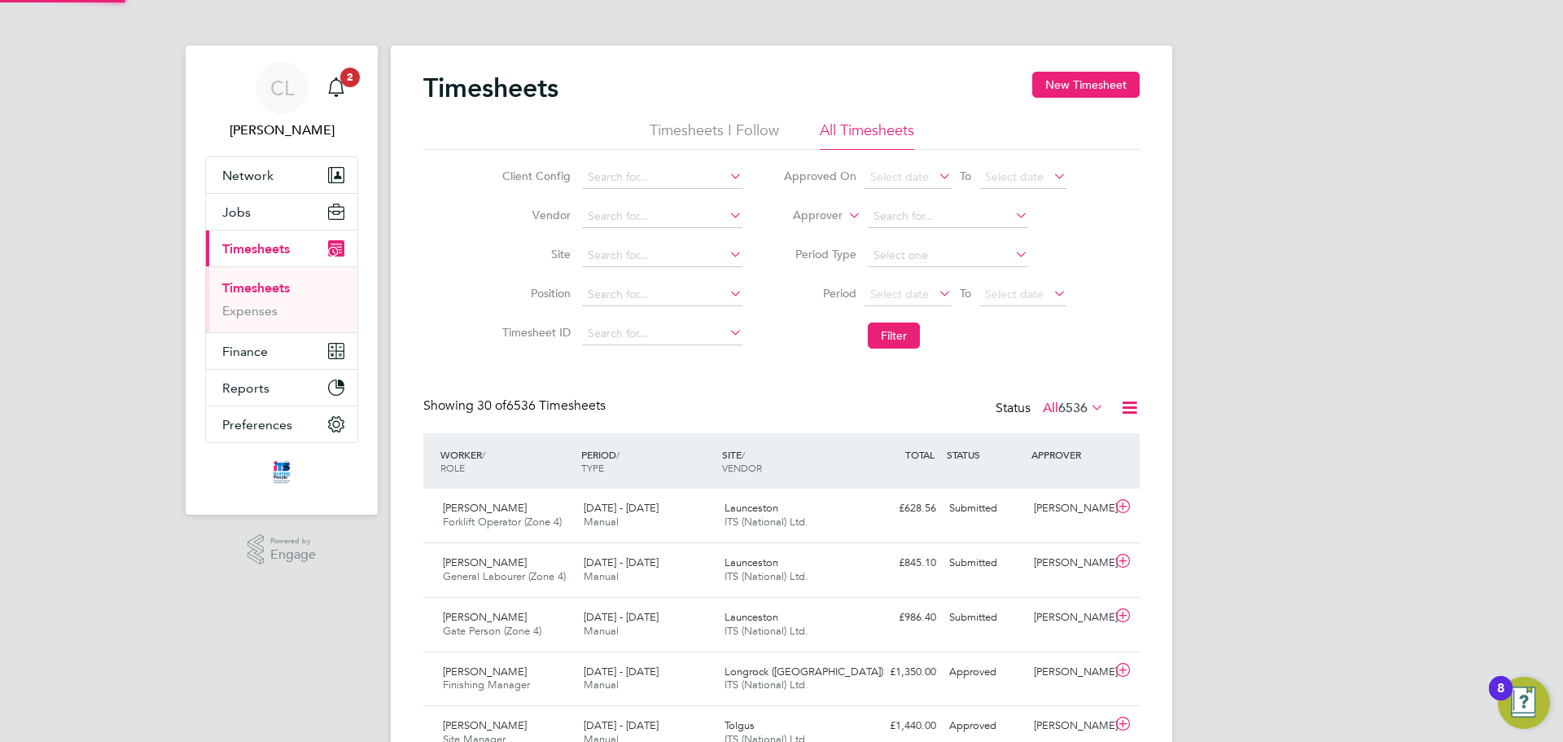
scroll to position [42, 142]
click at [641, 220] on input at bounding box center [662, 216] width 160 height 23
click at [657, 261] on input at bounding box center [662, 255] width 160 height 23
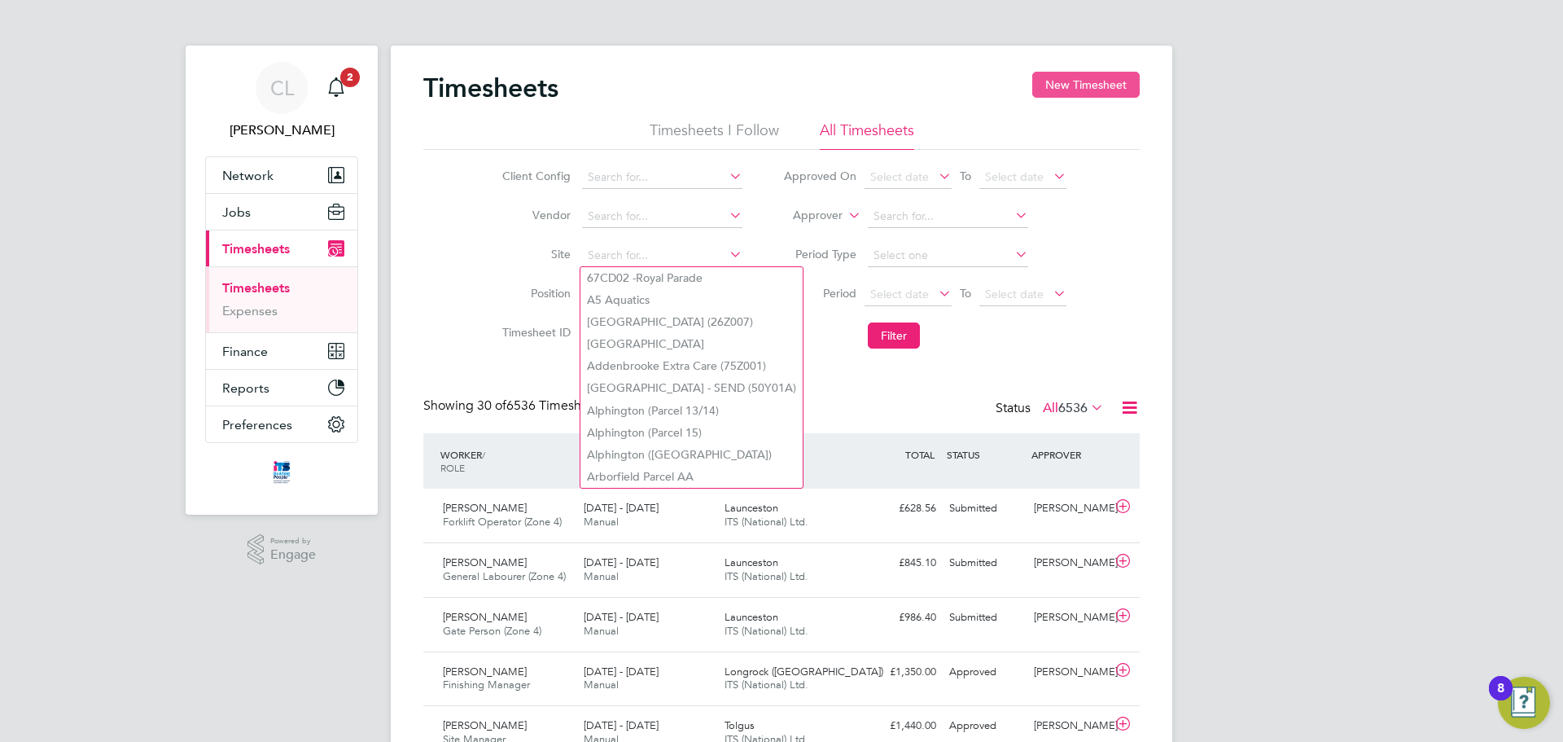
click at [1080, 87] on button "New Timesheet" at bounding box center [1085, 85] width 107 height 26
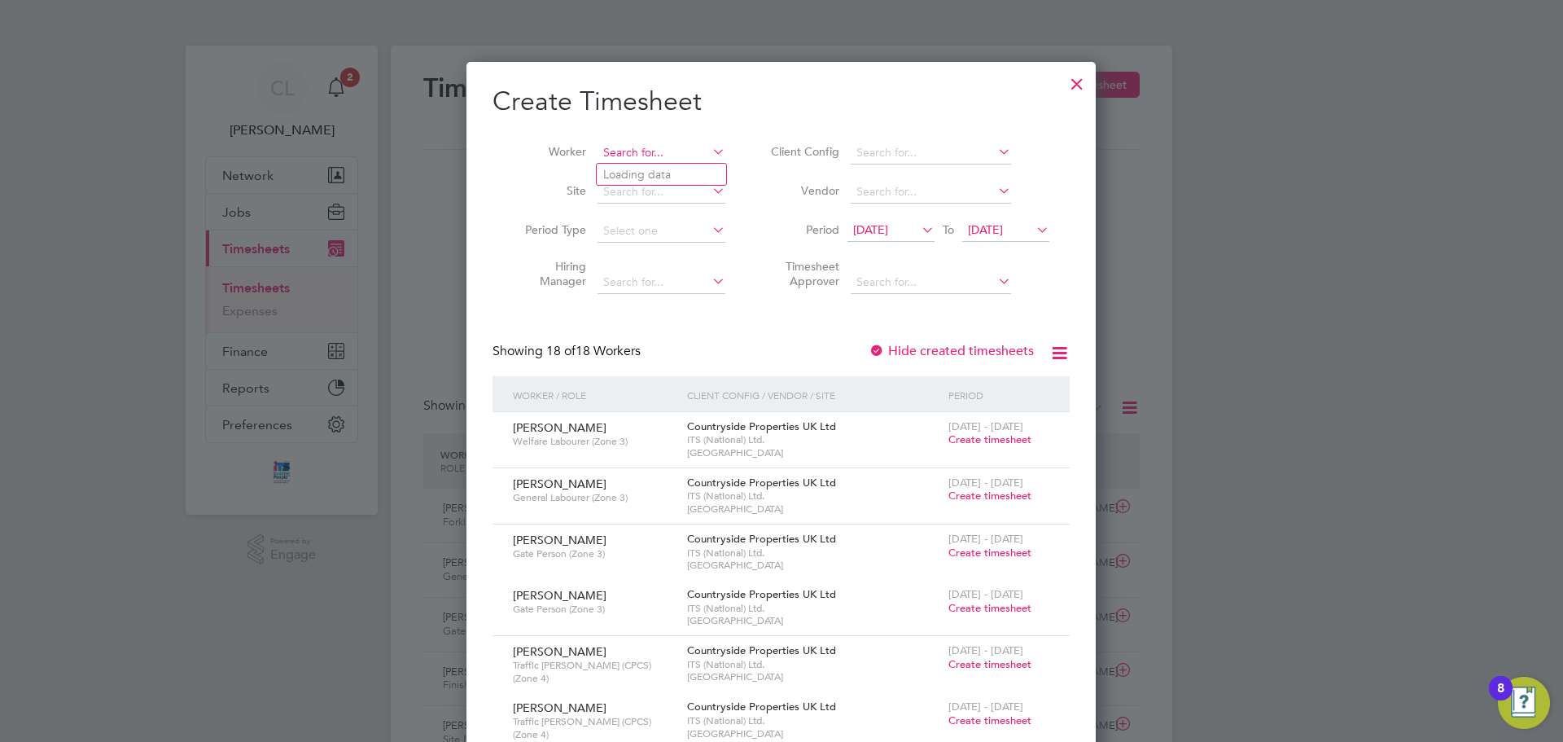
click at [645, 152] on input at bounding box center [662, 153] width 128 height 23
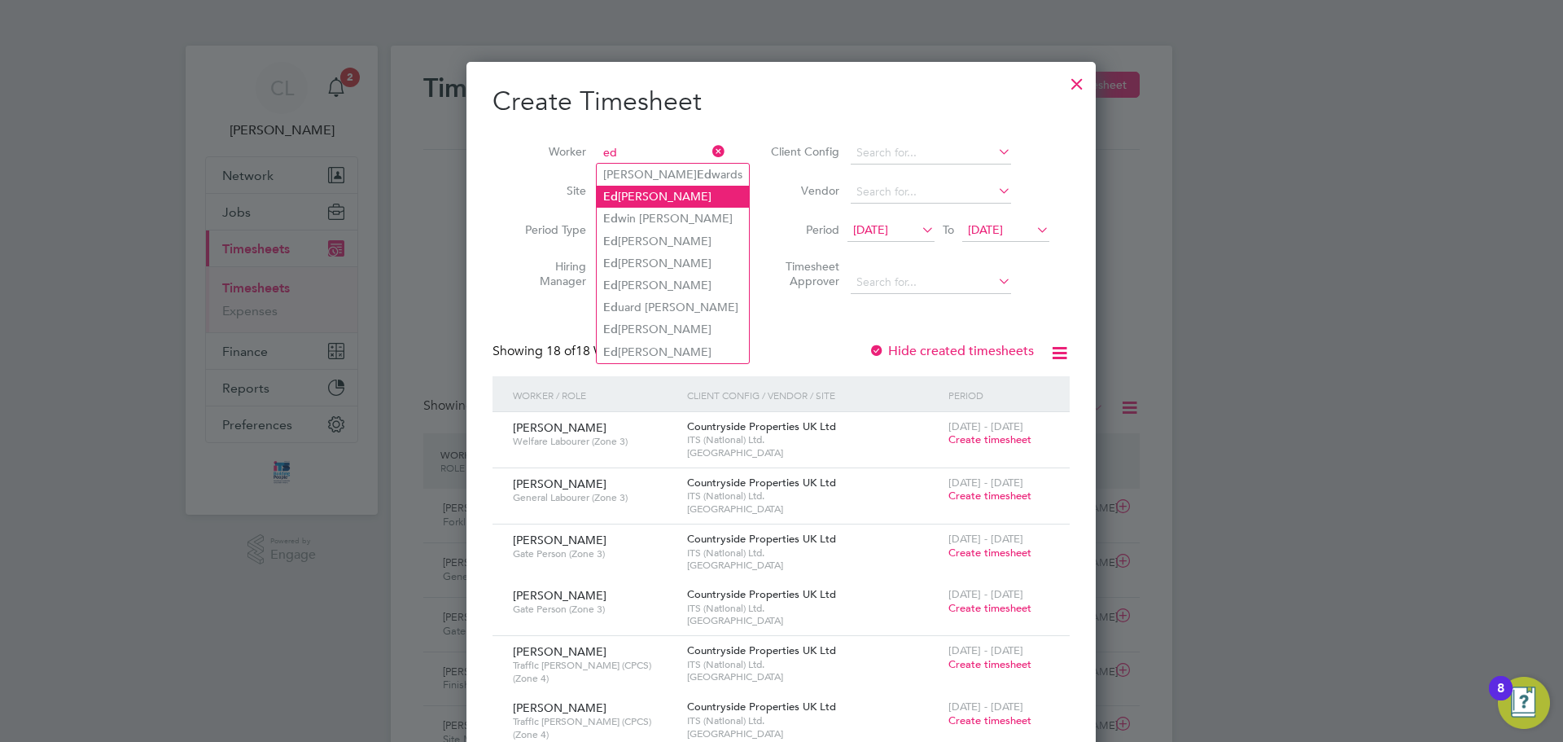
click at [659, 203] on li "Ed ward Mclardy" at bounding box center [673, 197] width 152 height 22
type input "[PERSON_NAME]"
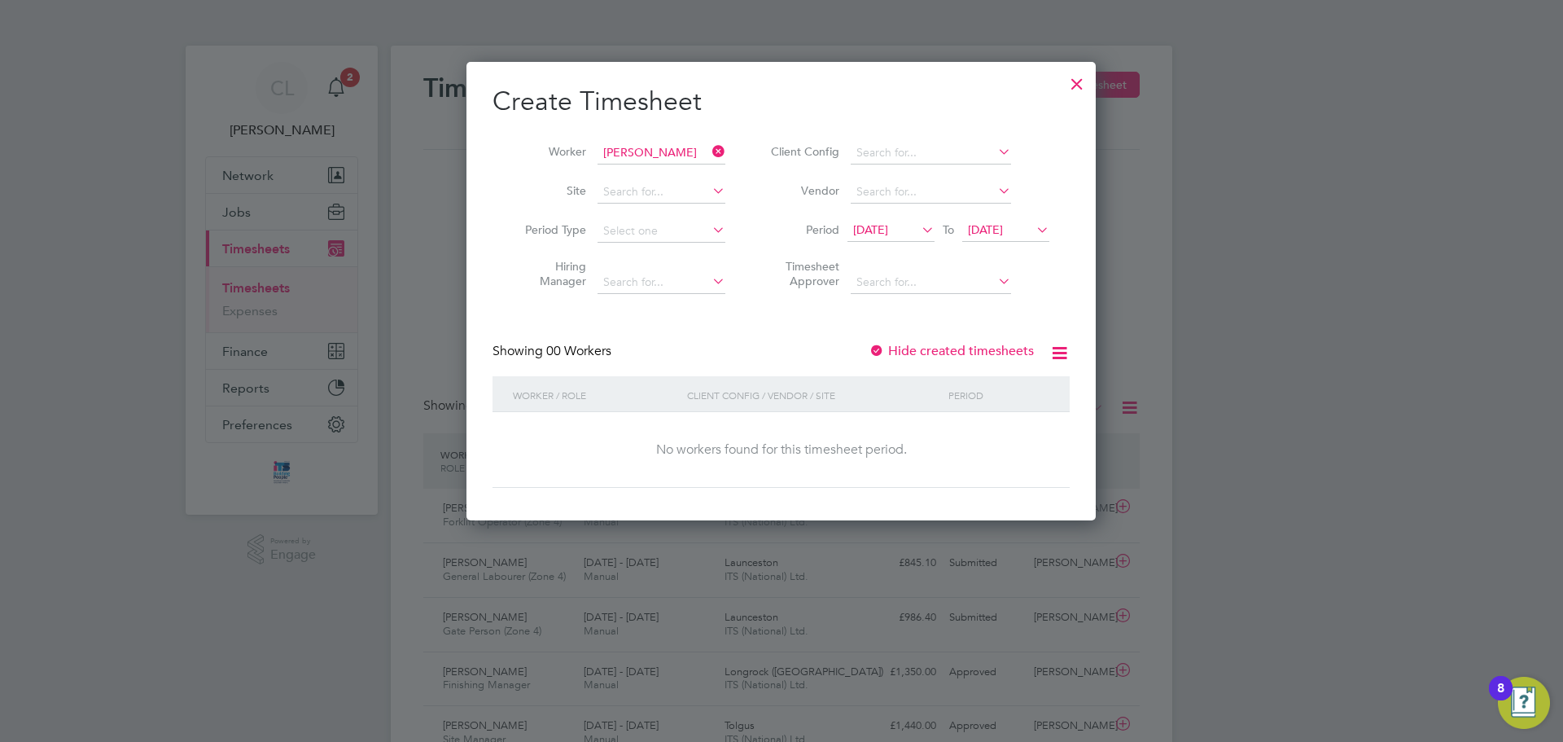
click at [882, 352] on div at bounding box center [877, 352] width 16 height 16
click at [996, 238] on span "[DATE]" at bounding box center [1005, 231] width 87 height 22
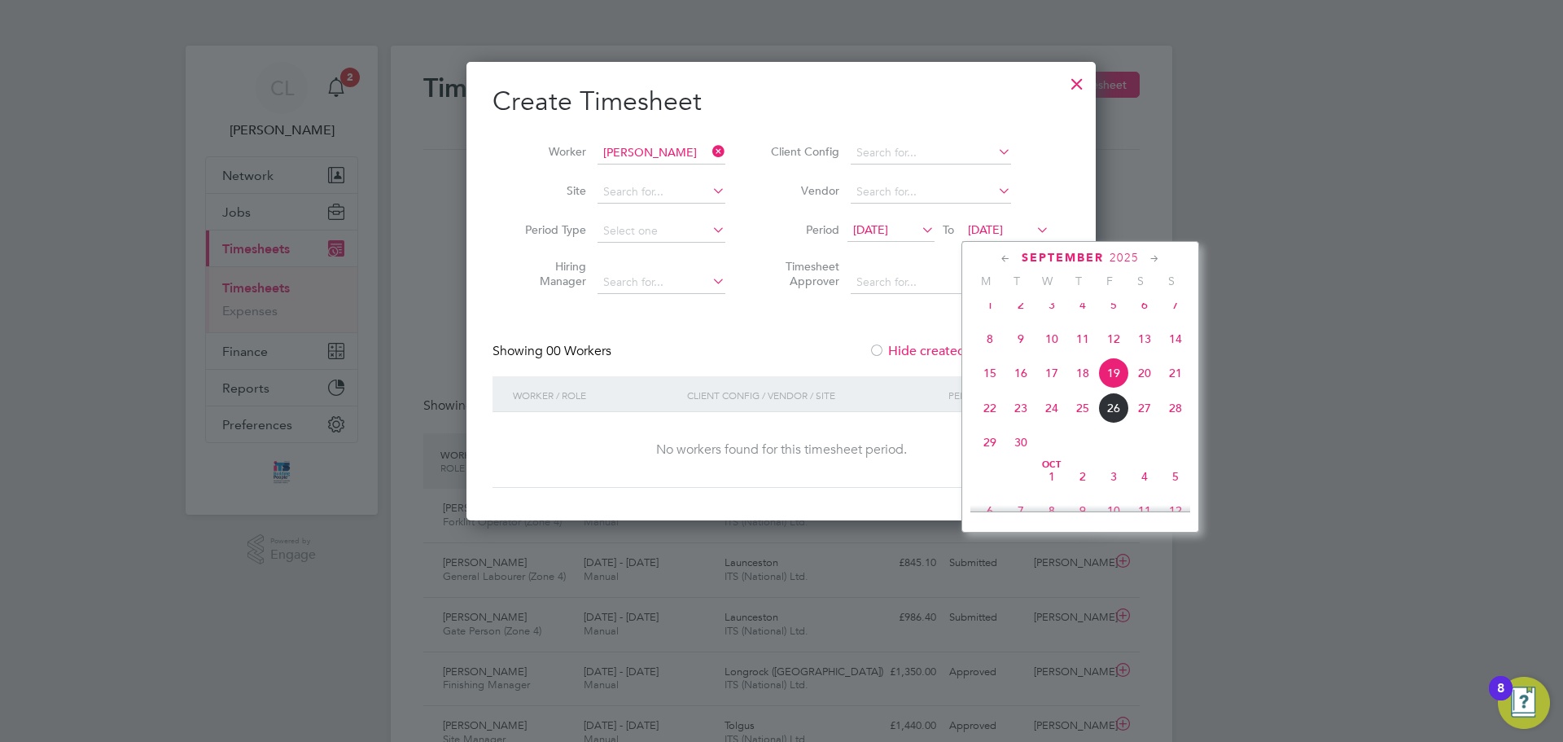
click at [1176, 491] on span "5" at bounding box center [1175, 476] width 31 height 31
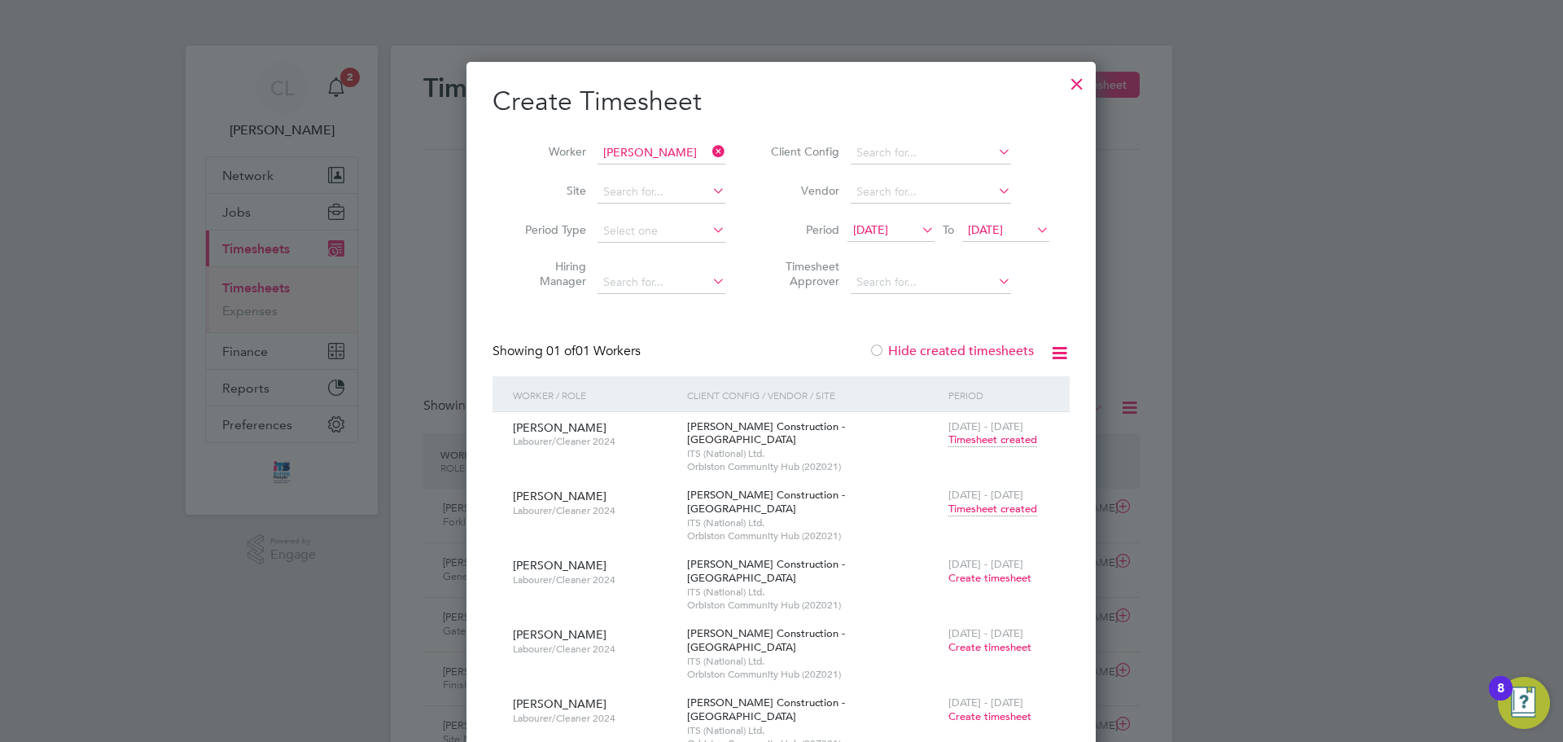
drag, startPoint x: 1078, startPoint y: 81, endPoint x: 1062, endPoint y: 96, distance: 22.5
click at [1075, 81] on div at bounding box center [1076, 79] width 29 height 29
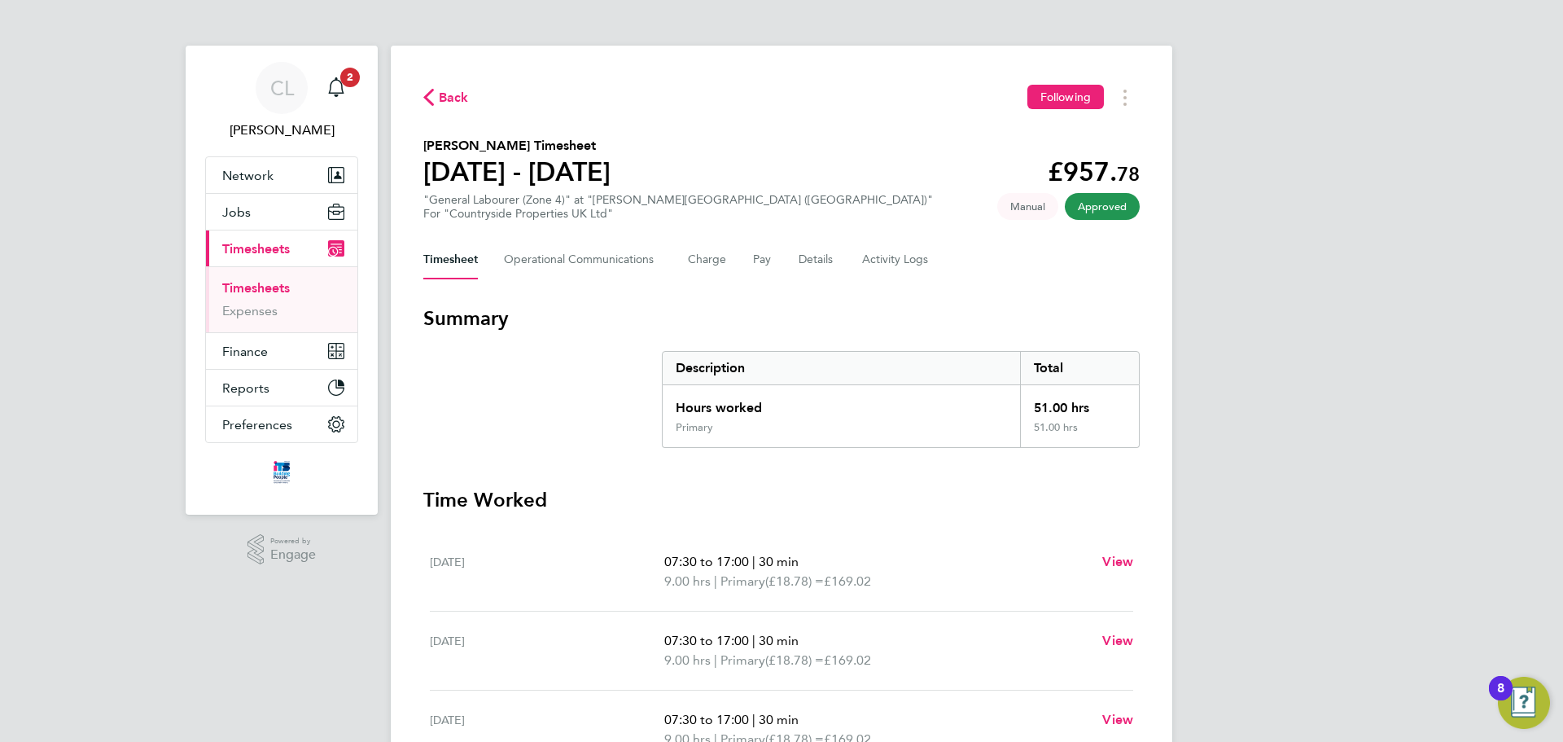
click at [468, 95] on div "Back Following" at bounding box center [781, 97] width 716 height 25
click at [282, 285] on link "Timesheets" at bounding box center [256, 287] width 68 height 15
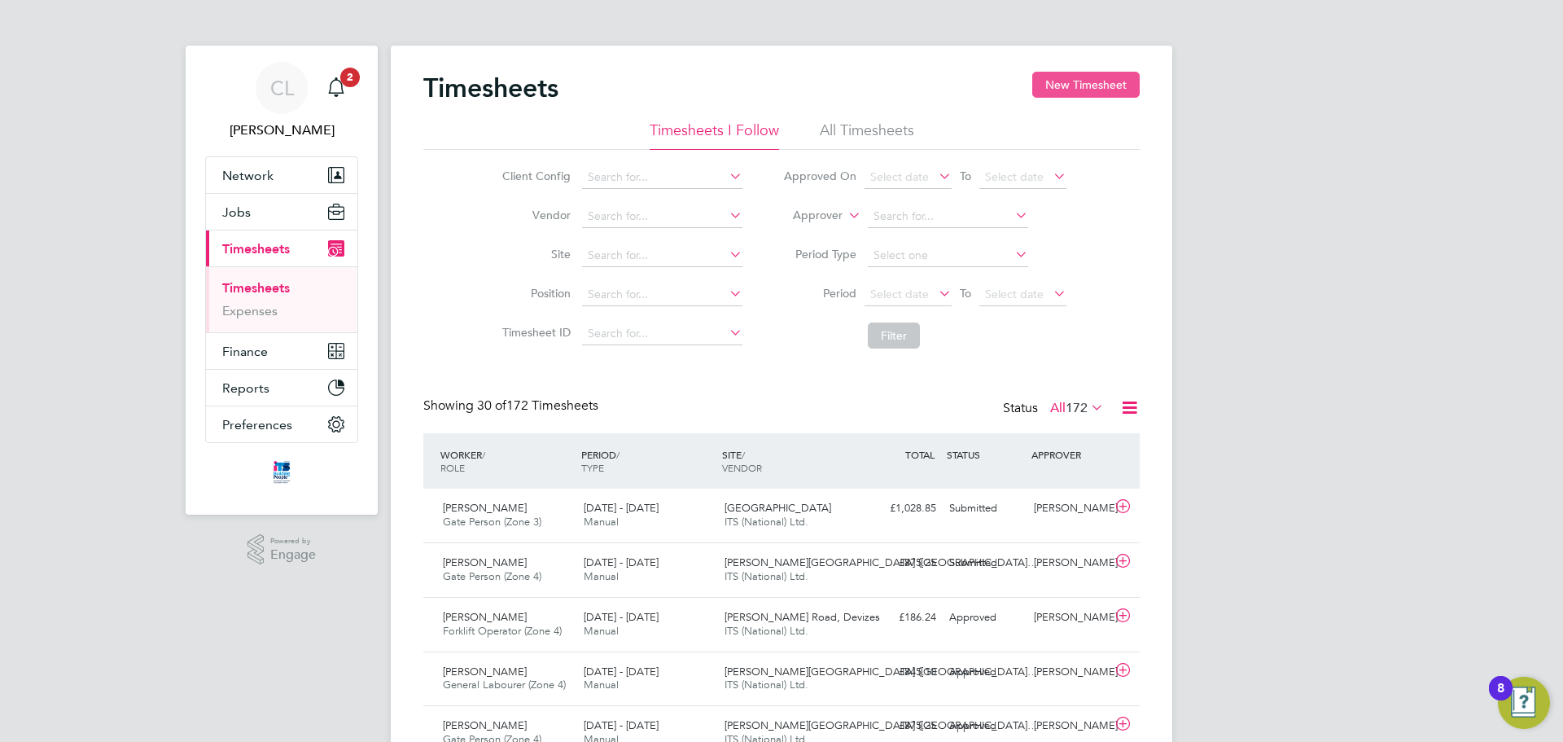
click at [1098, 94] on button "New Timesheet" at bounding box center [1085, 85] width 107 height 26
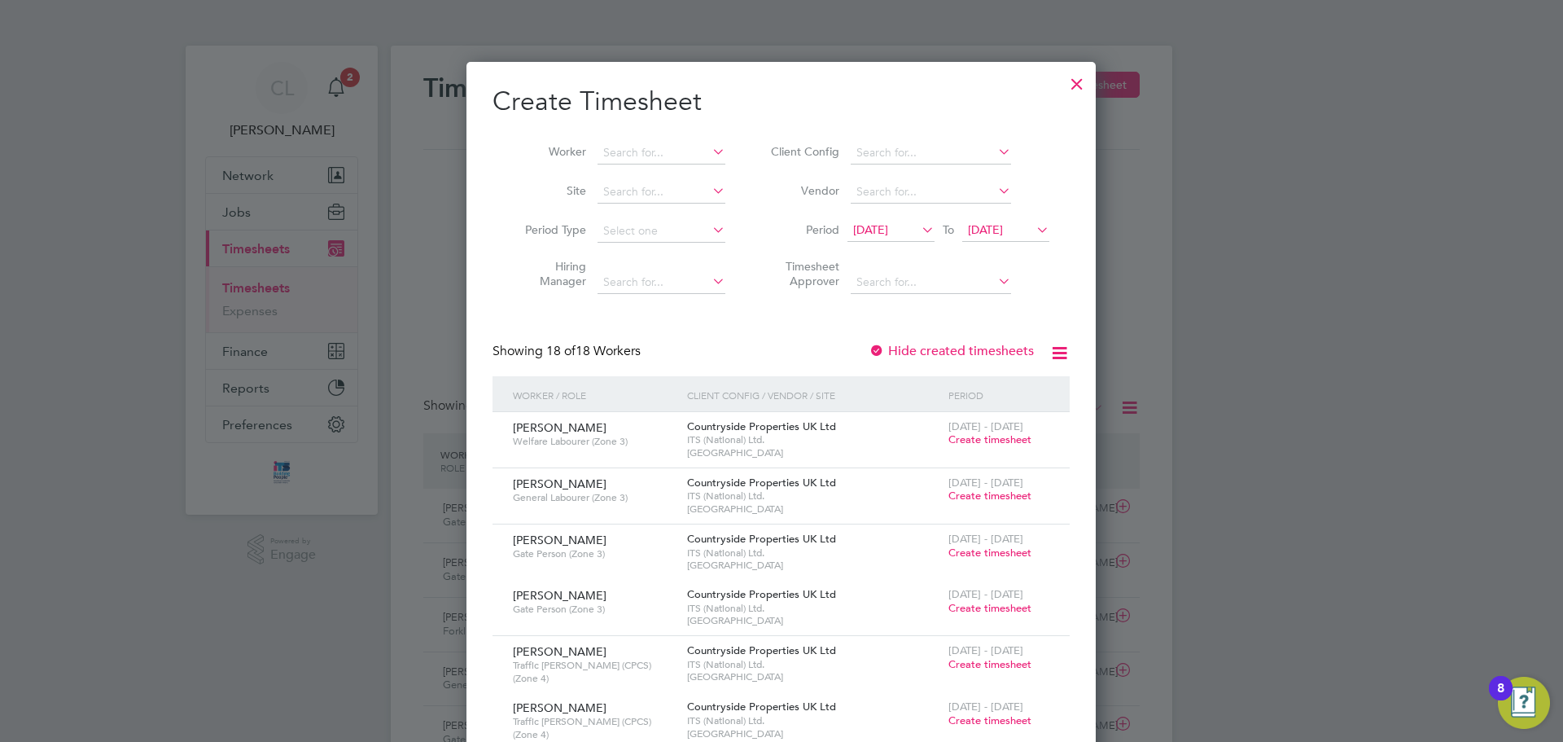
click at [709, 151] on icon at bounding box center [709, 151] width 0 height 23
click at [1003, 233] on span "19 Sep 2025" at bounding box center [985, 229] width 35 height 15
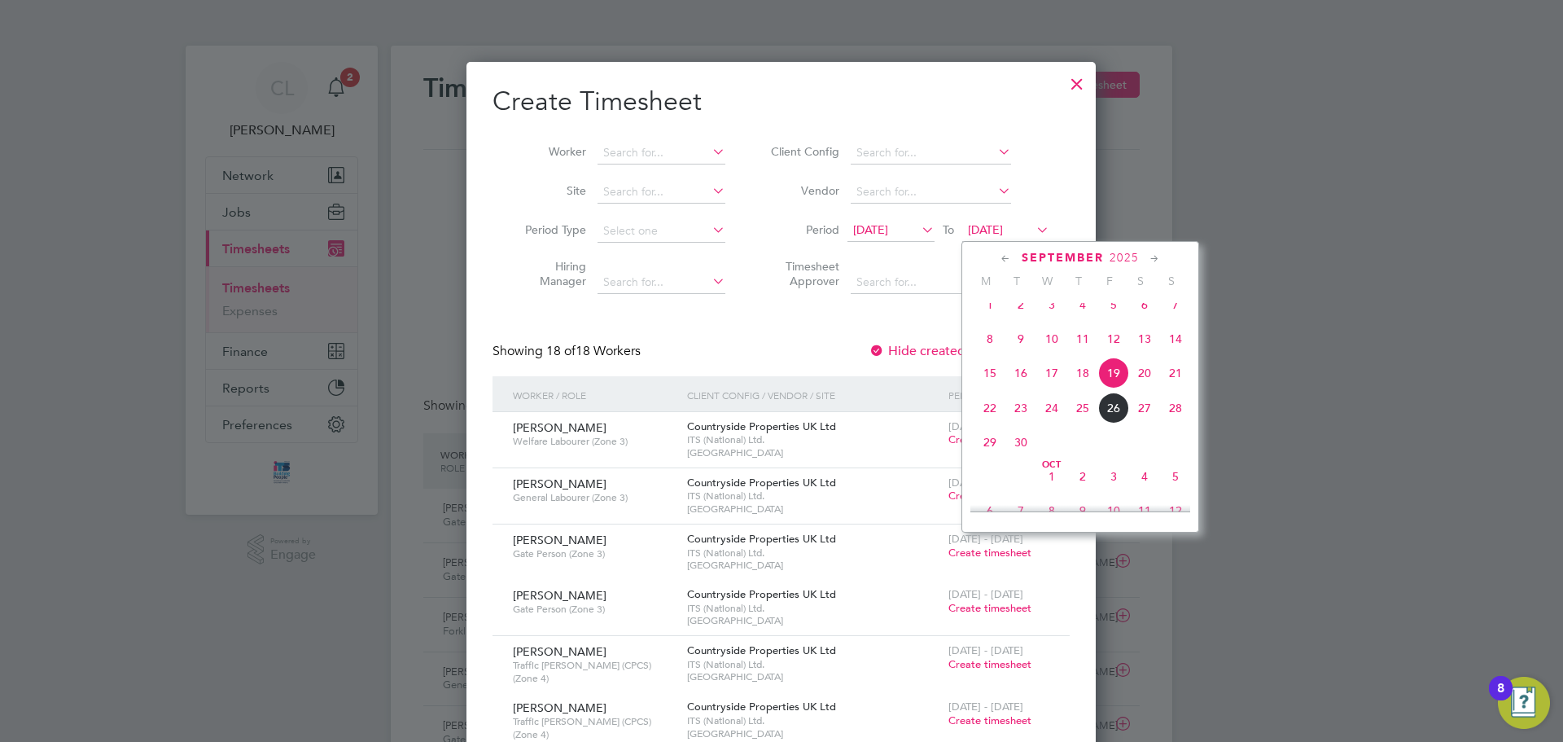
click at [1022, 458] on span "30" at bounding box center [1020, 442] width 31 height 31
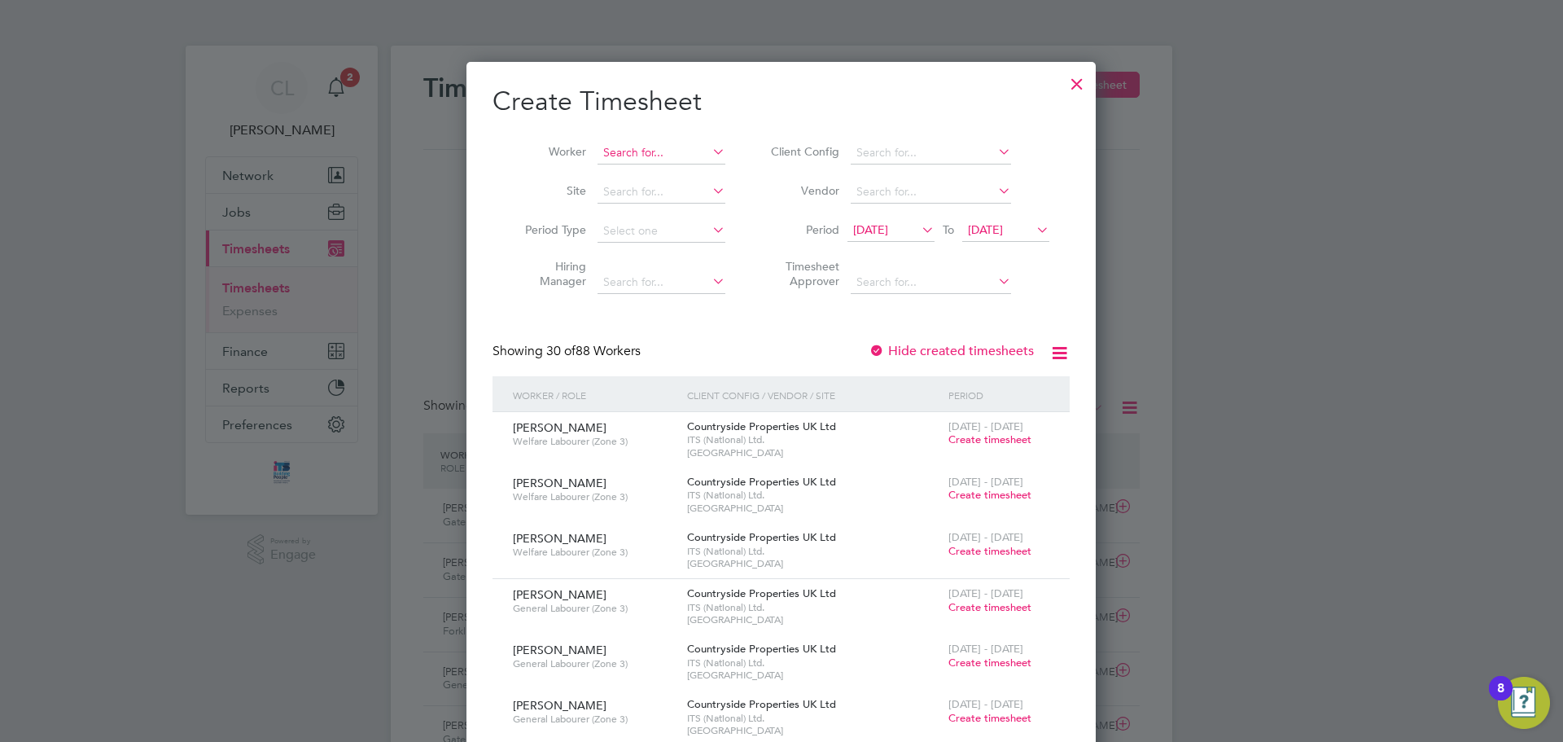
click at [672, 153] on input at bounding box center [662, 153] width 128 height 23
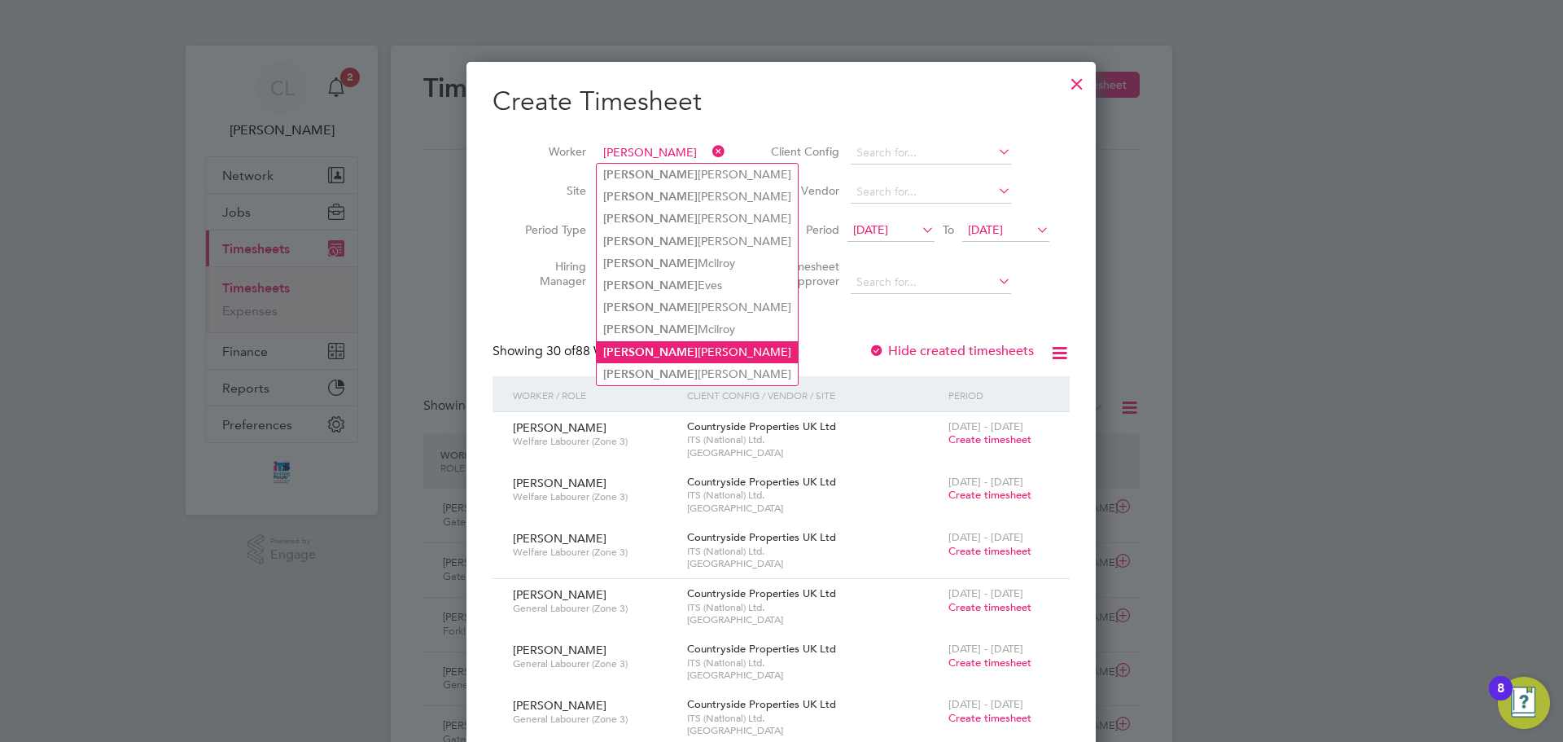
click at [664, 347] on li "Sean Barrett" at bounding box center [697, 352] width 201 height 22
type input "Sean Barrett"
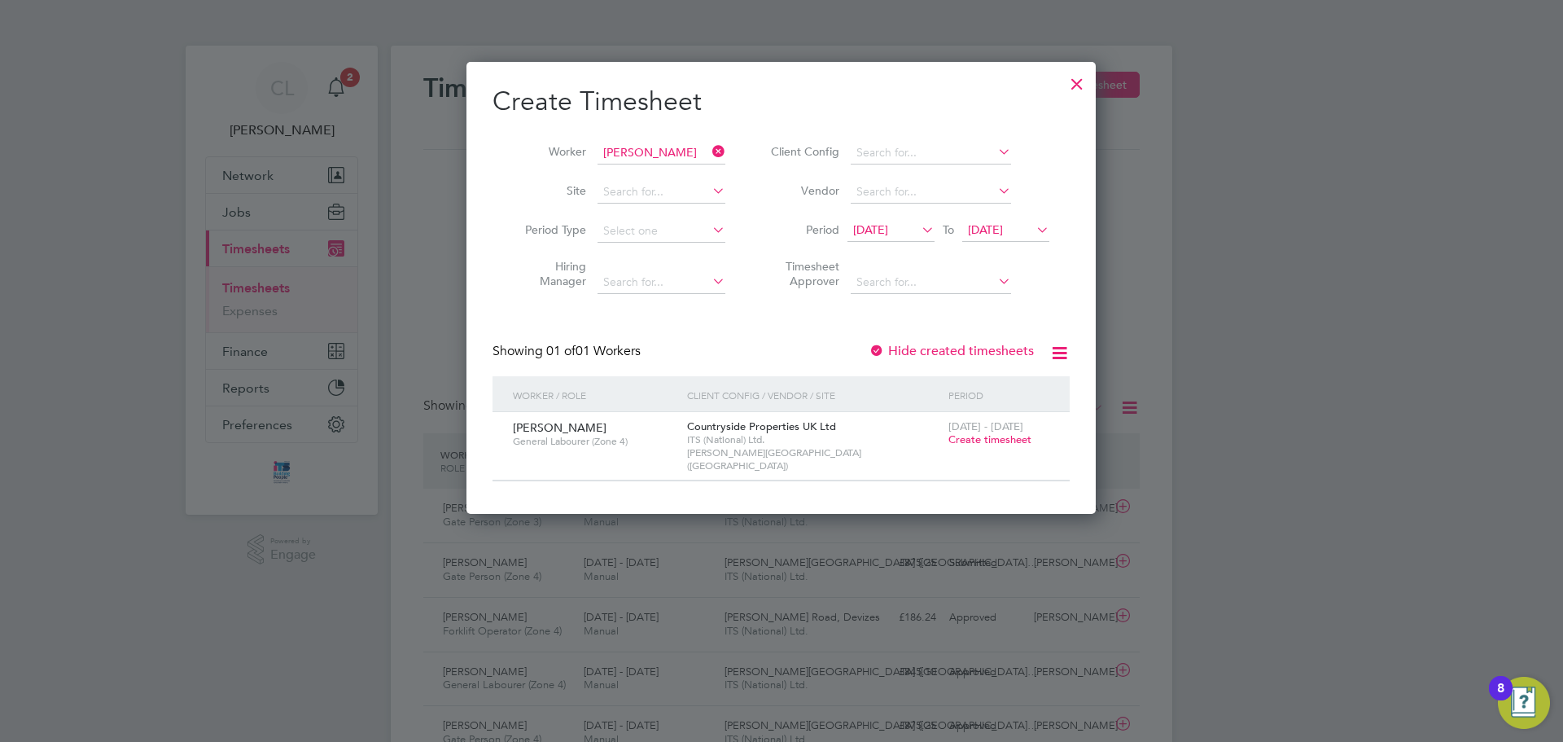
click at [1009, 438] on span "Create timesheet" at bounding box center [989, 439] width 83 height 14
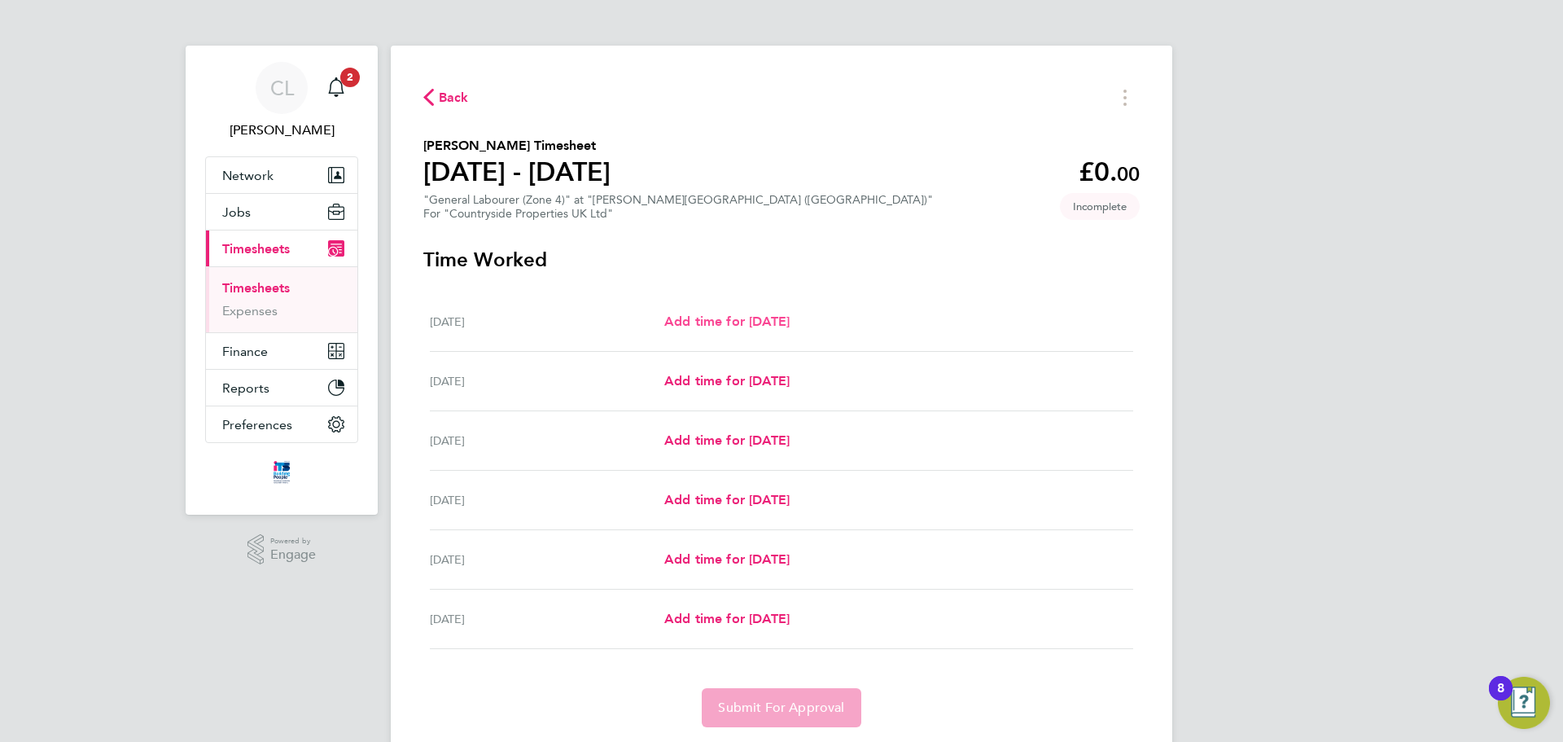
click at [729, 322] on span "Add time for Mon 22 Sep" at bounding box center [726, 320] width 125 height 15
select select "30"
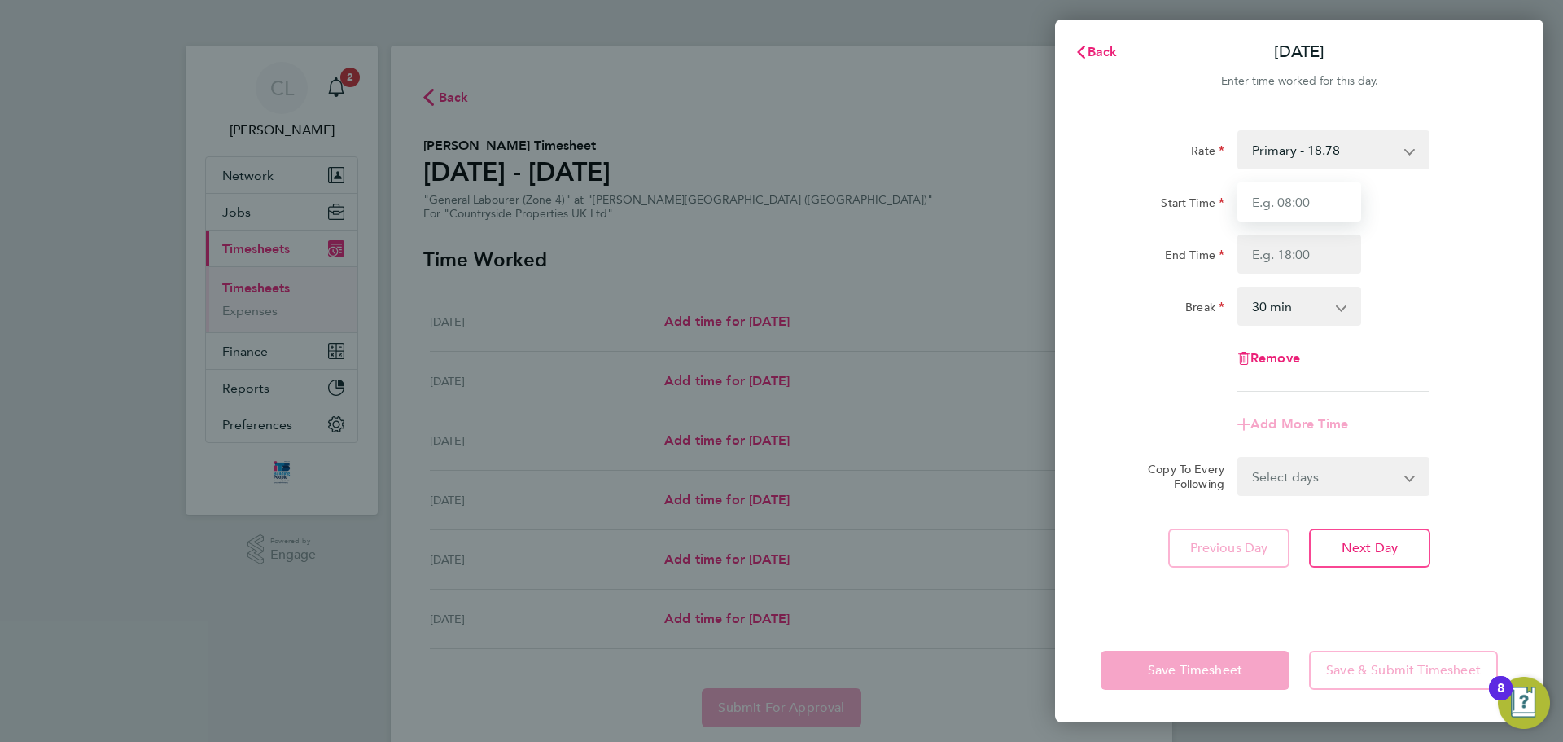
click at [1298, 204] on input "Start Time" at bounding box center [1299, 201] width 124 height 39
type input "07:30"
click at [1289, 253] on input "End Time" at bounding box center [1299, 253] width 124 height 39
type input "17:00"
click at [1329, 475] on form "Rate Primary - 18.78 Start Time 07:30 End Time 17:00 Break 0 min 15 min 30 min …" at bounding box center [1299, 313] width 397 height 366
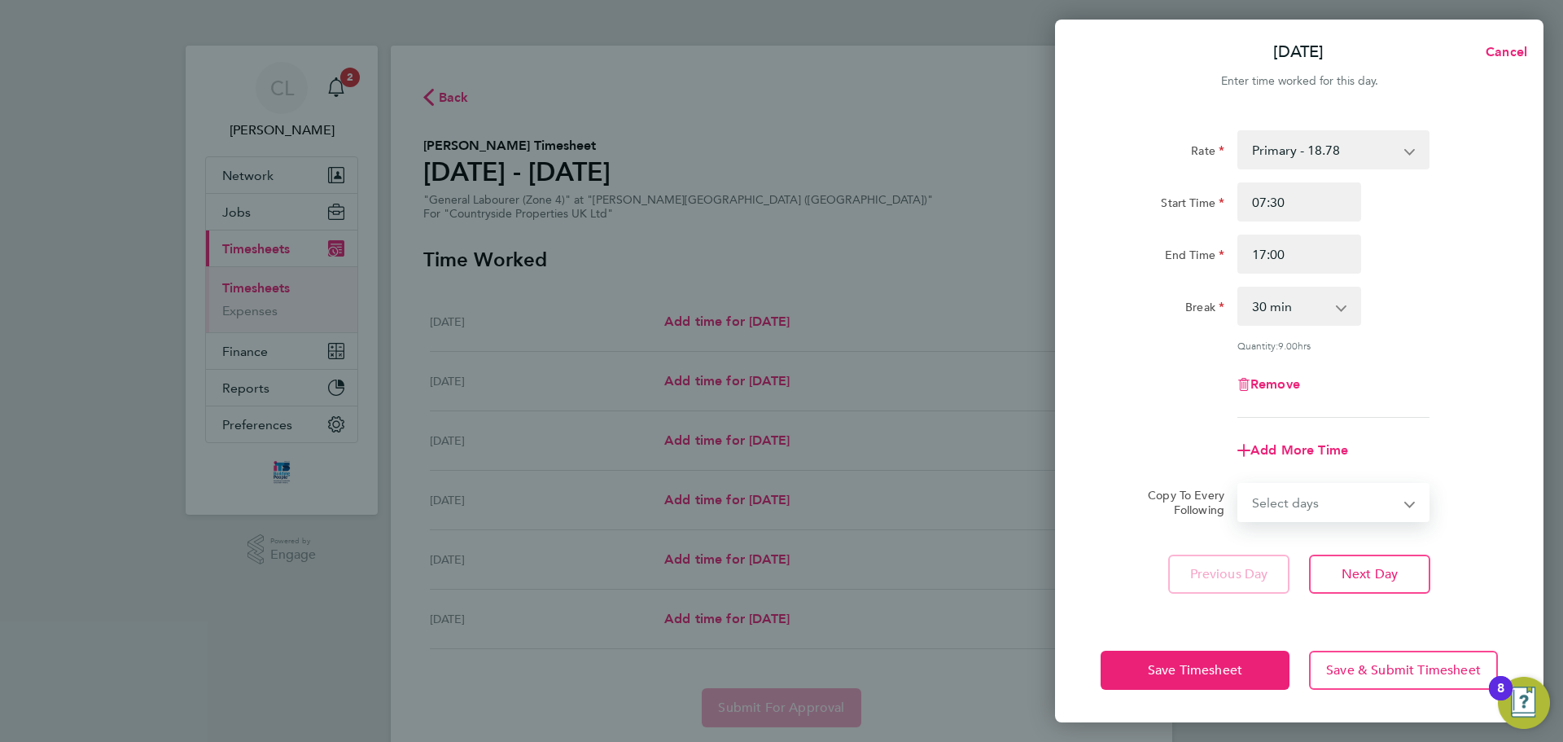
select select "WEEKDAY"
click at [1239, 484] on select "Select days Day Weekday (Mon-Fri) Tuesday Wednesday Thursday Friday Saturday" at bounding box center [1324, 502] width 171 height 36
select select "2025-09-27"
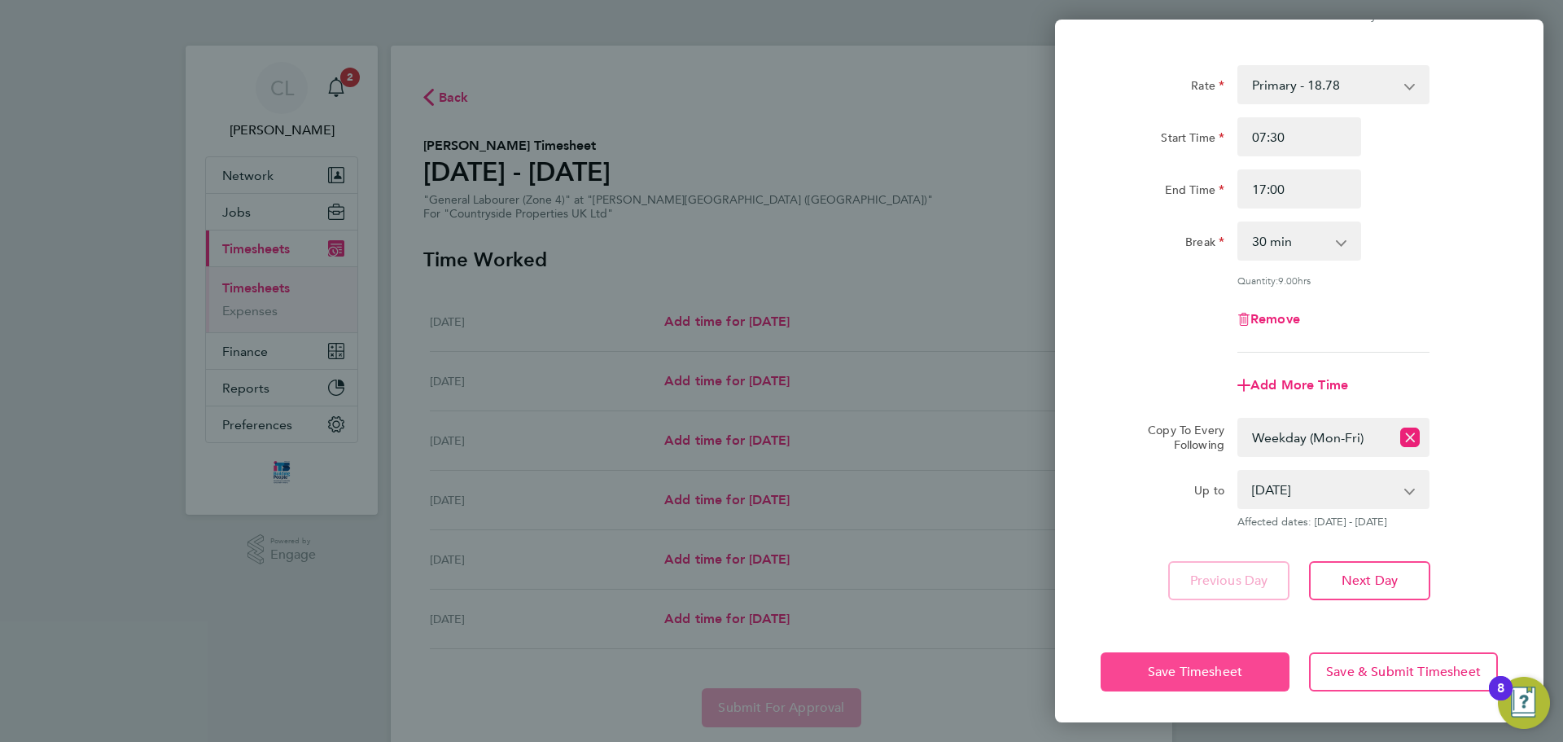
click at [1196, 657] on button "Save Timesheet" at bounding box center [1195, 671] width 189 height 39
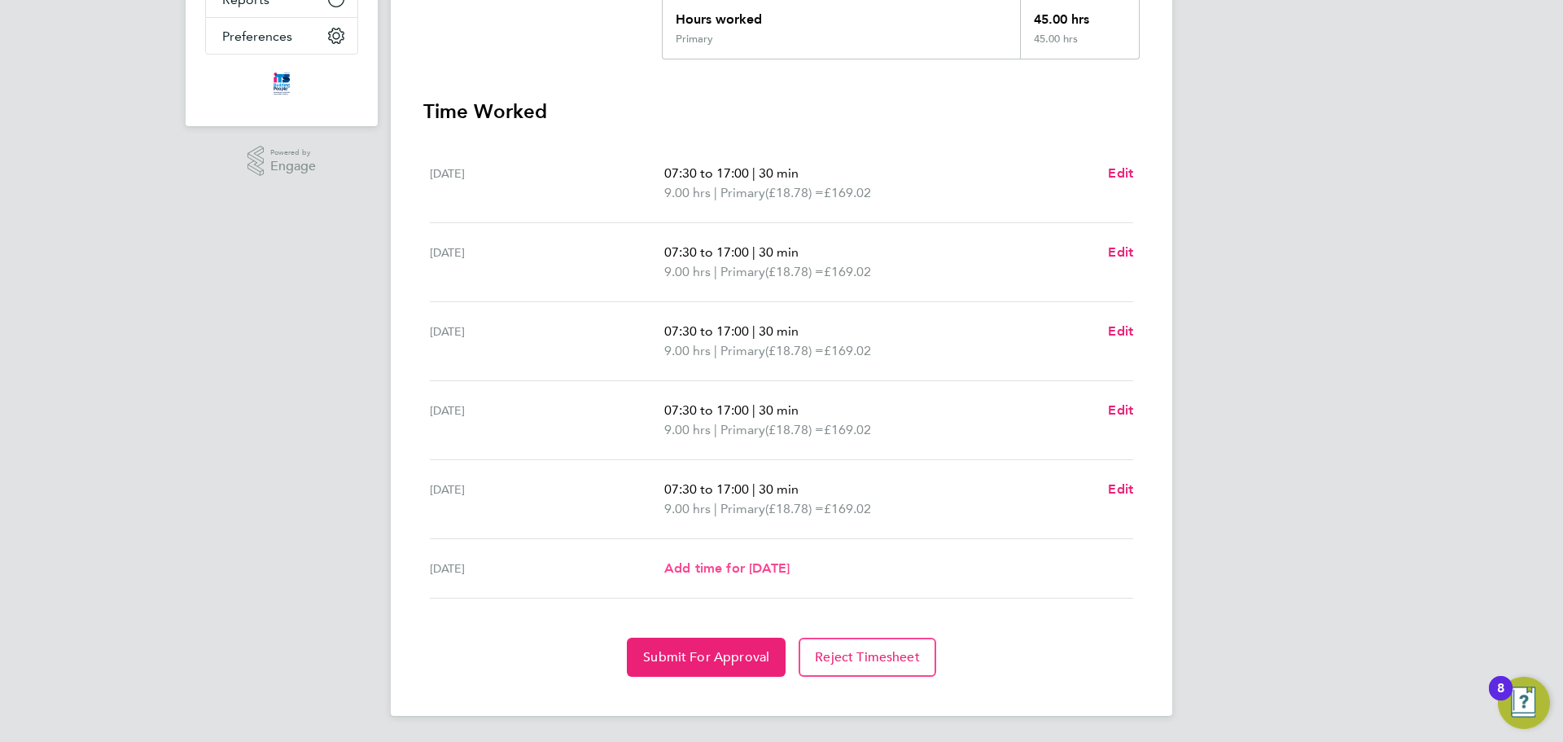
click at [745, 574] on span "Add time for Sat 27 Sep" at bounding box center [726, 567] width 125 height 15
select select "30"
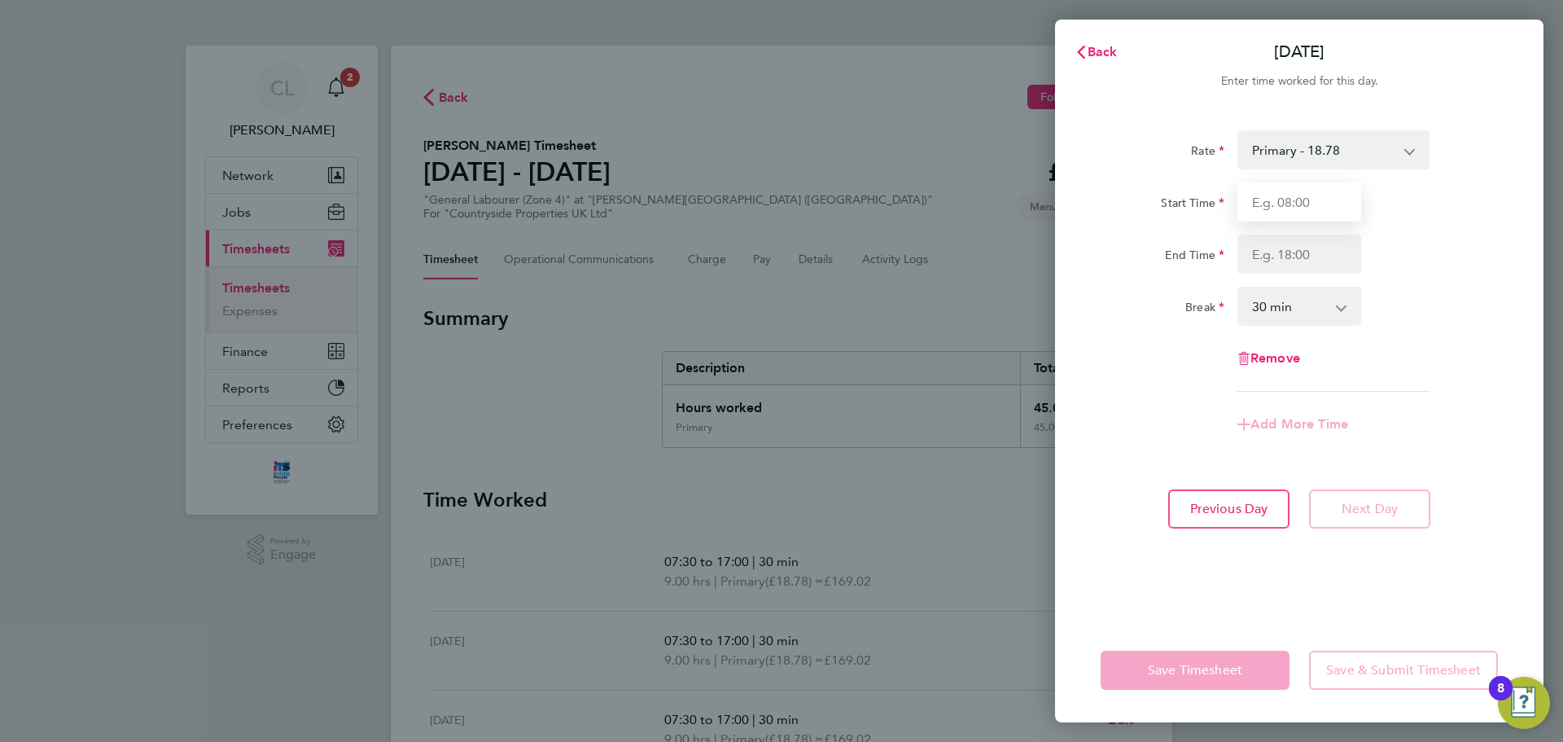
click at [1301, 208] on input "Start Time" at bounding box center [1299, 201] width 124 height 39
type input "08:00"
click at [1281, 260] on input "End Time" at bounding box center [1299, 253] width 124 height 39
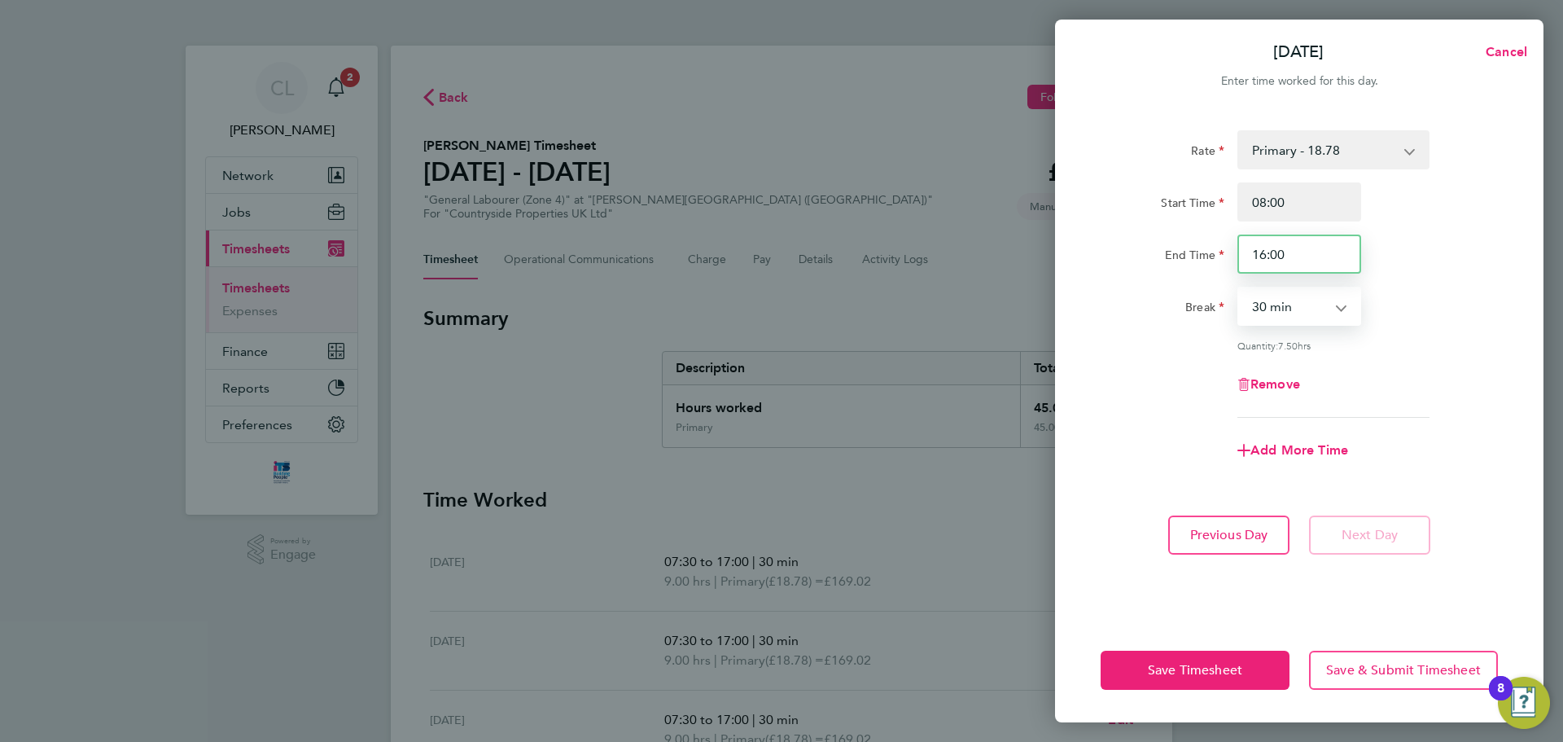
click at [1296, 256] on input "16:00" at bounding box center [1299, 253] width 124 height 39
drag, startPoint x: 1293, startPoint y: 259, endPoint x: 1204, endPoint y: 257, distance: 88.7
click at [1206, 263] on div "End Time 16:00" at bounding box center [1299, 253] width 410 height 39
type input "14:00"
click at [1282, 302] on select "0 min 15 min 30 min 45 min 60 min 75 min 90 min" at bounding box center [1289, 306] width 101 height 36
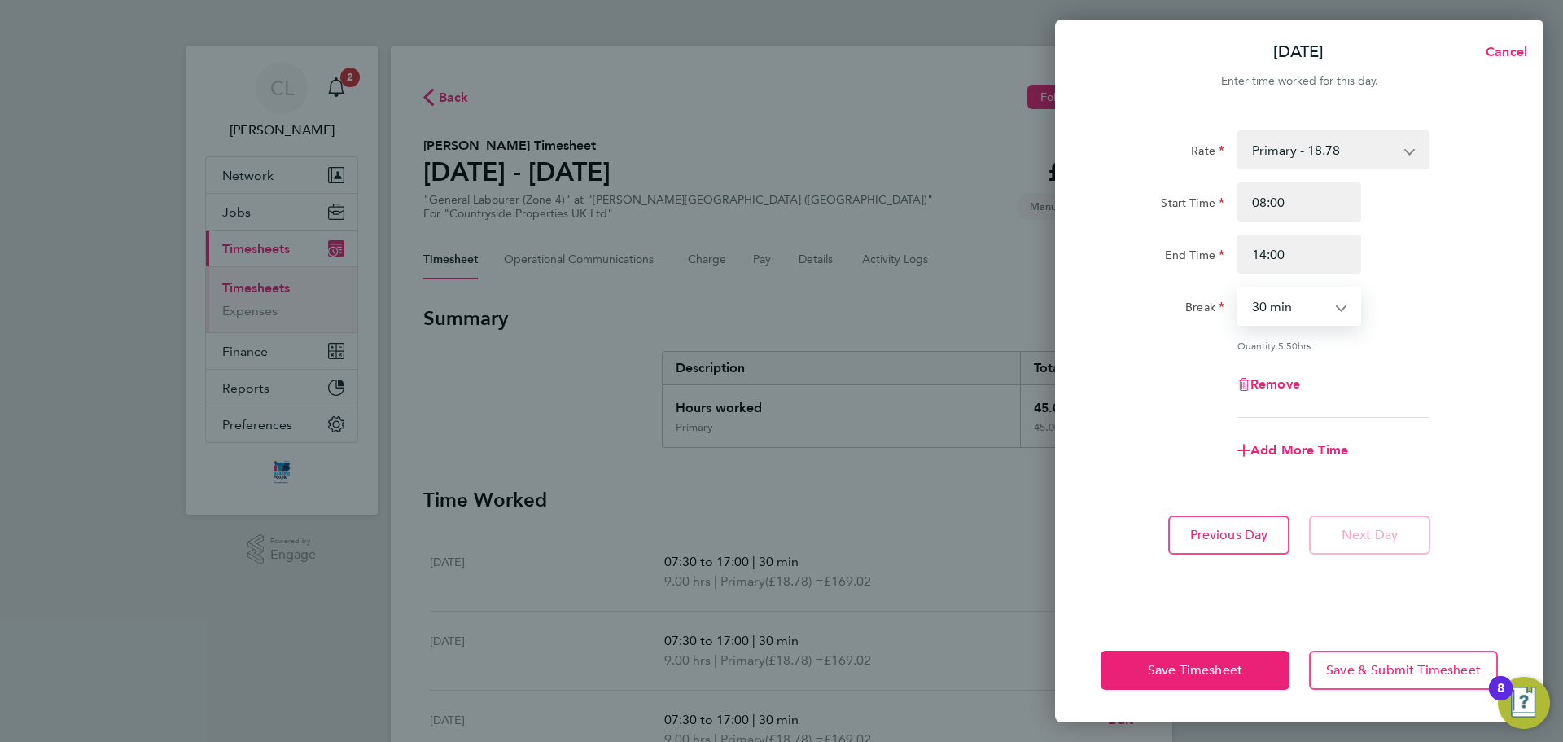
select select "0"
click at [1239, 288] on select "0 min 15 min 30 min 45 min 60 min 75 min 90 min" at bounding box center [1289, 306] width 101 height 36
click at [1229, 665] on span "Save Timesheet" at bounding box center [1195, 670] width 94 height 16
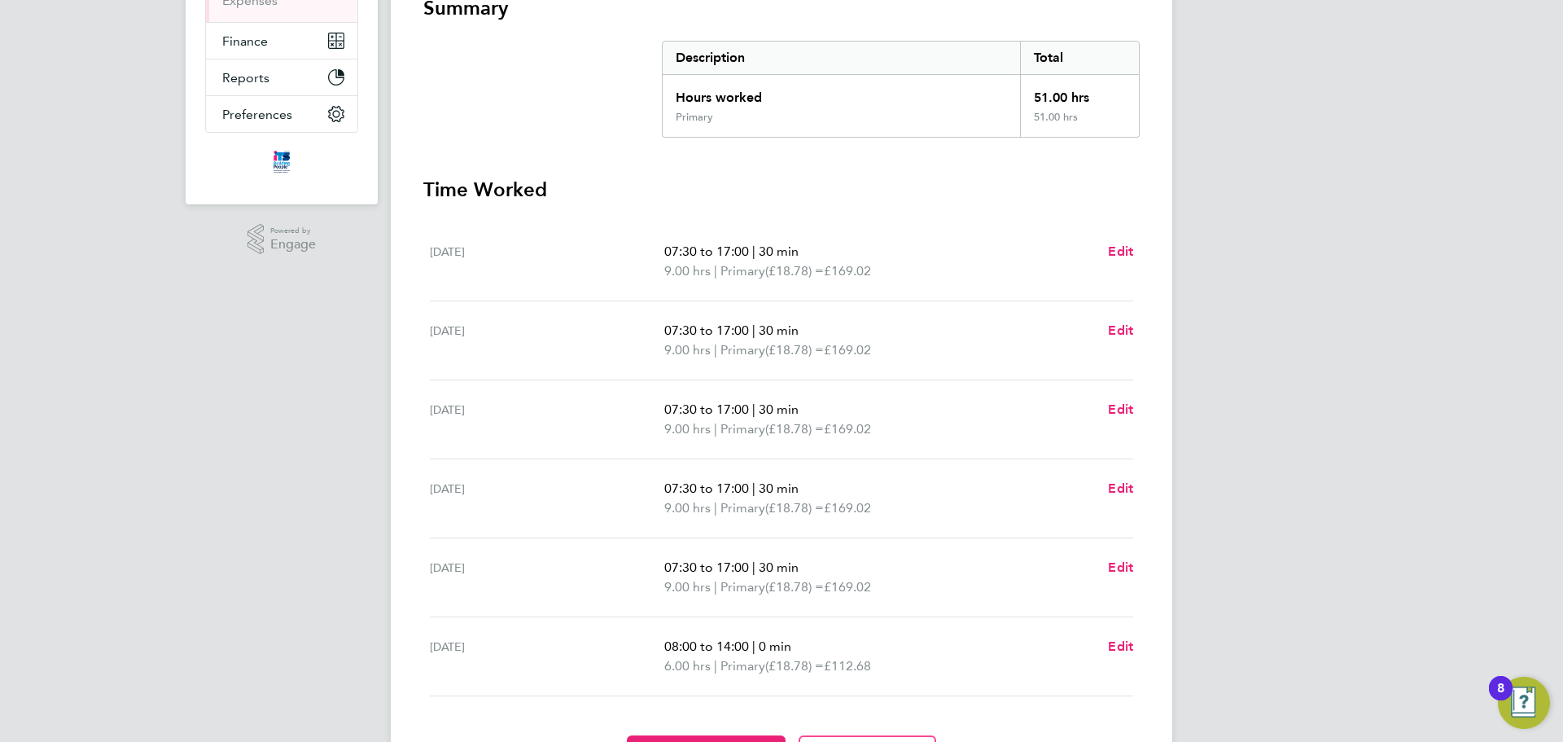
scroll to position [408, 0]
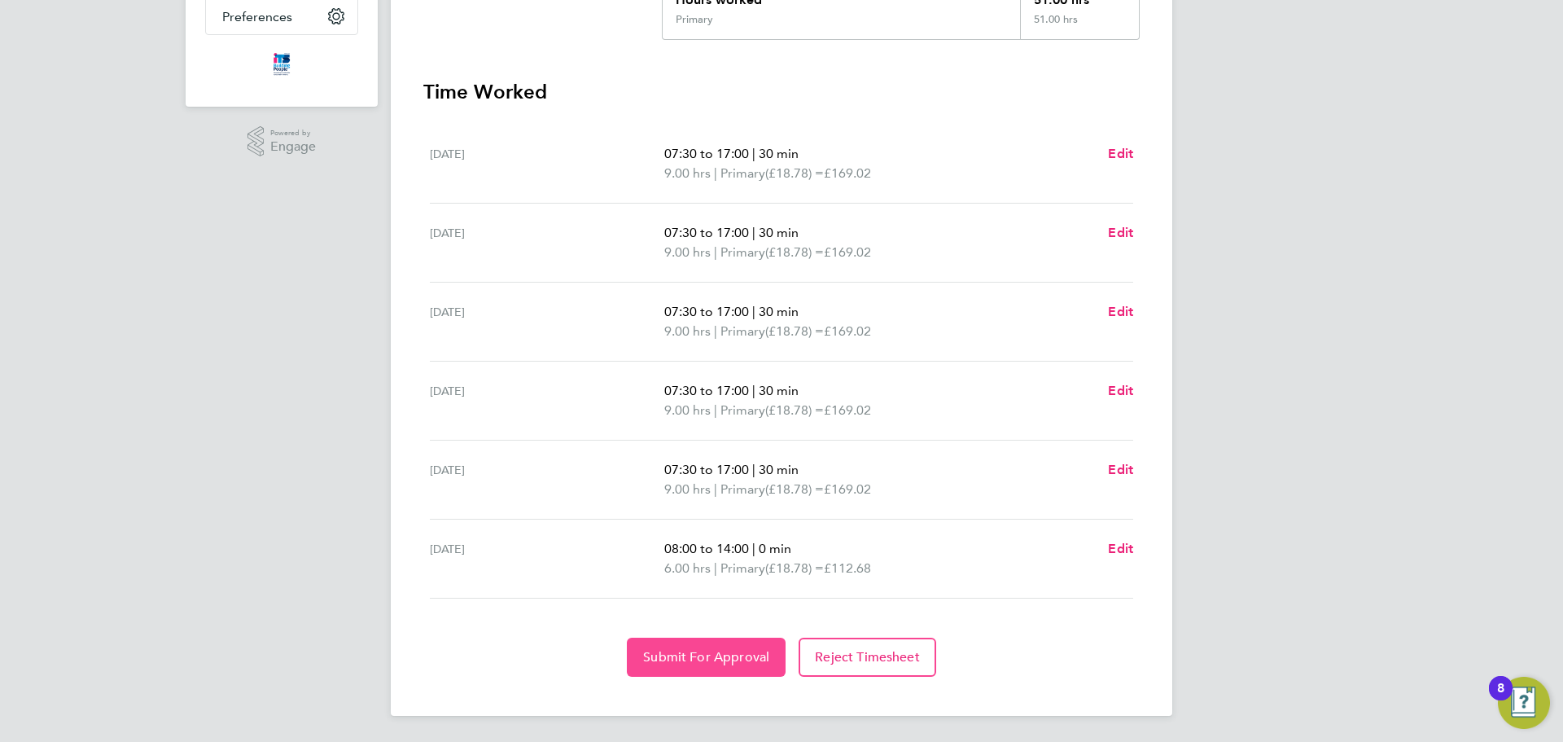
click at [722, 655] on span "Submit For Approval" at bounding box center [706, 657] width 126 height 16
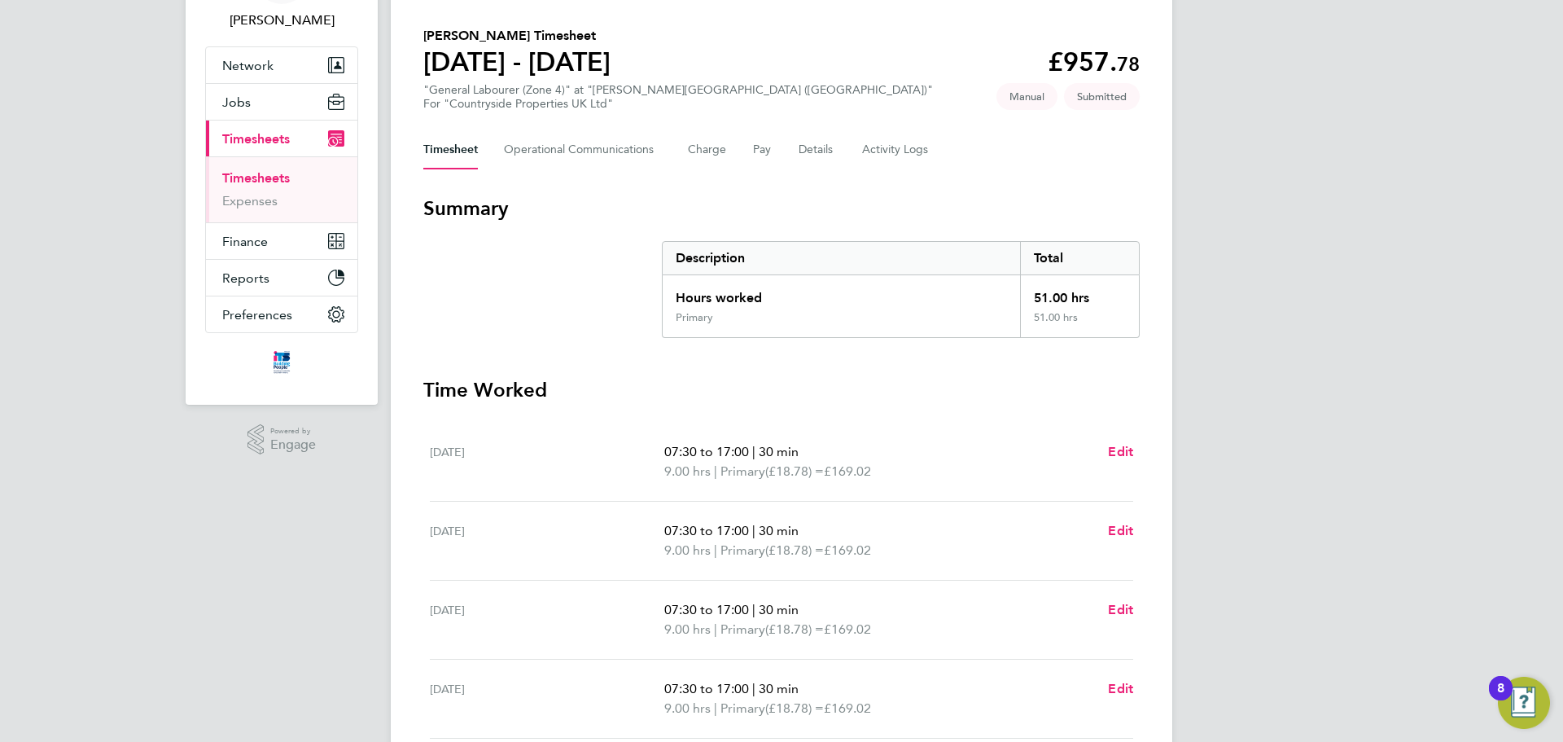
scroll to position [0, 0]
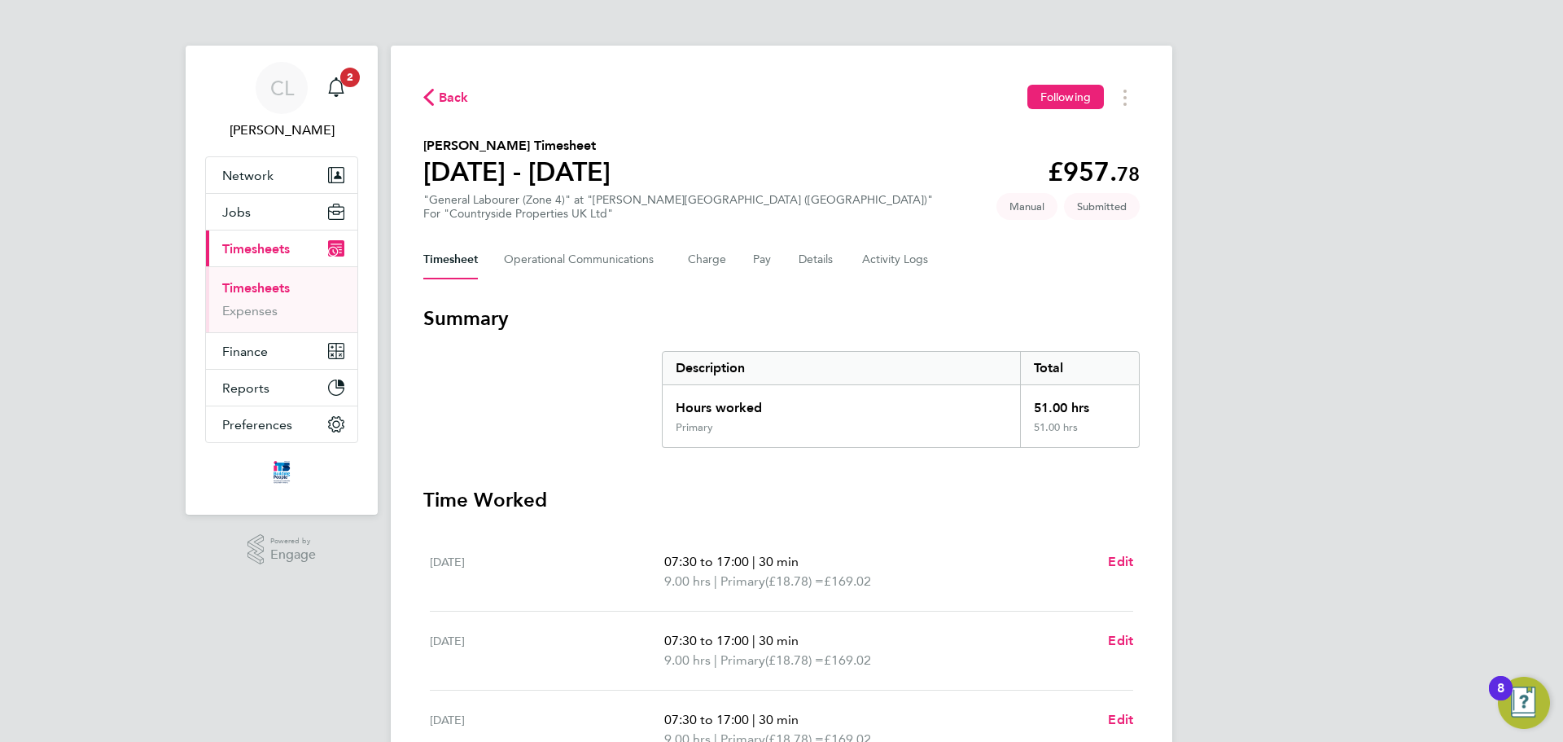
click at [265, 291] on link "Timesheets" at bounding box center [256, 287] width 68 height 15
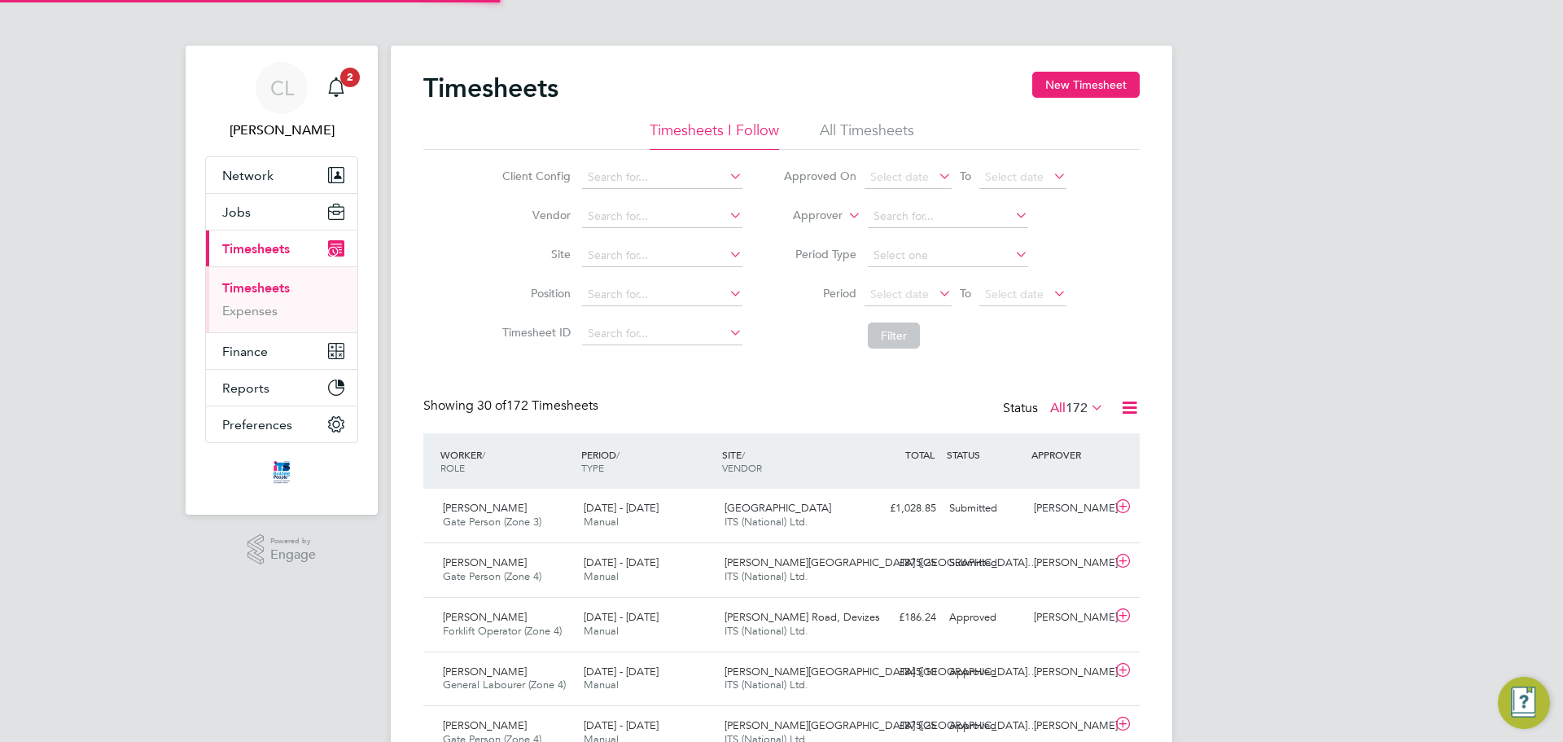
scroll to position [42, 142]
click at [1111, 89] on button "New Timesheet" at bounding box center [1085, 85] width 107 height 26
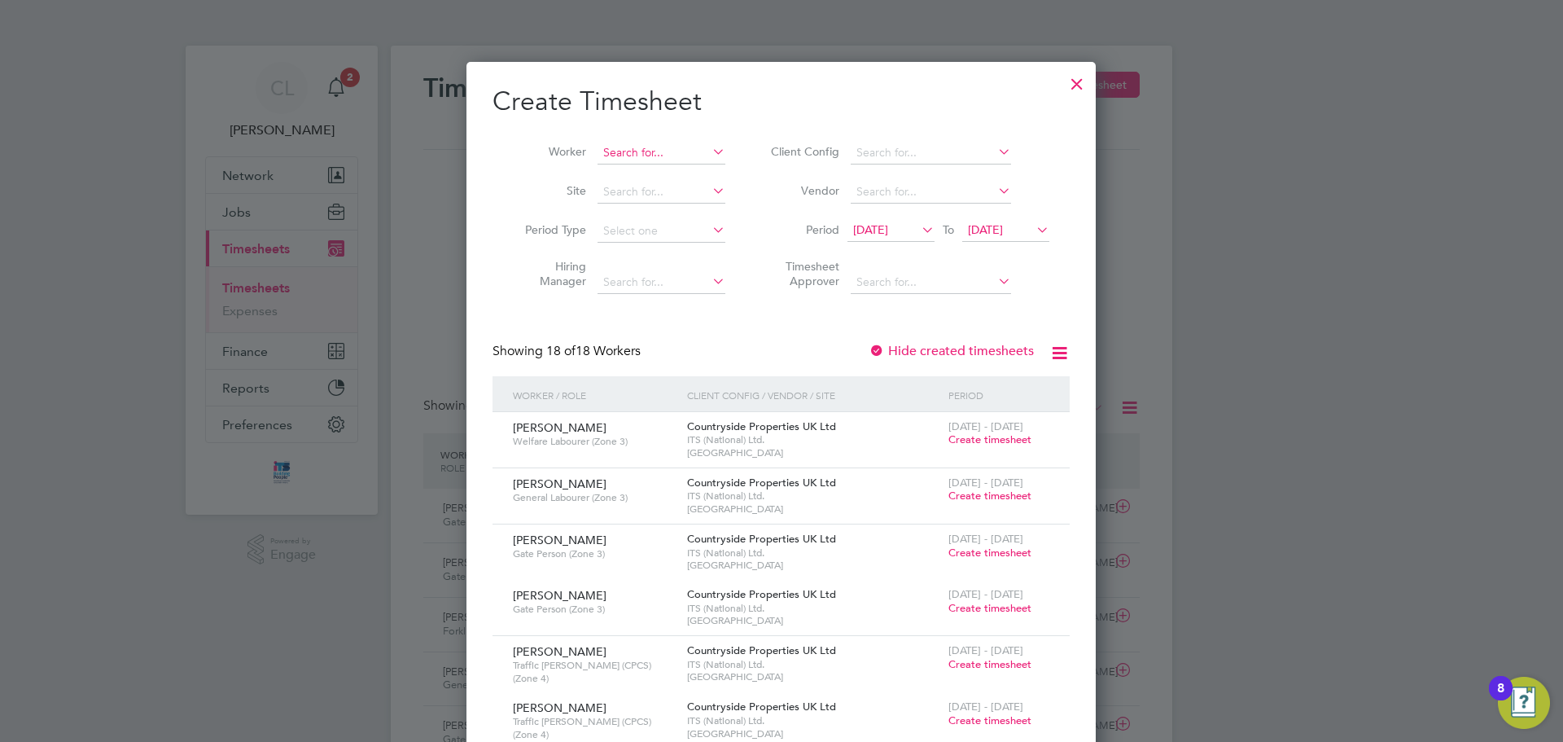
click at [677, 156] on input at bounding box center [662, 153] width 128 height 23
click at [675, 190] on li "Norman Mckenzie" at bounding box center [697, 197] width 201 height 22
type input "[PERSON_NAME]"
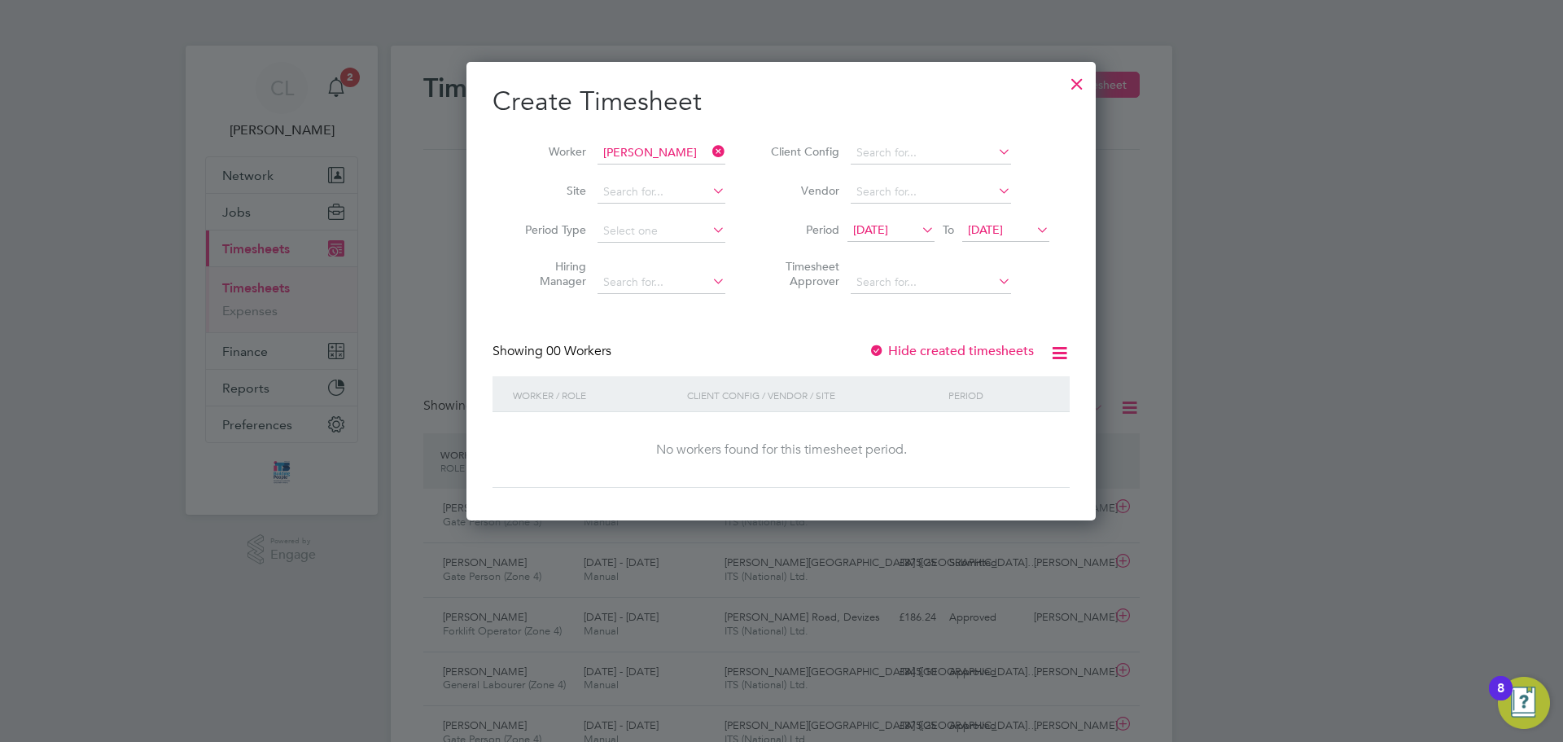
click at [1027, 221] on span "[DATE]" at bounding box center [1005, 231] width 87 height 22
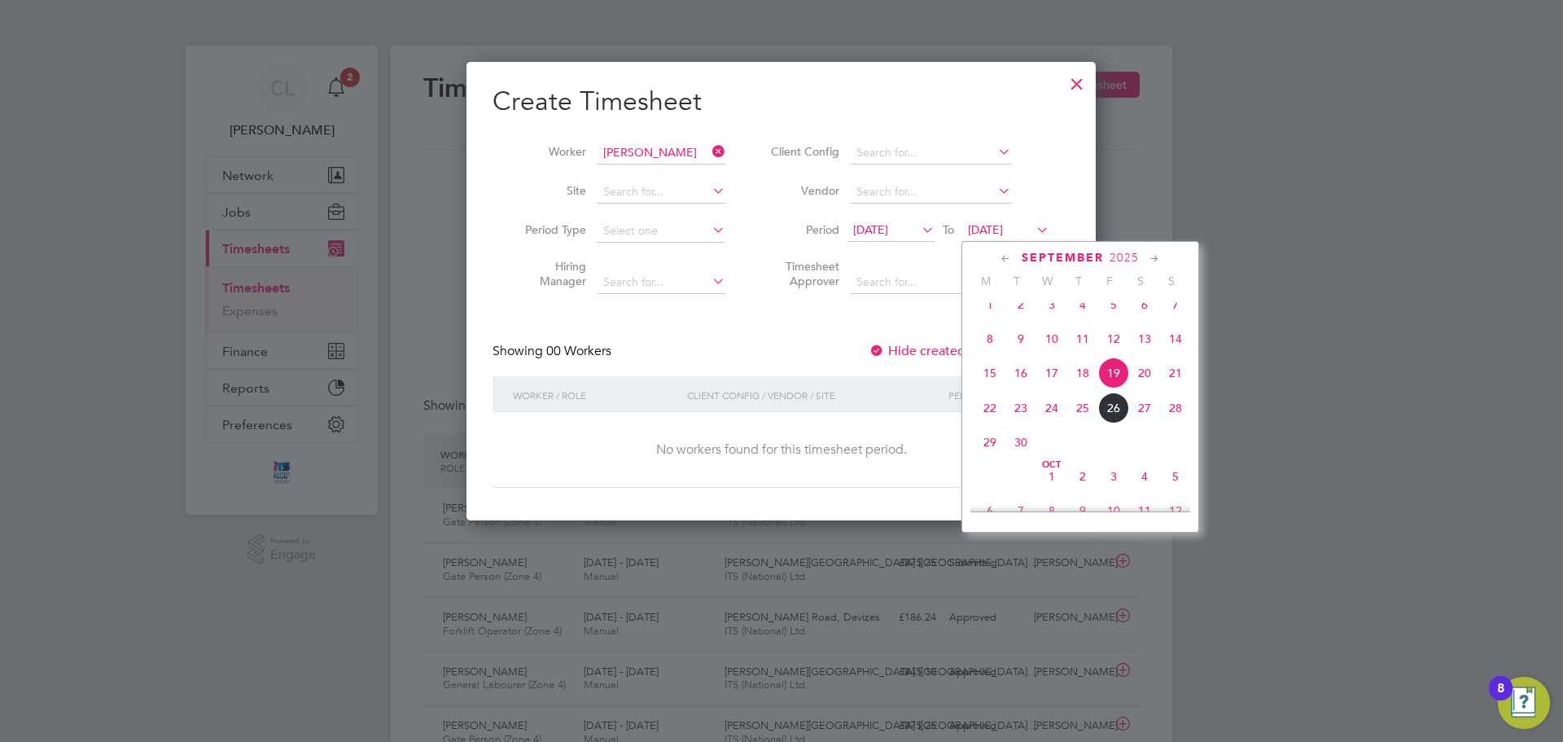
click at [1184, 492] on span "5" at bounding box center [1175, 476] width 31 height 31
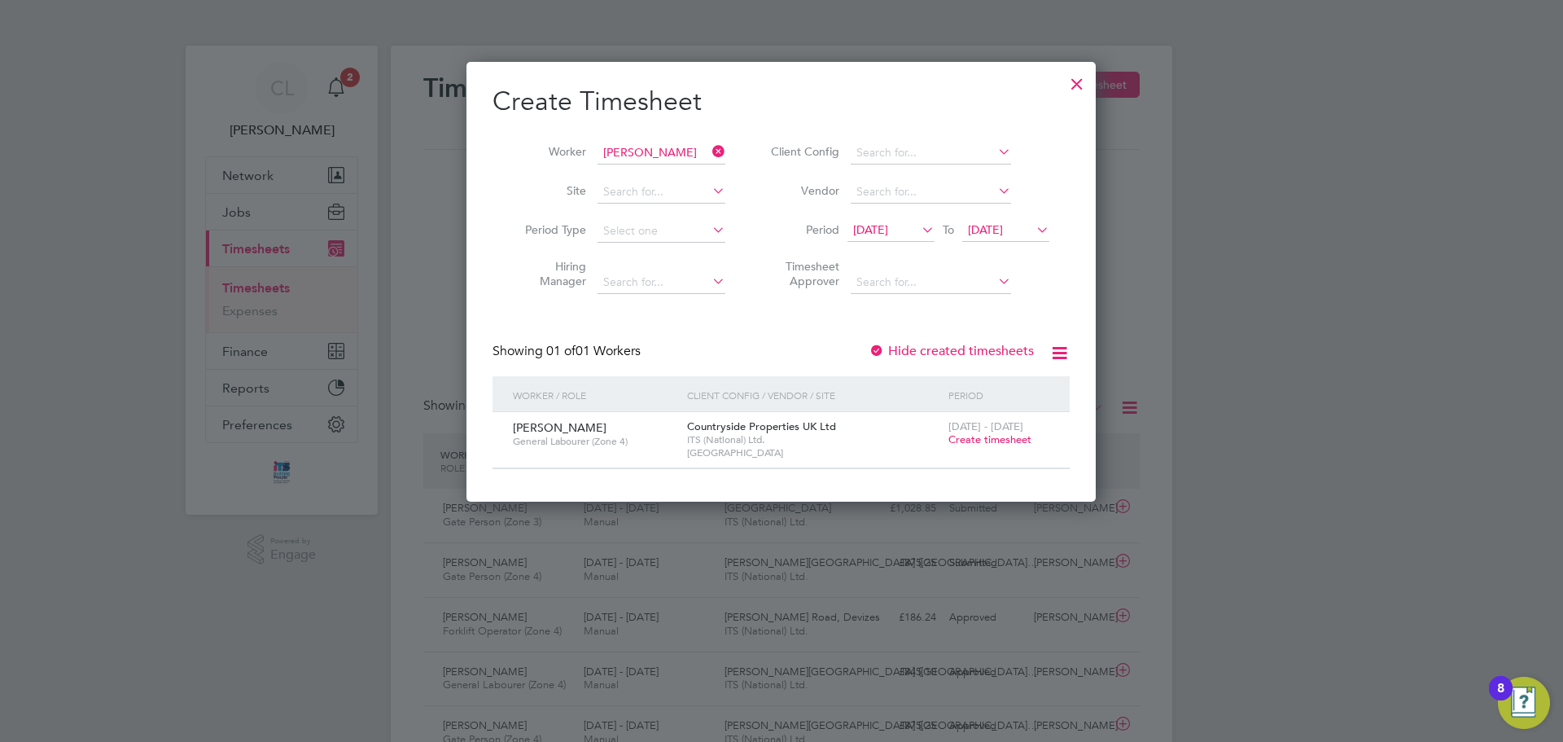
click at [989, 439] on span "Create timesheet" at bounding box center [989, 439] width 83 height 14
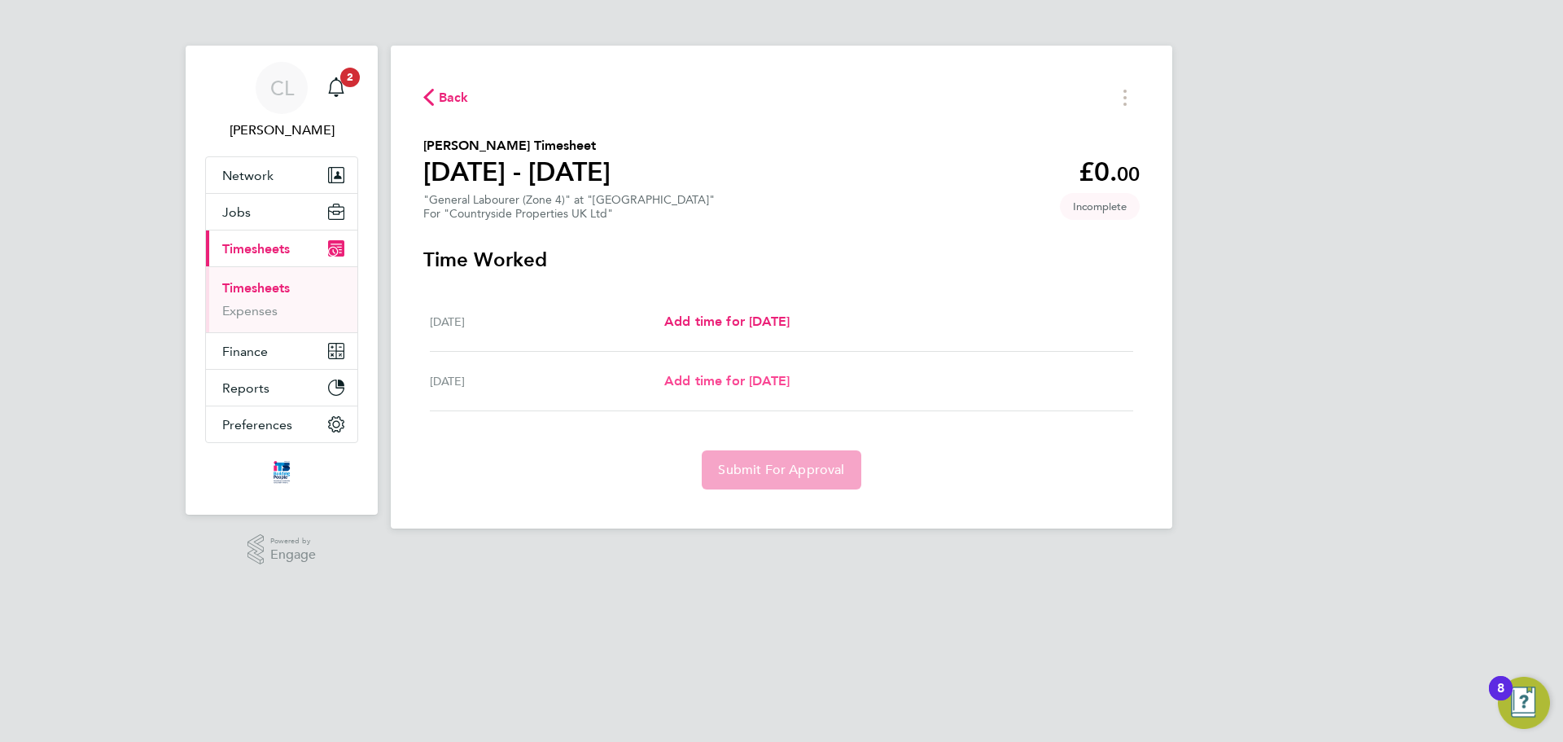
click at [780, 381] on span "Add time for [DATE]" at bounding box center [726, 380] width 125 height 15
select select "30"
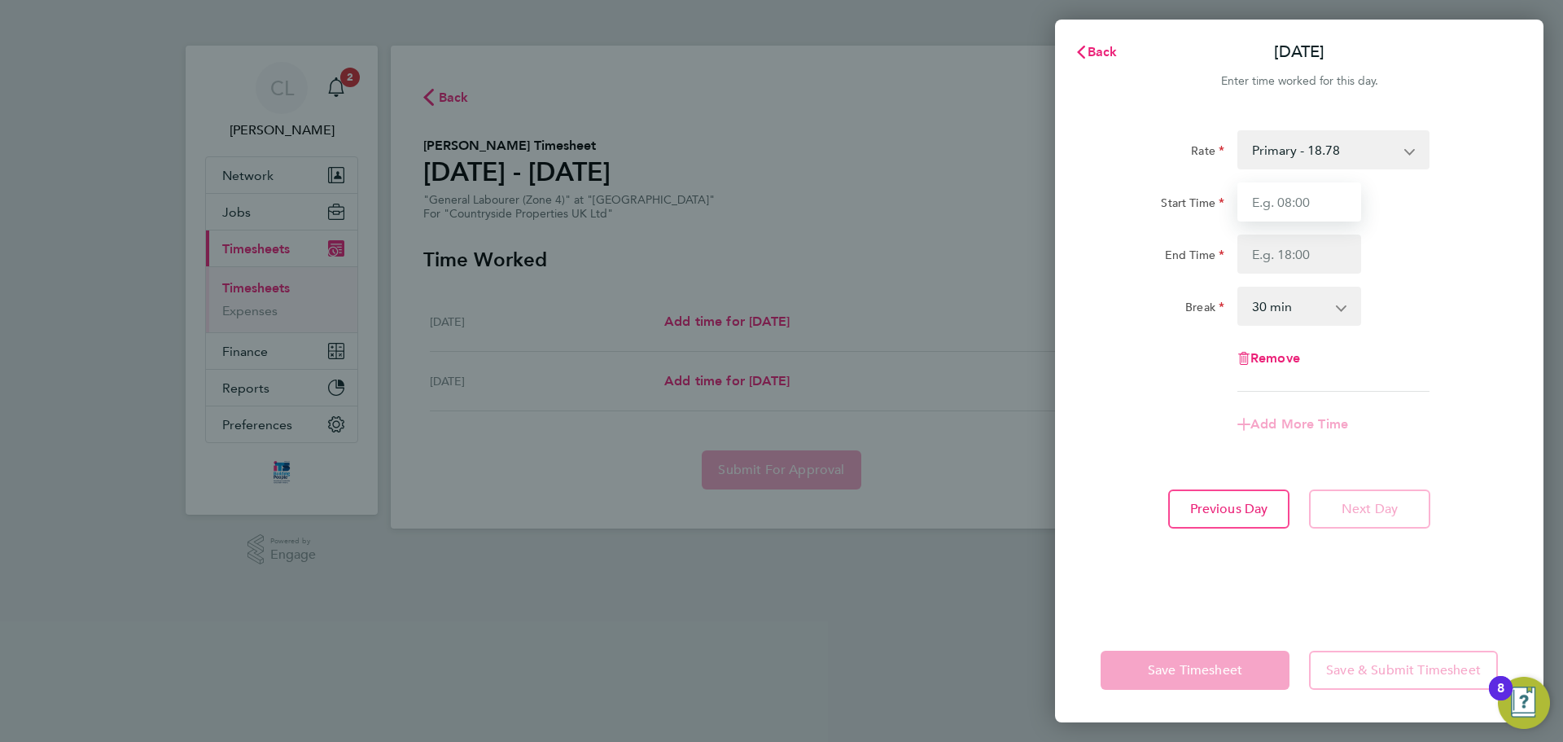
click at [1324, 190] on input "Start Time" at bounding box center [1299, 201] width 124 height 39
type input "07:30"
click at [1298, 263] on input "End Time" at bounding box center [1299, 253] width 124 height 39
type input "17:00"
click at [1184, 611] on div "Rate Primary - 18.78 Start Time 07:30 End Time 17:00 Break 0 min 15 min 30 min …" at bounding box center [1299, 364] width 488 height 507
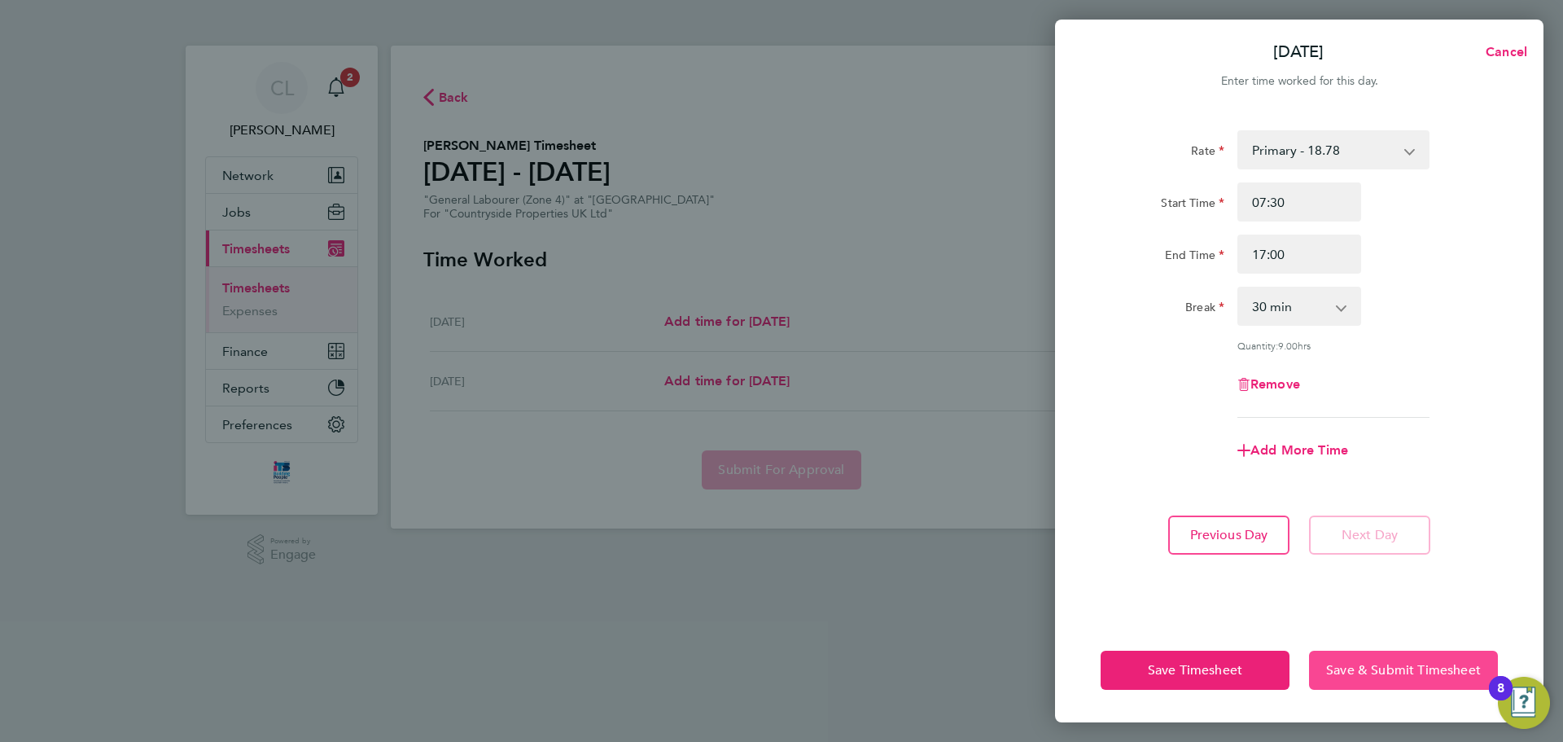
click at [1364, 663] on span "Save & Submit Timesheet" at bounding box center [1403, 670] width 155 height 16
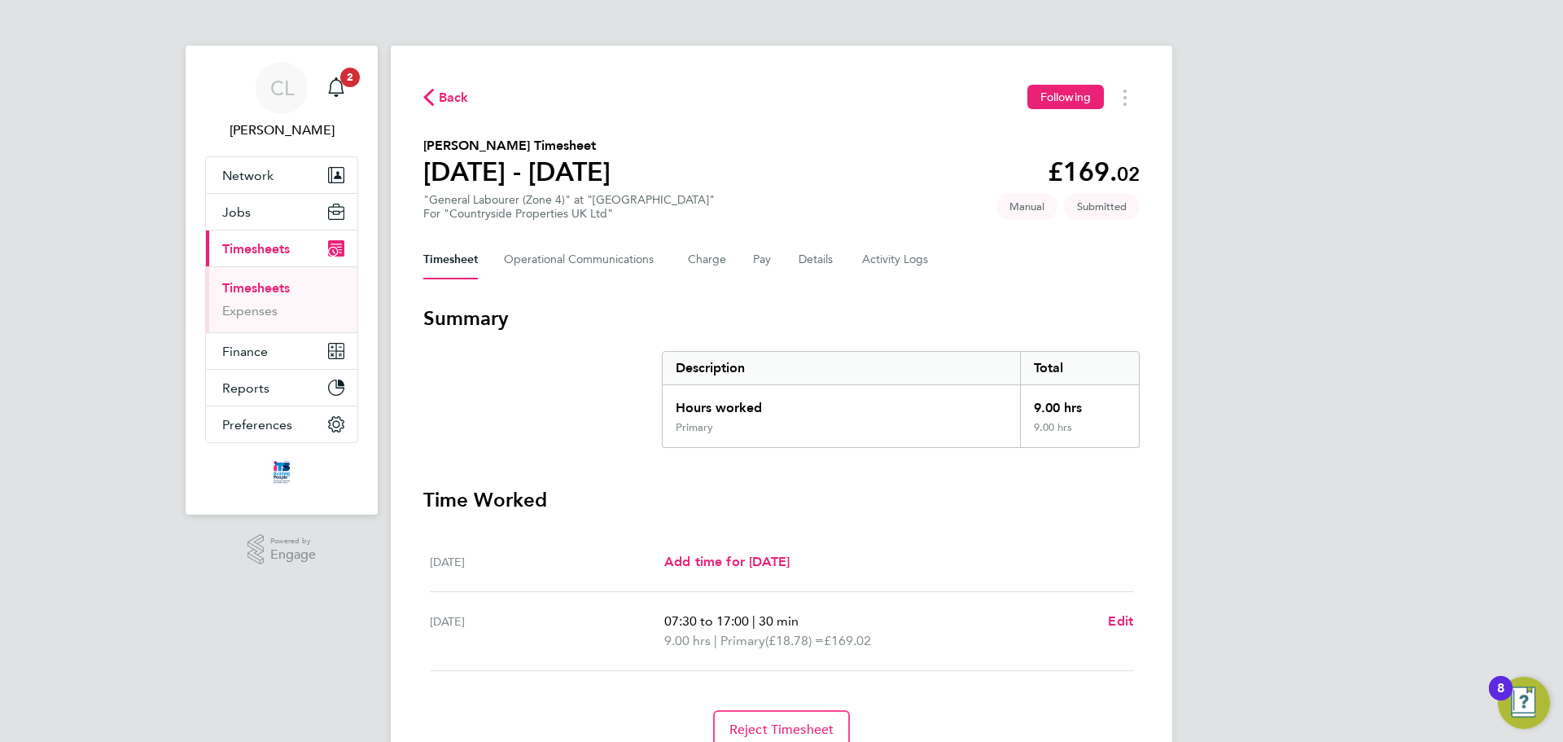
click at [464, 96] on span "Back" at bounding box center [454, 98] width 30 height 20
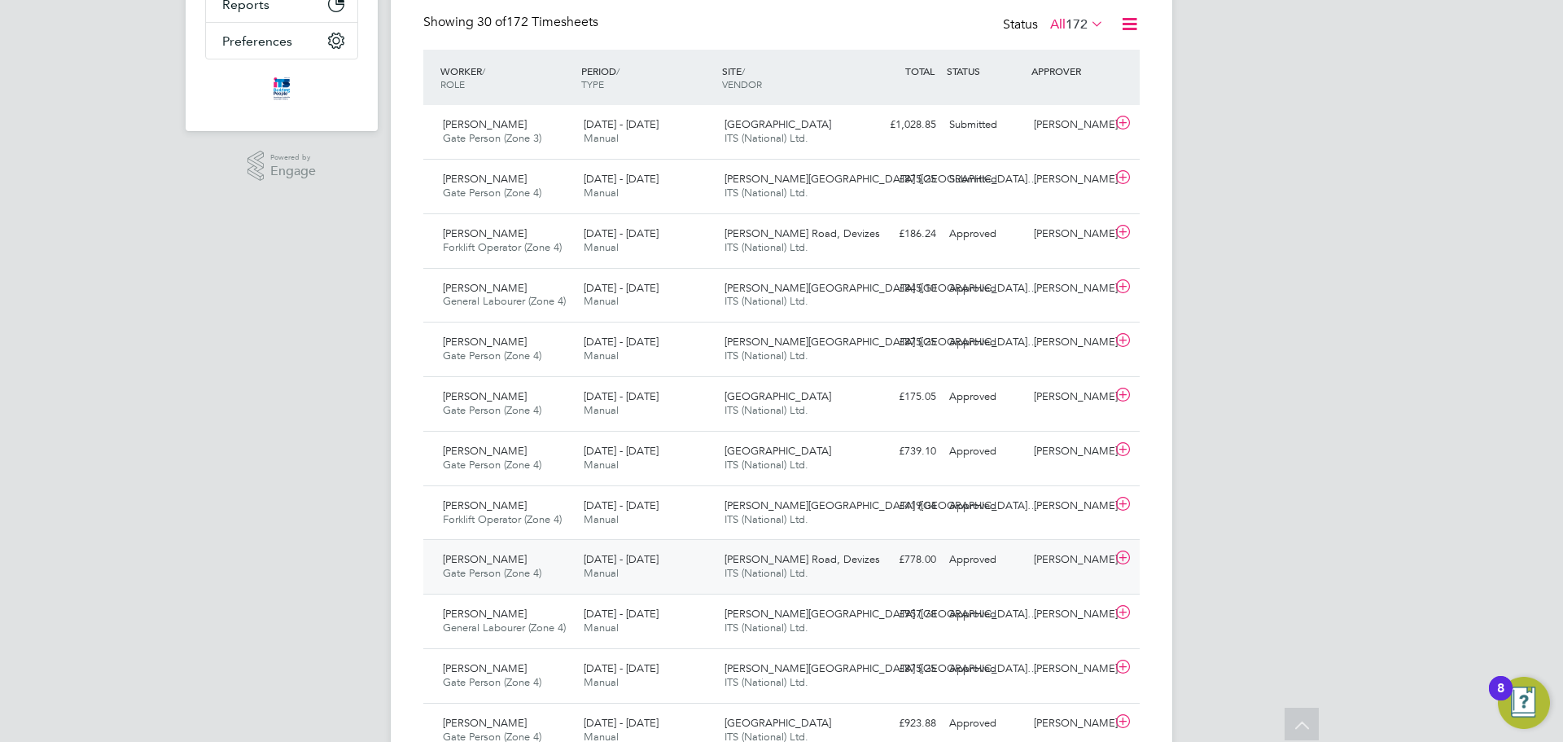
scroll to position [407, 0]
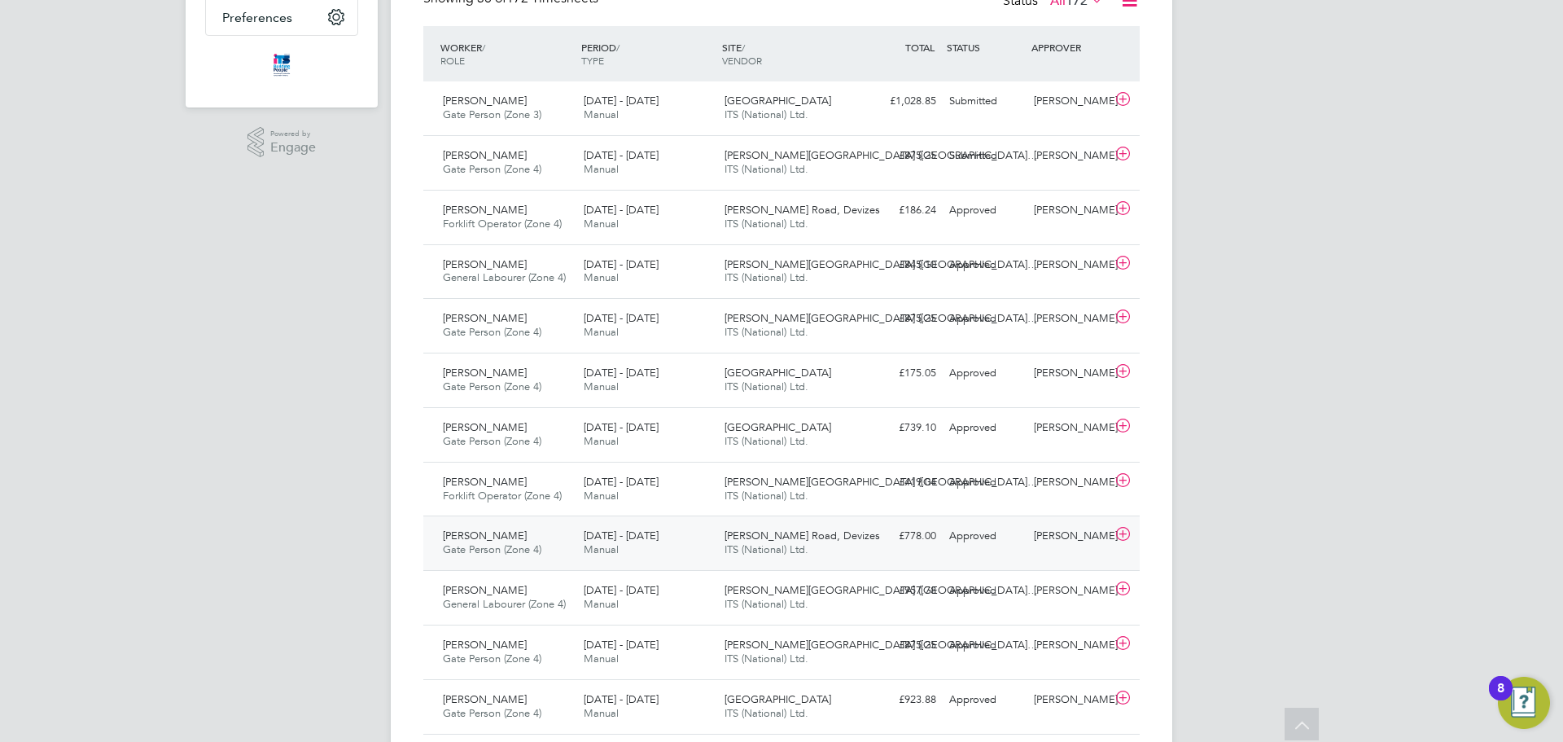
click at [808, 539] on span "[PERSON_NAME] Road, Devizes" at bounding box center [802, 535] width 155 height 14
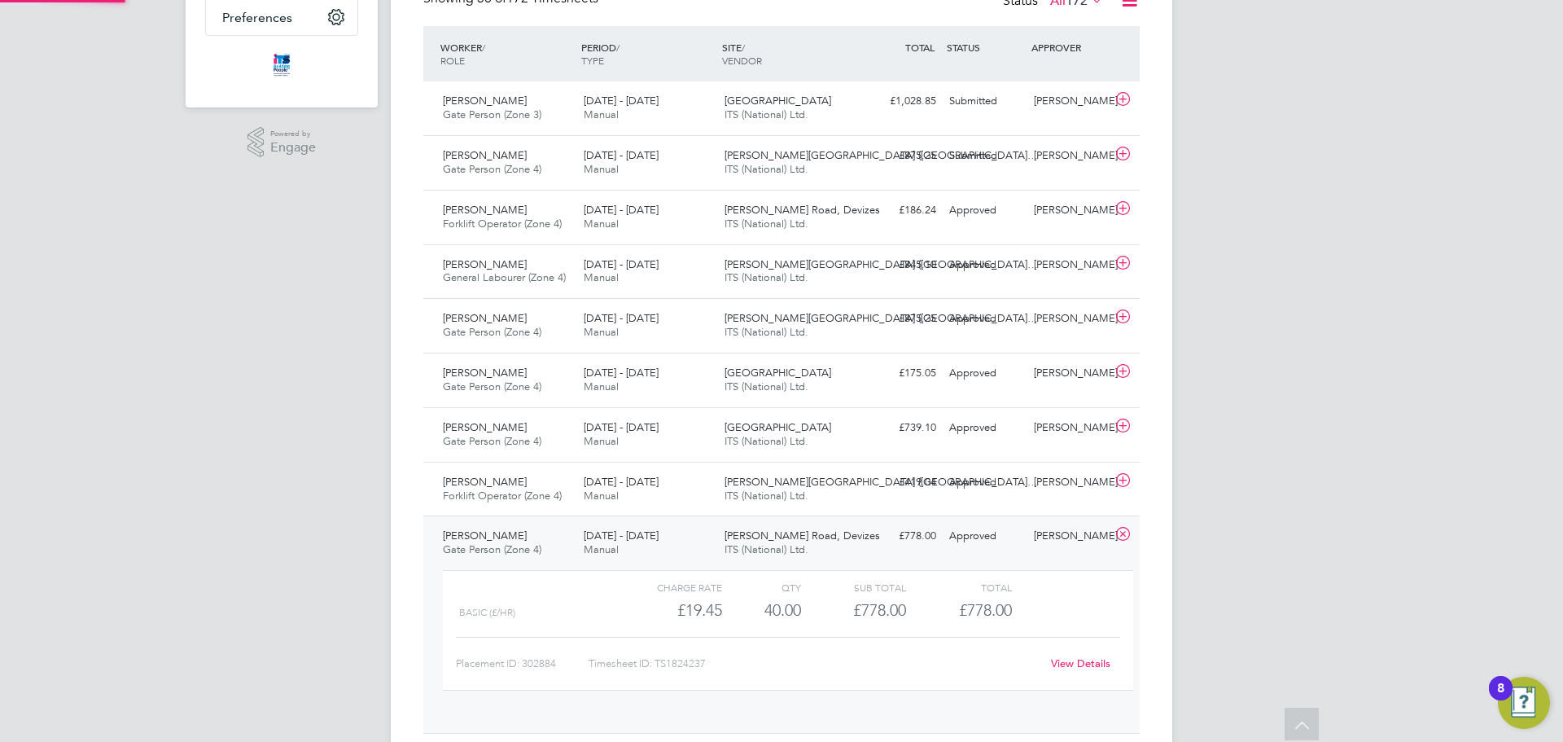
scroll to position [28, 159]
click at [1093, 667] on link "View Details" at bounding box center [1080, 663] width 59 height 14
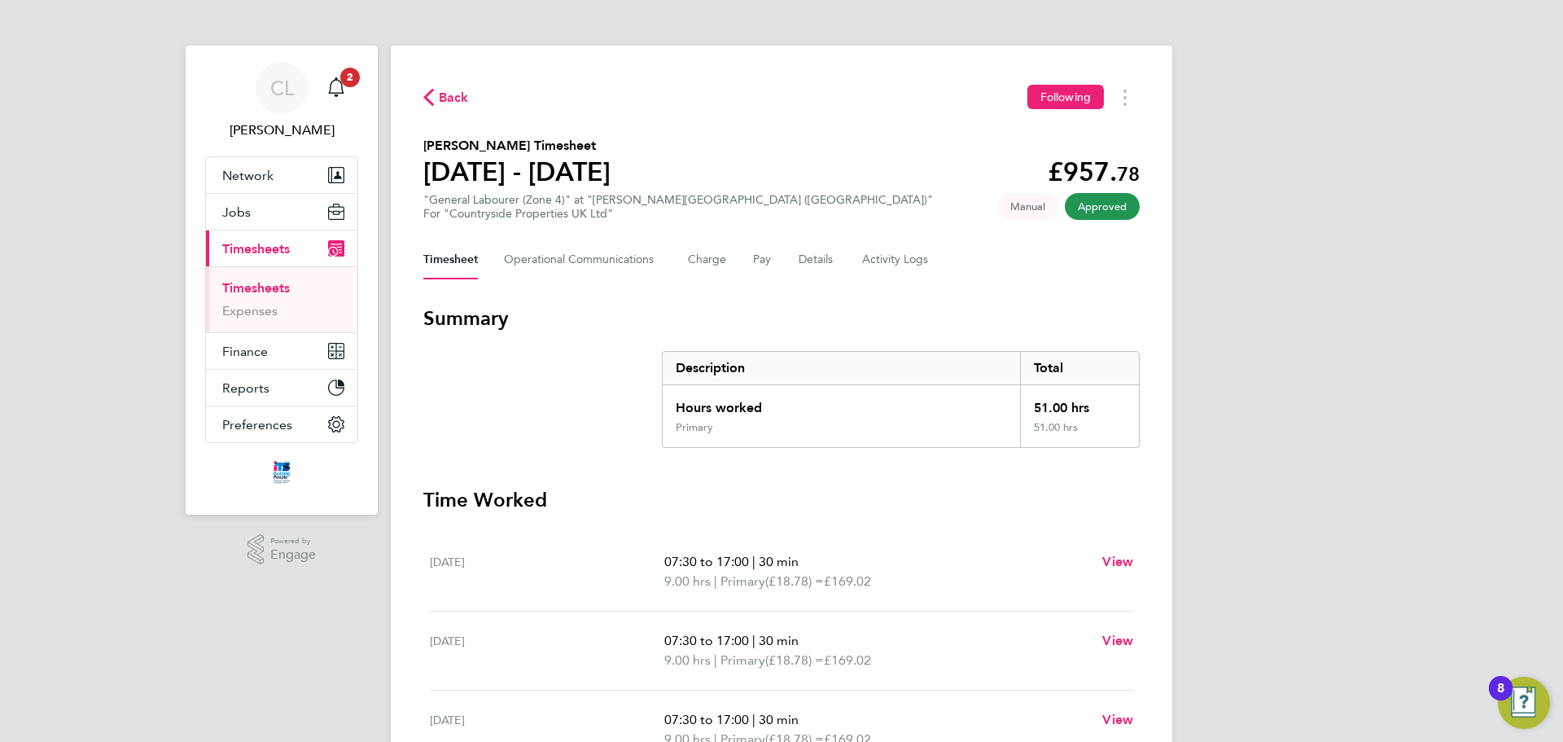
scroll to position [326, 0]
click at [460, 99] on span "Back" at bounding box center [454, 98] width 30 height 20
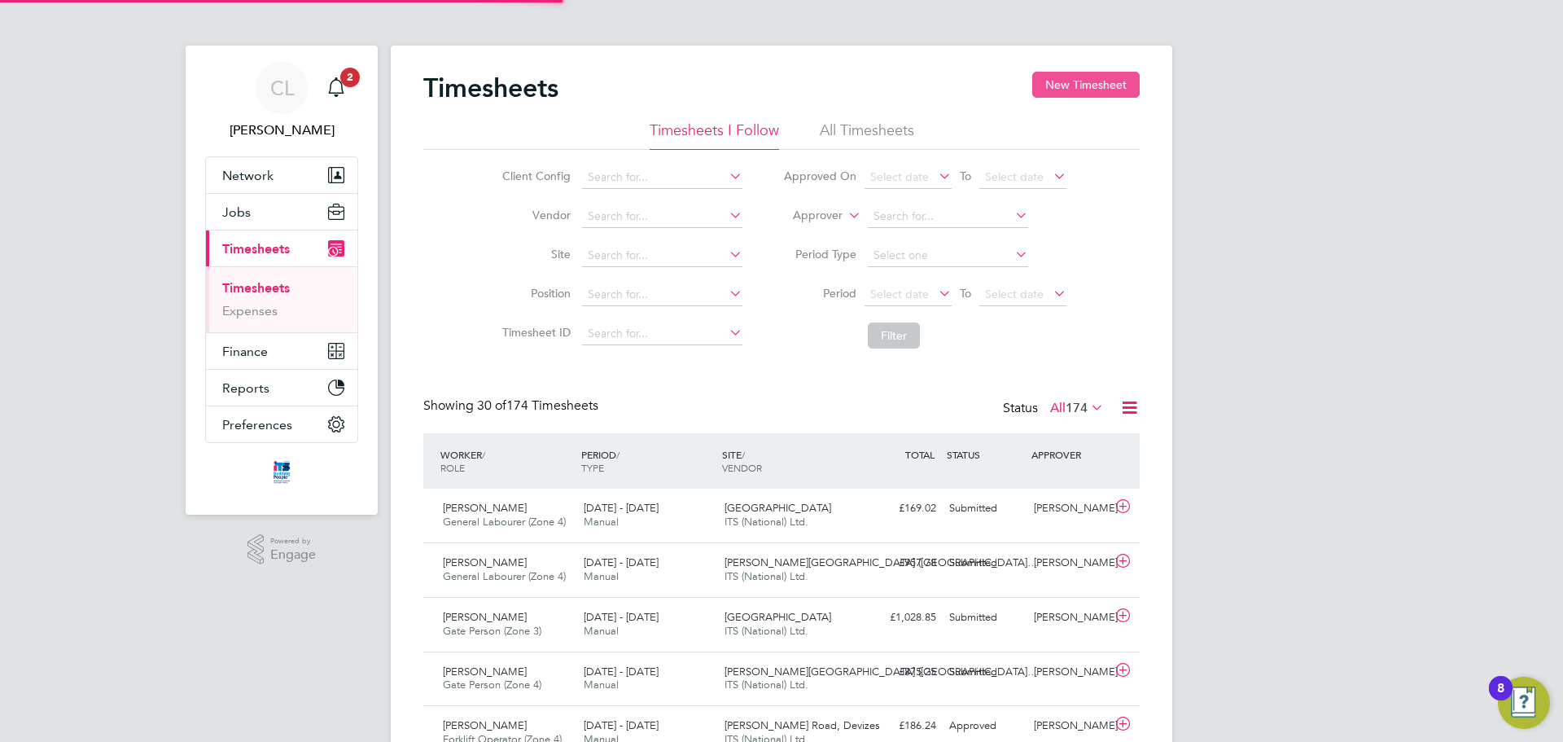
click at [1079, 78] on button "New Timesheet" at bounding box center [1085, 85] width 107 height 26
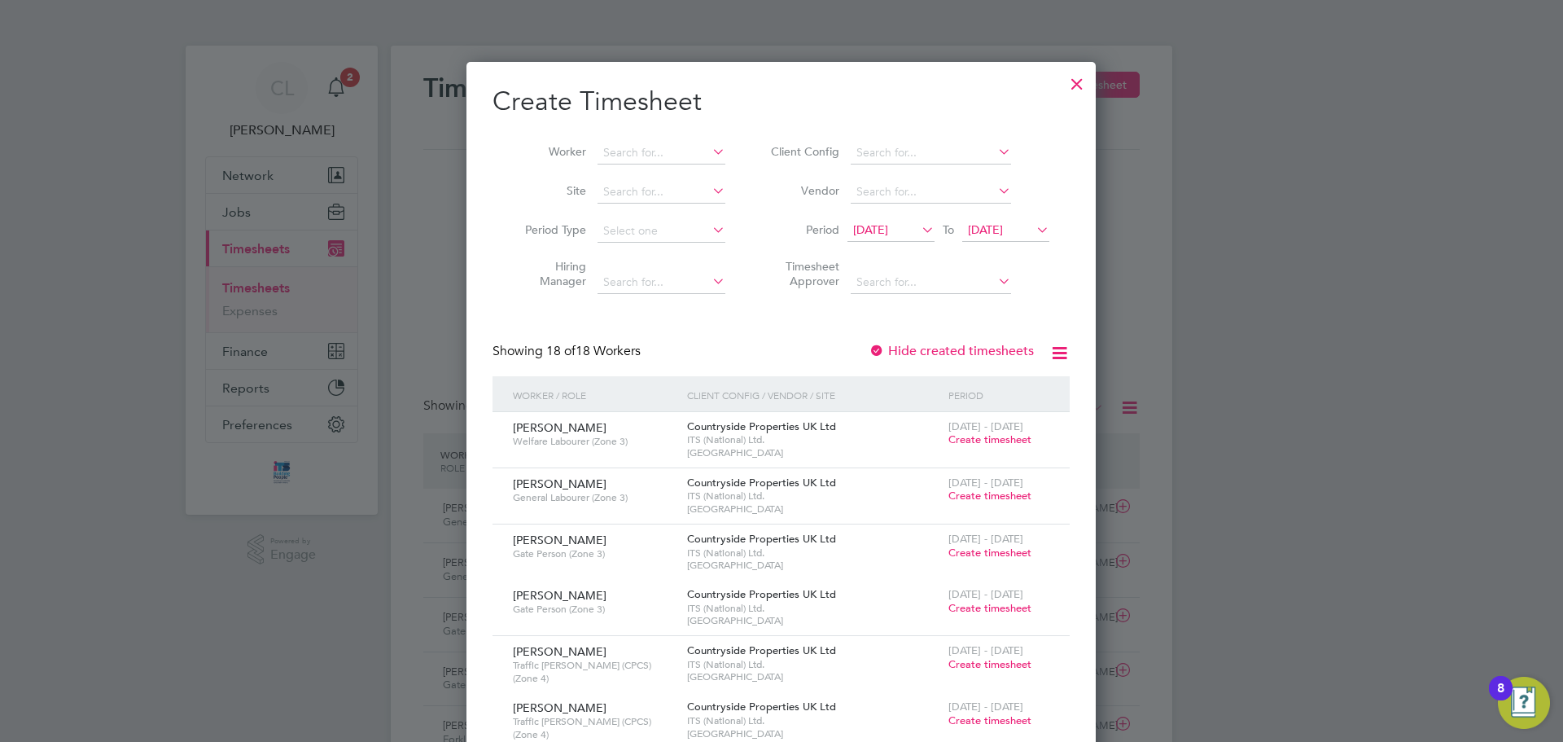
click at [1033, 233] on icon at bounding box center [1033, 229] width 0 height 23
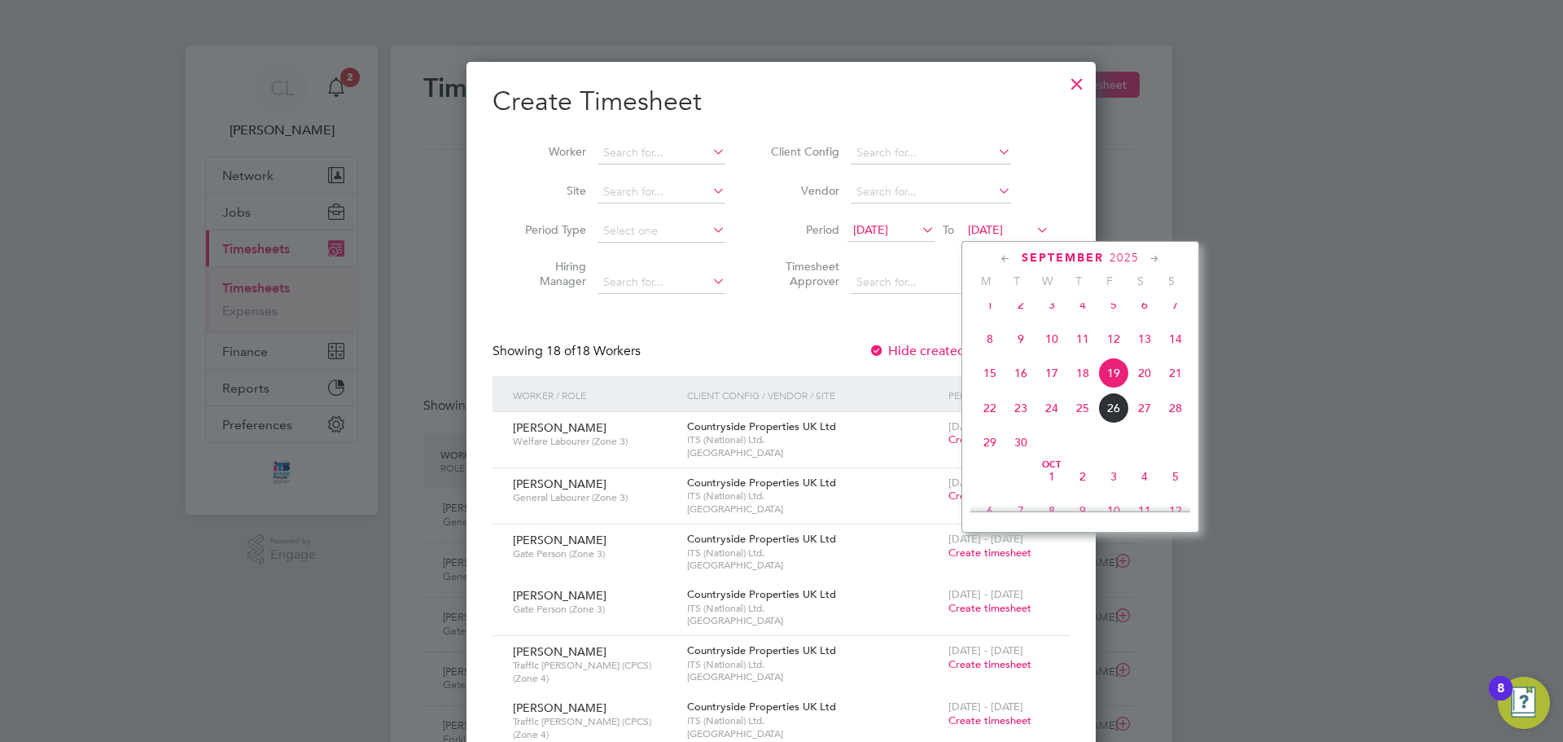
click at [1171, 487] on span "5" at bounding box center [1175, 476] width 31 height 31
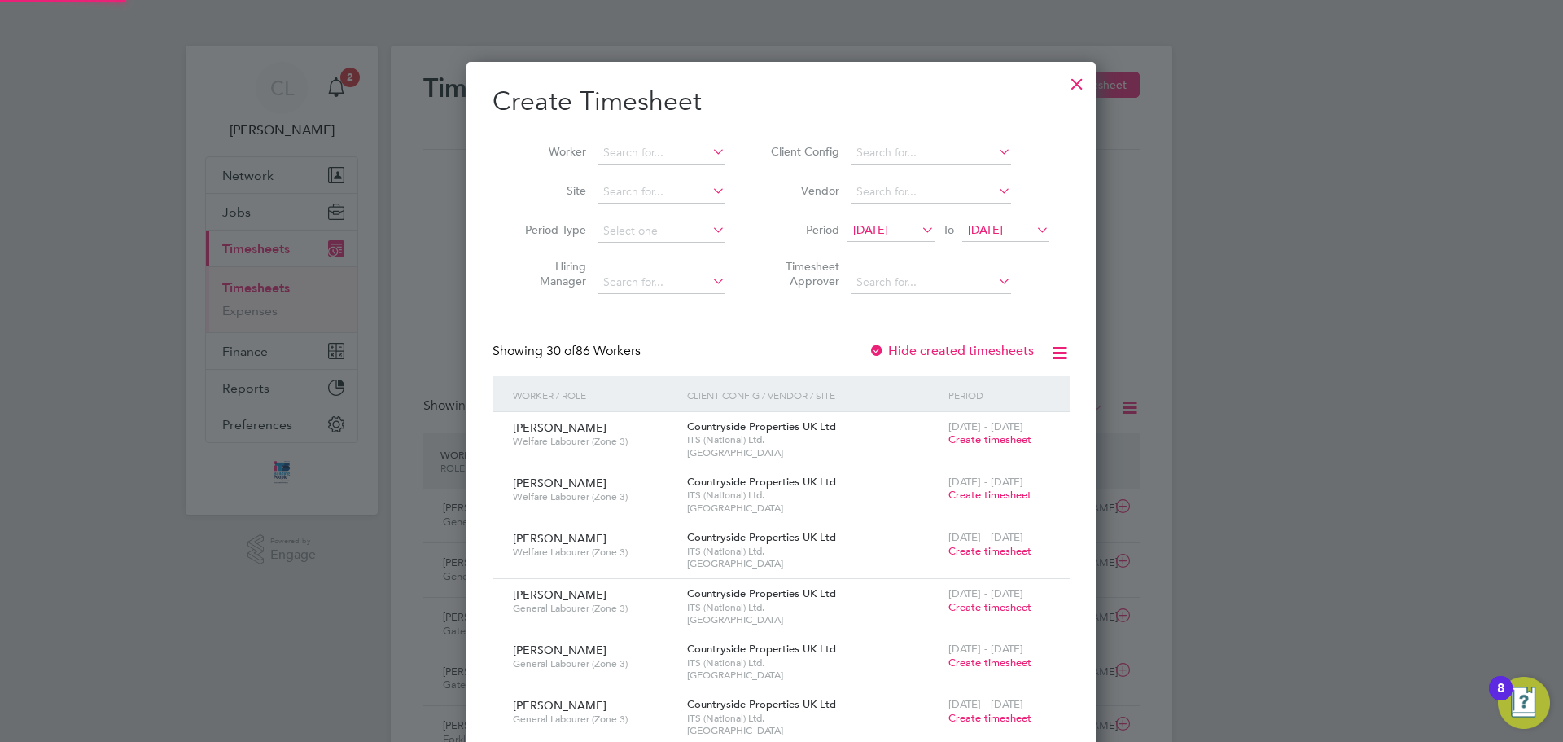
click at [709, 157] on icon at bounding box center [709, 151] width 0 height 23
click at [655, 173] on b "Wood" at bounding box center [647, 175] width 33 height 14
type input "[PERSON_NAME]"
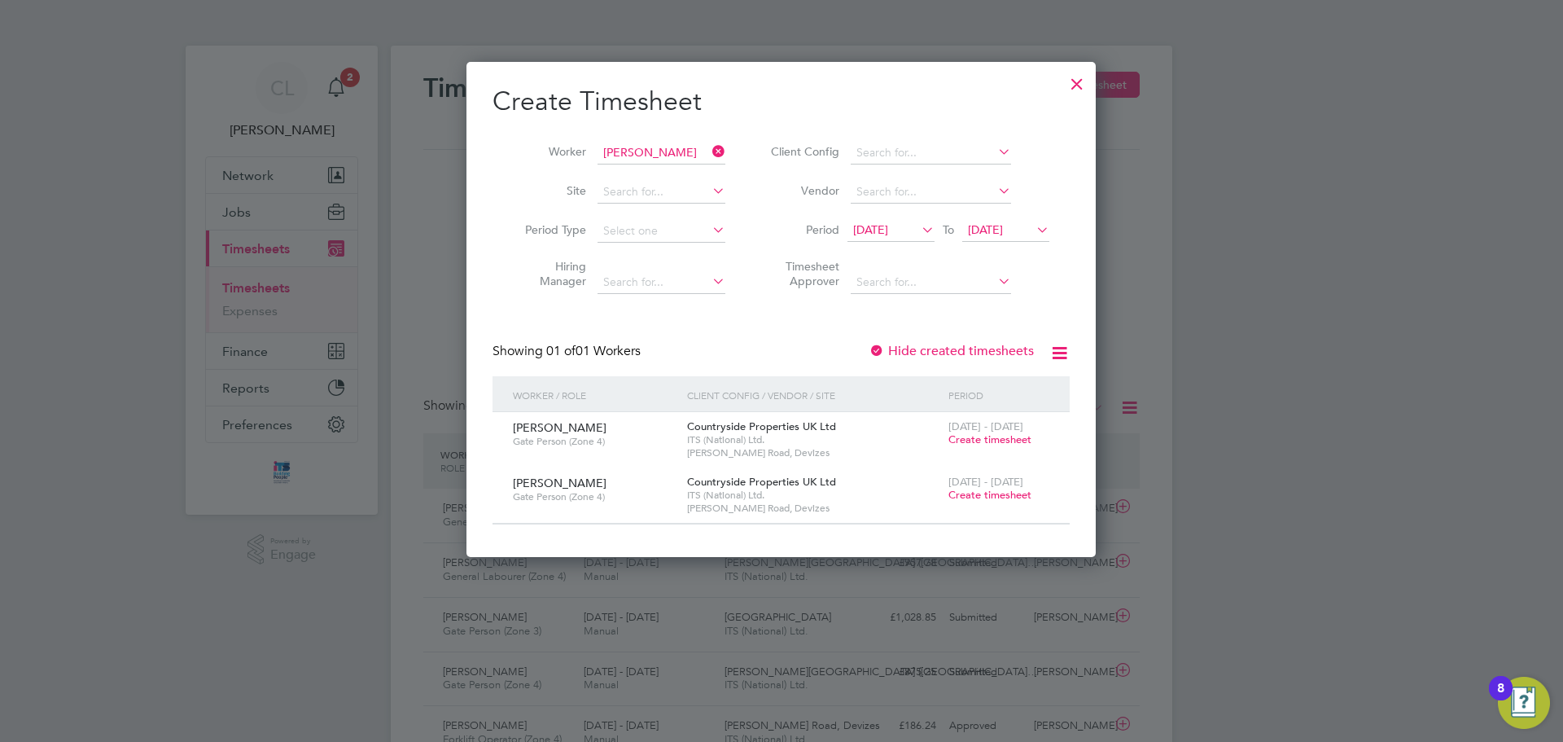
click at [992, 437] on span "Create timesheet" at bounding box center [989, 439] width 83 height 14
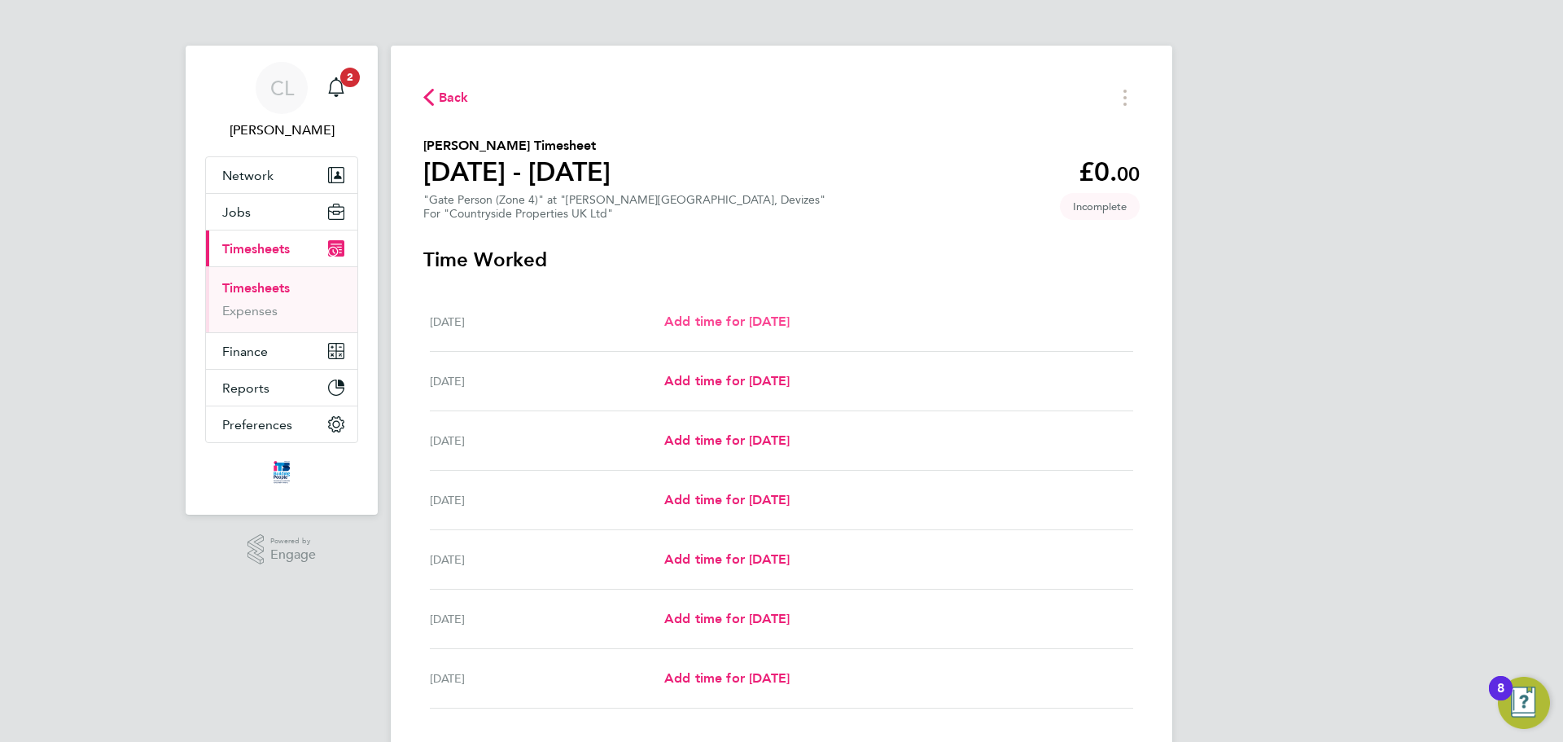
click at [786, 323] on span "Add time for [DATE]" at bounding box center [726, 320] width 125 height 15
select select "30"
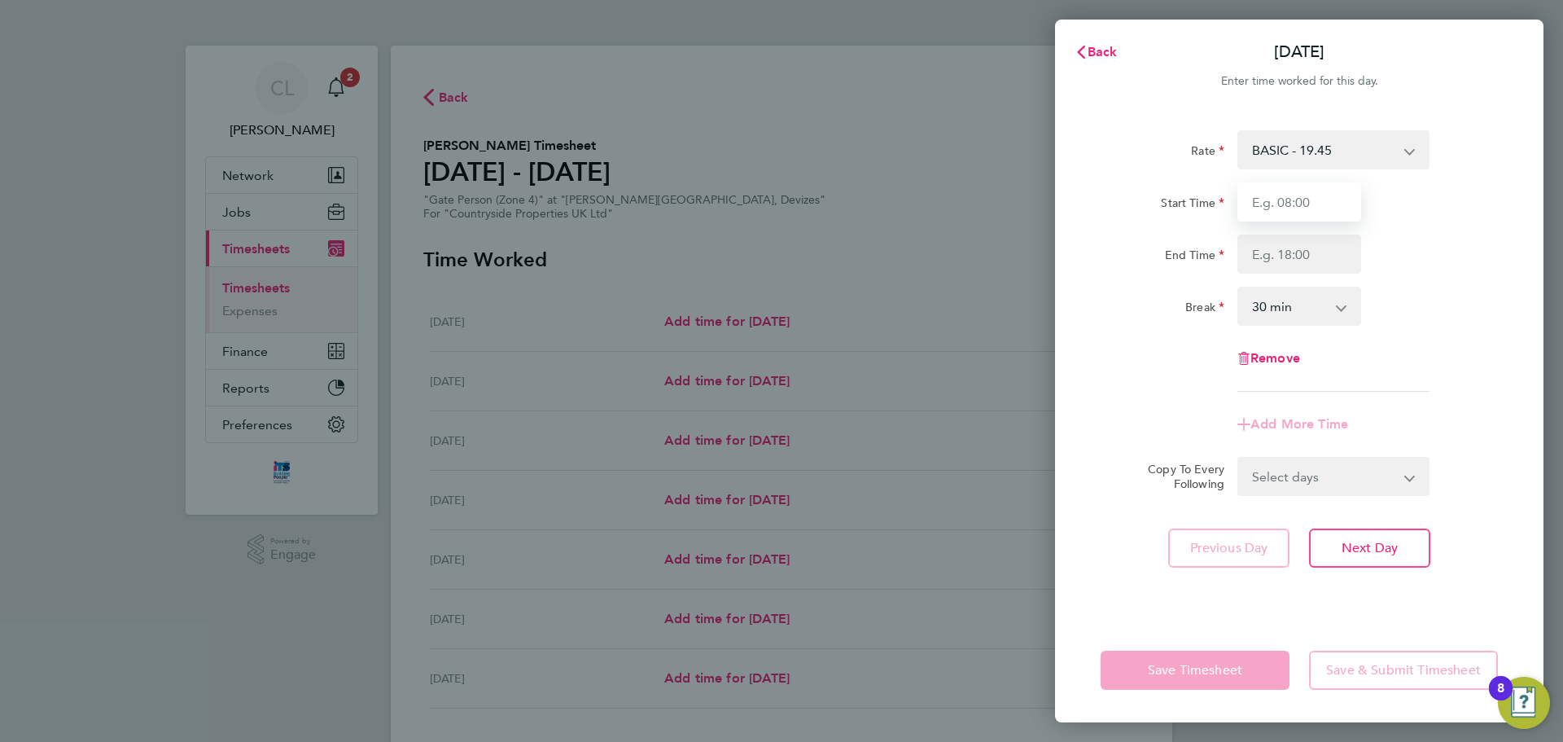
click at [1311, 198] on input "Start Time" at bounding box center [1299, 201] width 124 height 39
type input "07:30"
click at [1290, 265] on input "End Time" at bounding box center [1299, 253] width 124 height 39
type input "16:00"
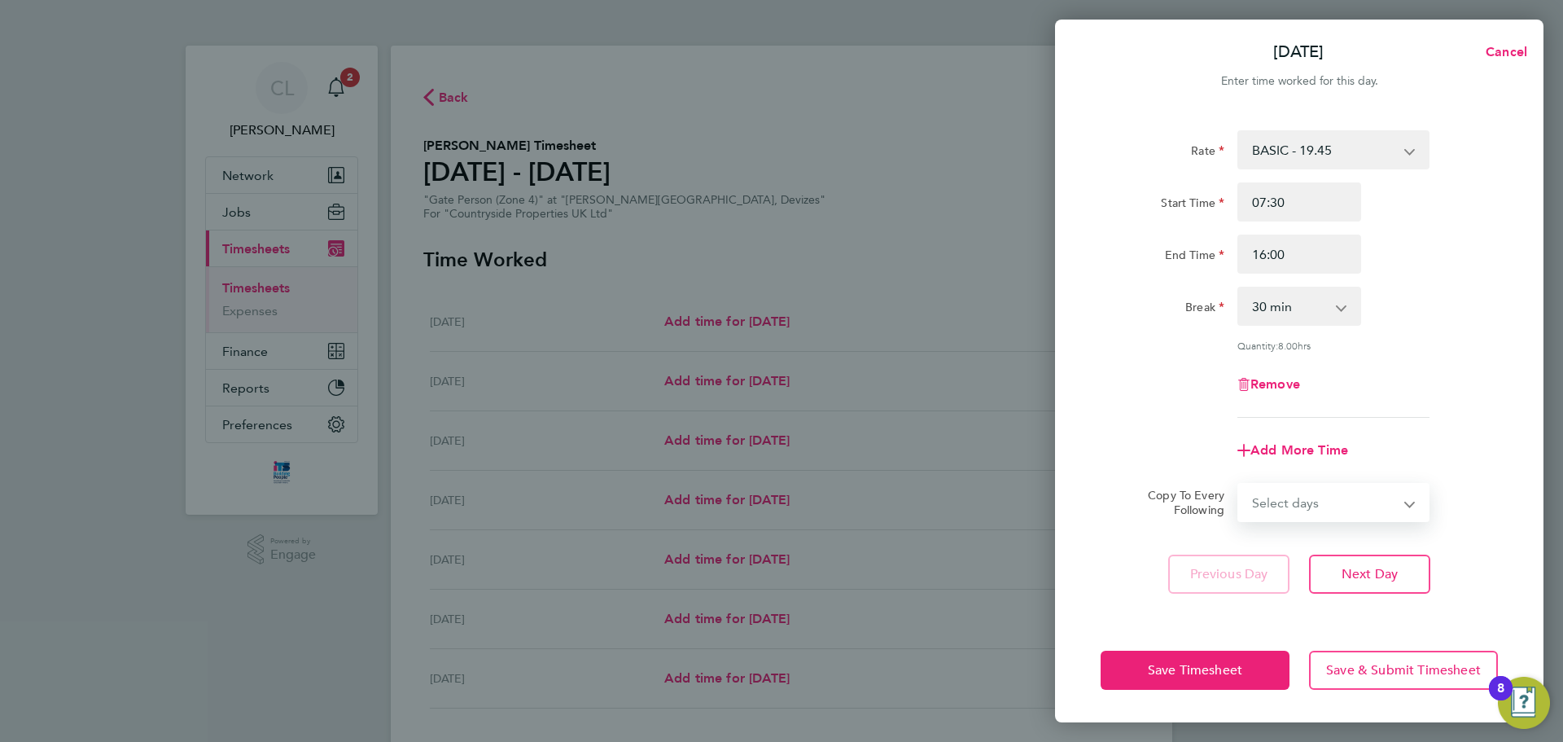
click at [1326, 483] on div "Select days Day Weekday (Mon-Fri) Weekend (Sat-Sun) [DATE] [DATE] [DATE] [DATE]…" at bounding box center [1333, 502] width 192 height 39
select select "WEEKDAY"
click at [1239, 484] on select "Select days Day Weekday (Mon-Fri) Weekend (Sat-Sun) [DATE] [DATE] [DATE] [DATE]…" at bounding box center [1324, 502] width 171 height 36
select select "[DATE]"
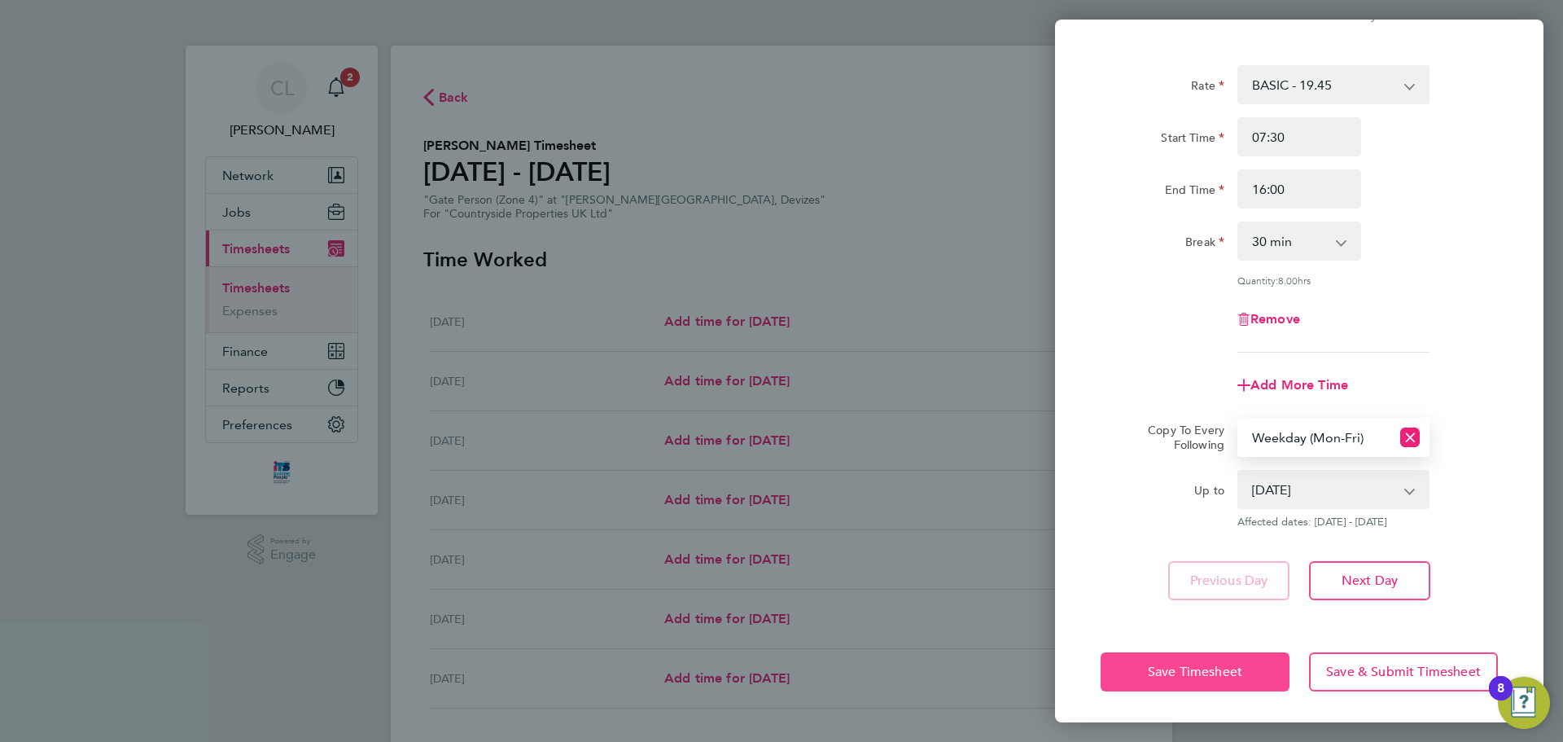
click at [1173, 668] on span "Save Timesheet" at bounding box center [1195, 671] width 94 height 16
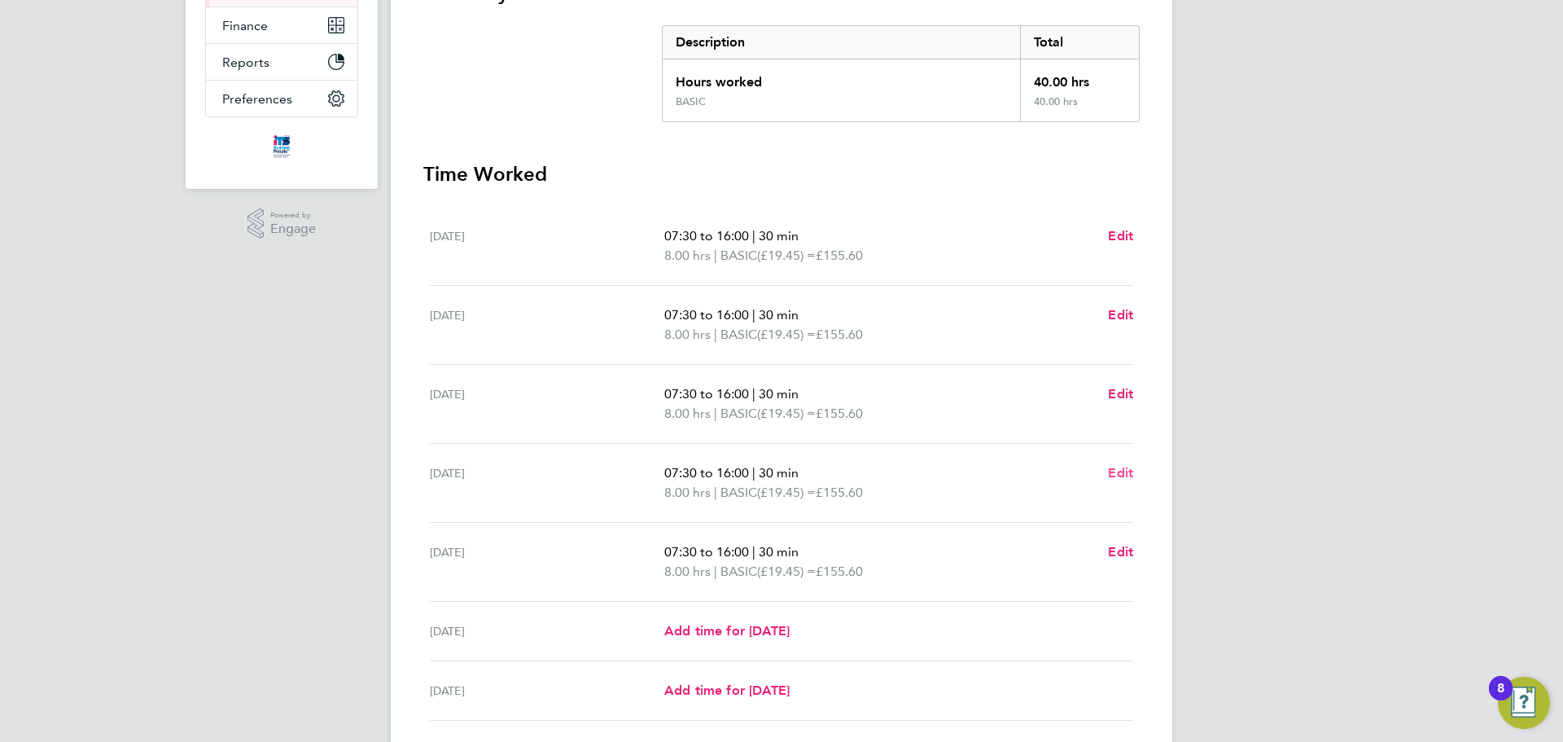
click at [1125, 469] on span "Edit" at bounding box center [1120, 472] width 25 height 15
select select "30"
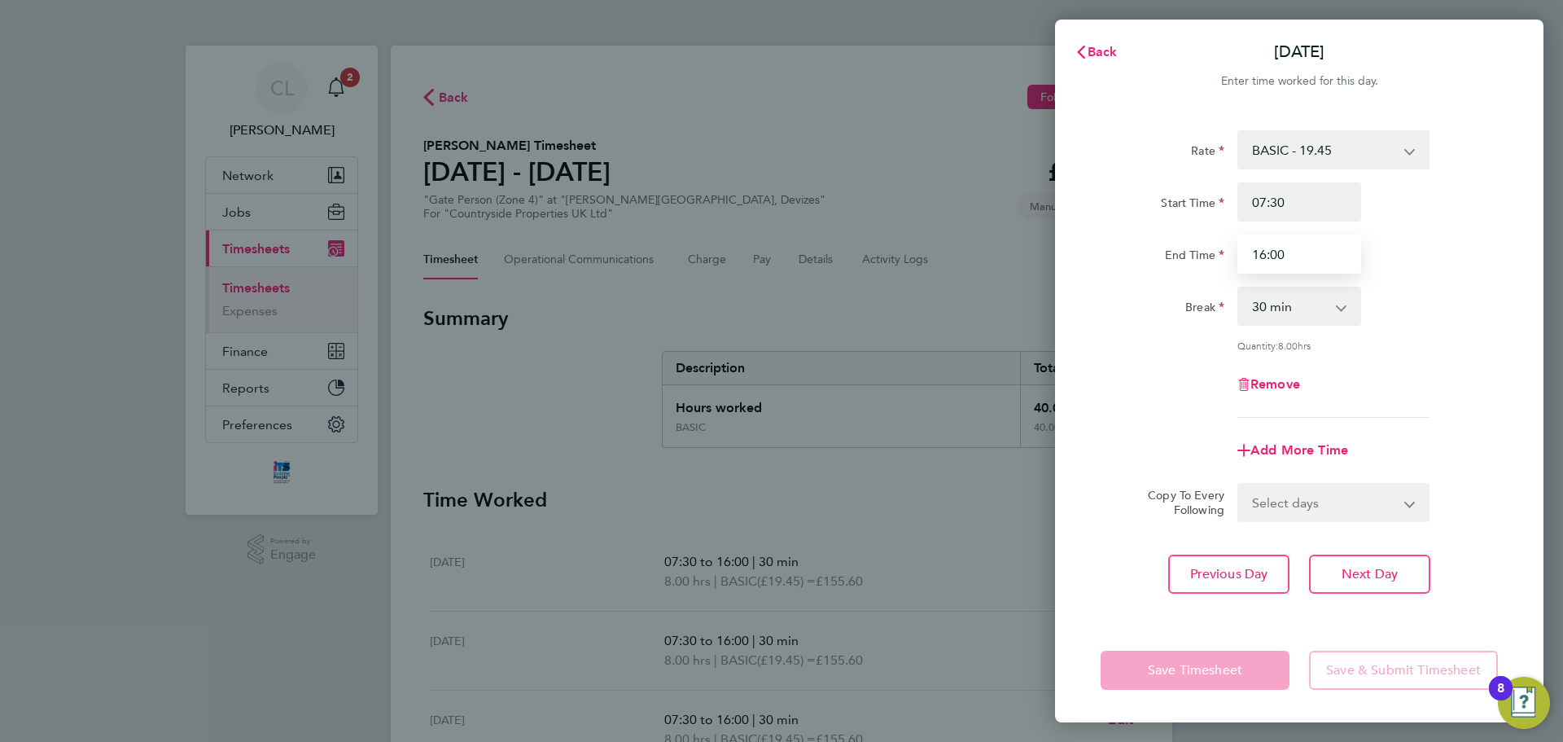
click at [1309, 259] on input "16:00" at bounding box center [1299, 253] width 124 height 39
drag, startPoint x: 1310, startPoint y: 260, endPoint x: 1215, endPoint y: 262, distance: 95.3
click at [1218, 262] on div "End Time 16:00" at bounding box center [1299, 253] width 410 height 39
type input "14:30"
click at [1182, 682] on app-form-button "Save Timesheet" at bounding box center [1200, 669] width 199 height 39
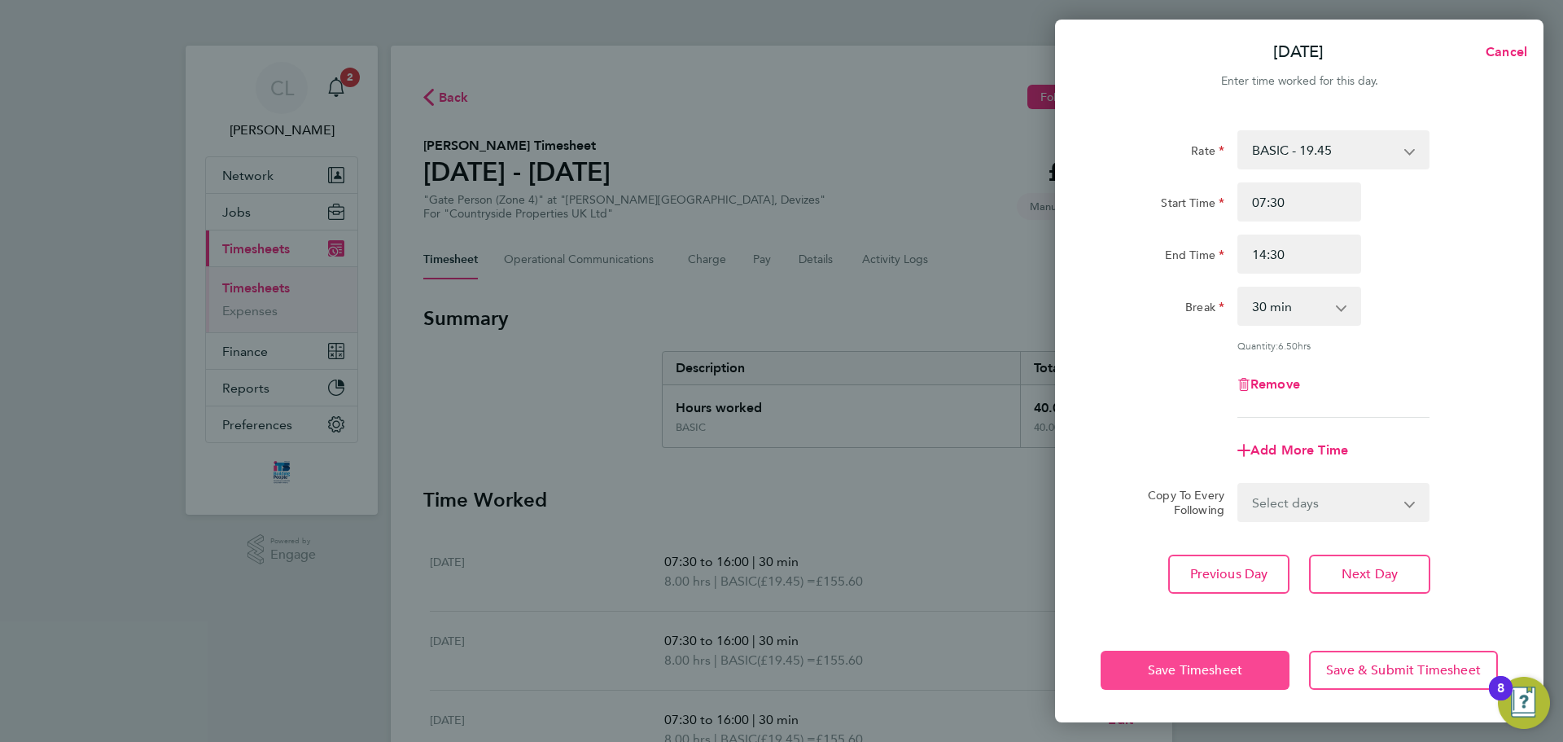
click at [1184, 673] on span "Save Timesheet" at bounding box center [1195, 670] width 94 height 16
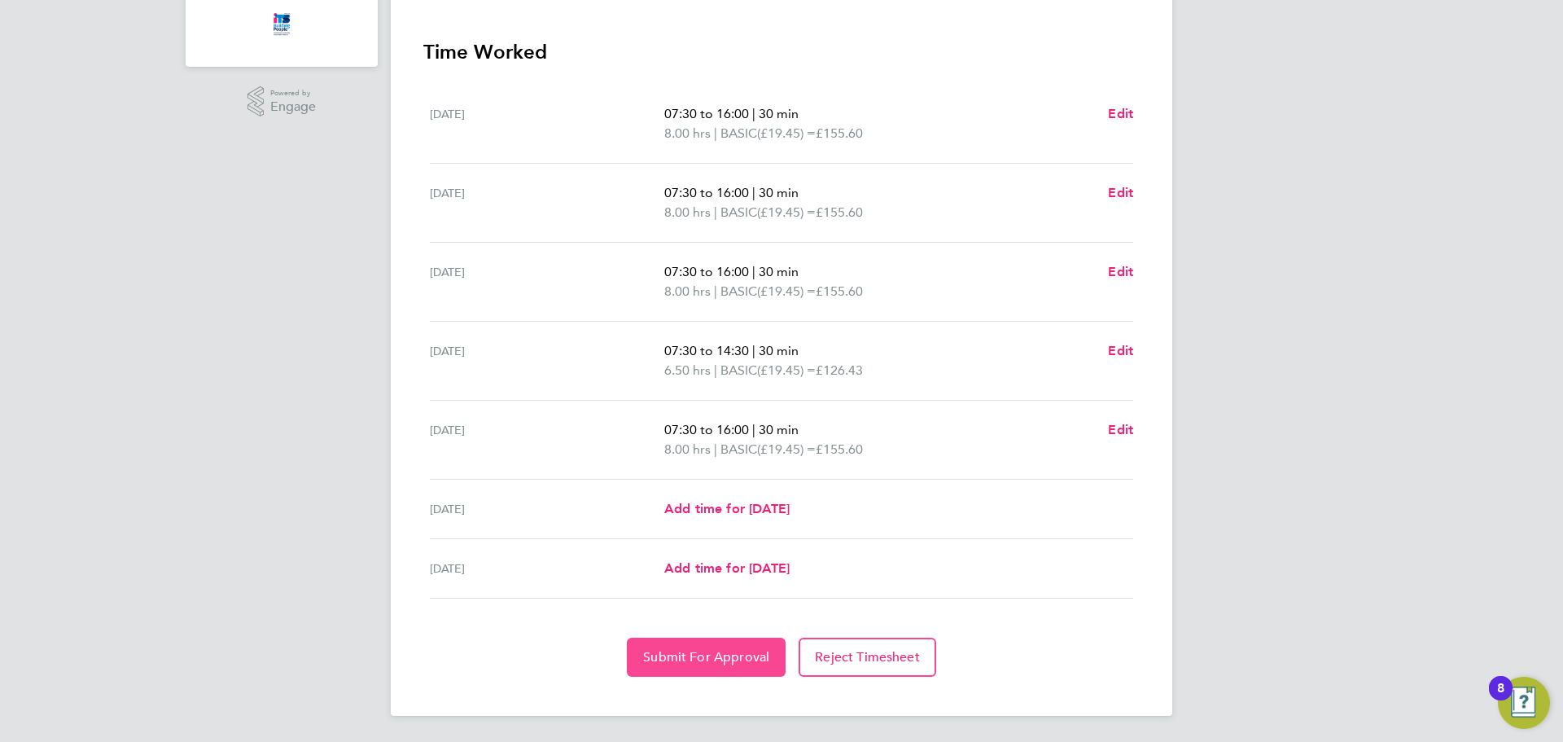
click at [701, 645] on button "Submit For Approval" at bounding box center [706, 656] width 159 height 39
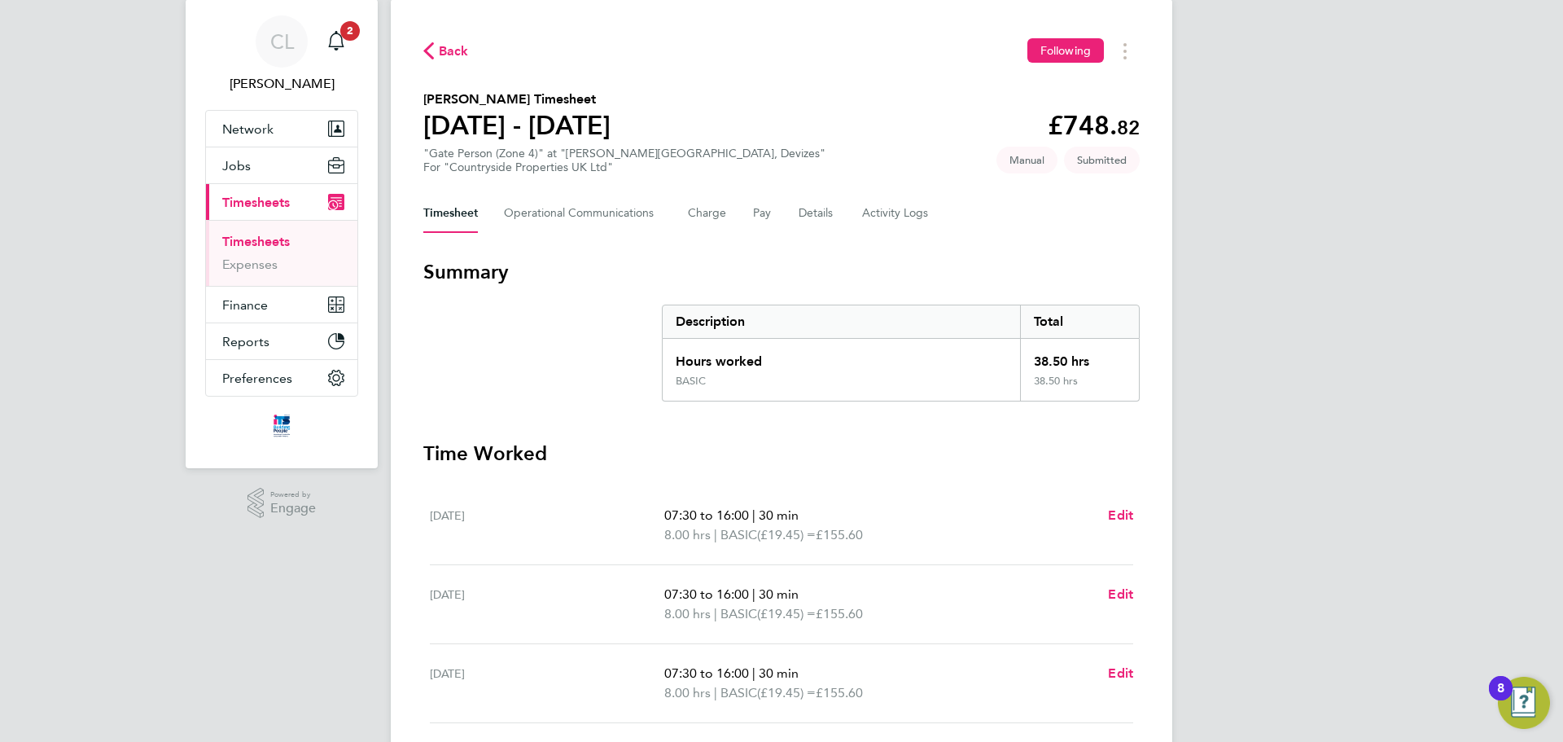
scroll to position [41, 0]
